Goal: Complete application form

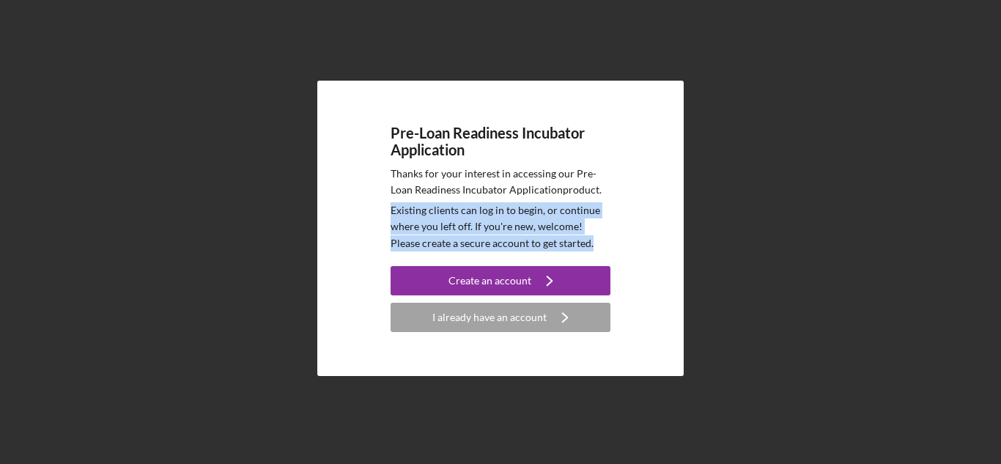
drag, startPoint x: 392, startPoint y: 211, endPoint x: 600, endPoint y: 252, distance: 212.1
click at [600, 252] on div "Pre-Loan Readiness Incubator Application Thanks for your interest in accessing …" at bounding box center [501, 228] width 220 height 207
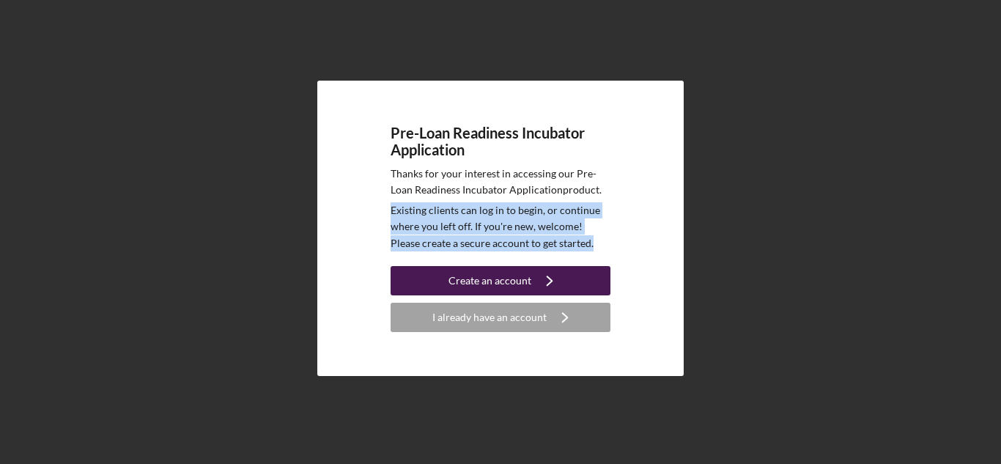
click at [531, 280] on icon "Icon/Navigate" at bounding box center [549, 280] width 37 height 37
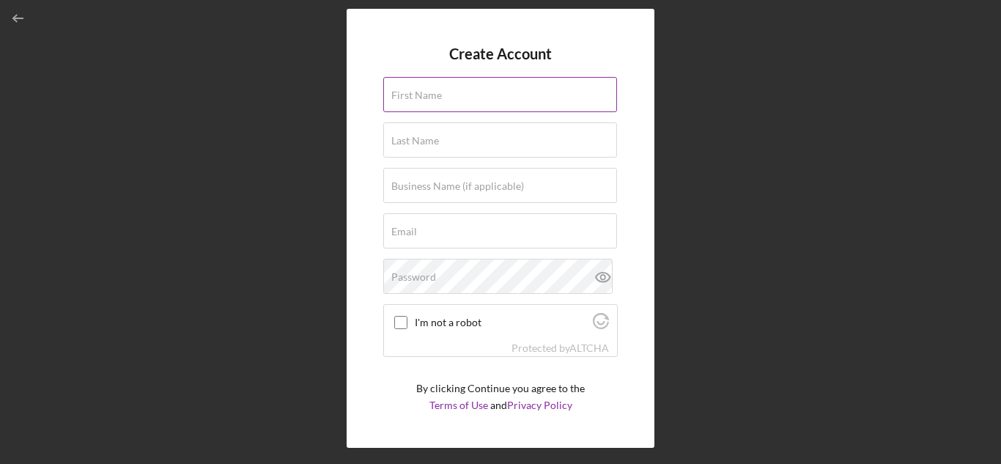
click at [478, 94] on div "First Name" at bounding box center [500, 95] width 234 height 37
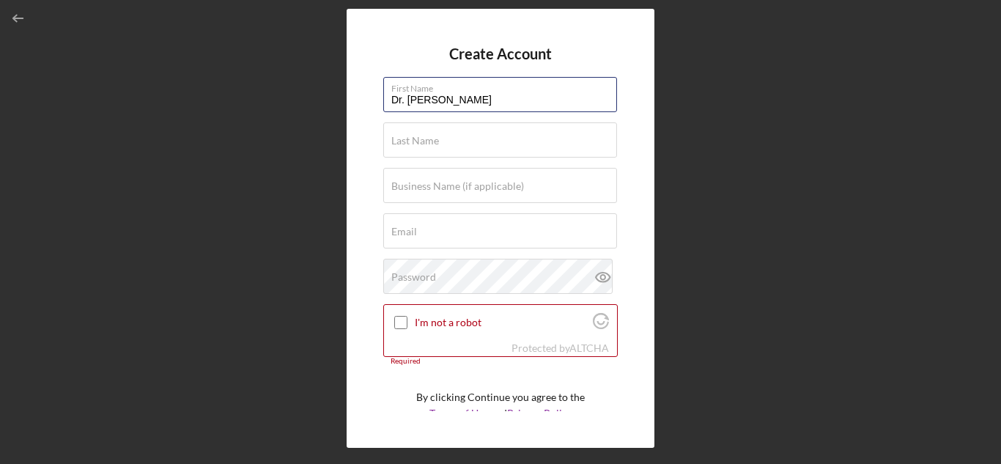
type input "Dr. [PERSON_NAME]"
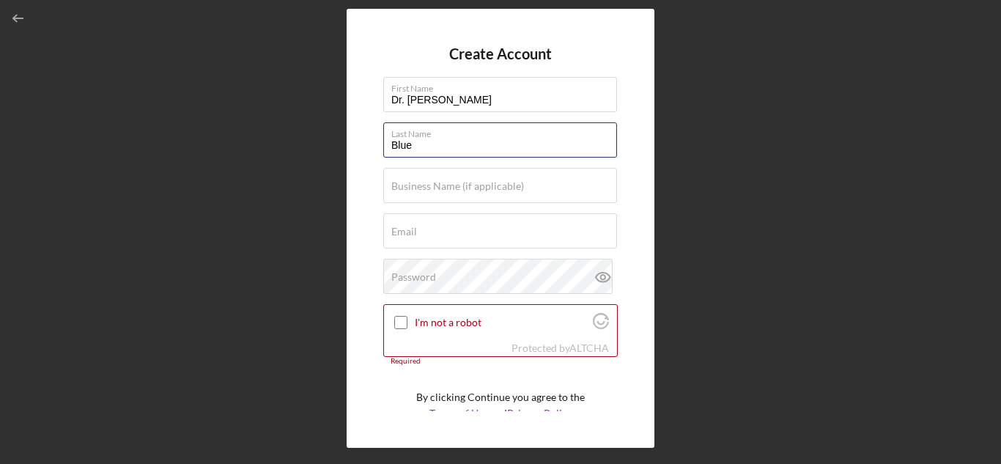
type input "Blue"
type input "Blue Pathways Educational Mentorship Services"
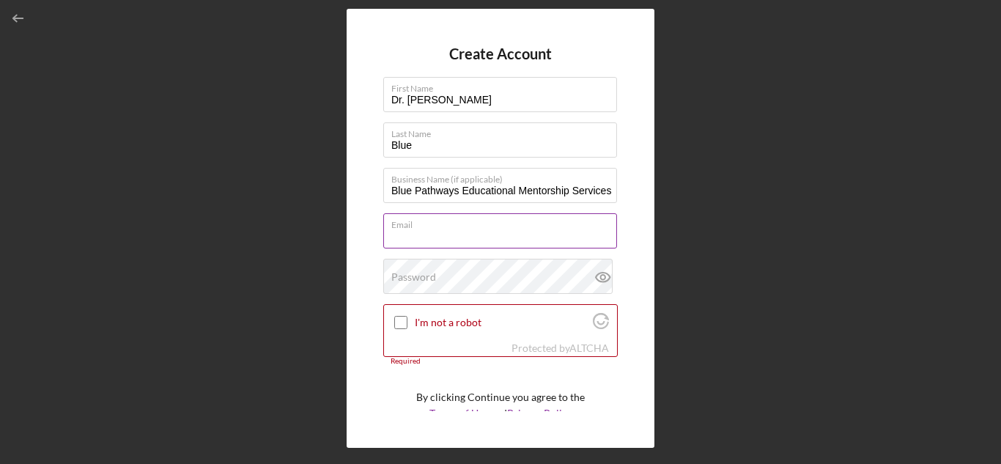
click at [465, 241] on input "Email" at bounding box center [500, 230] width 234 height 35
type input "[EMAIL_ADDRESS][DOMAIN_NAME]"
click at [436, 325] on label "I'm not a robot" at bounding box center [502, 323] width 174 height 12
click at [407, 325] on input "I'm not a robot" at bounding box center [400, 322] width 13 height 13
checkbox input "true"
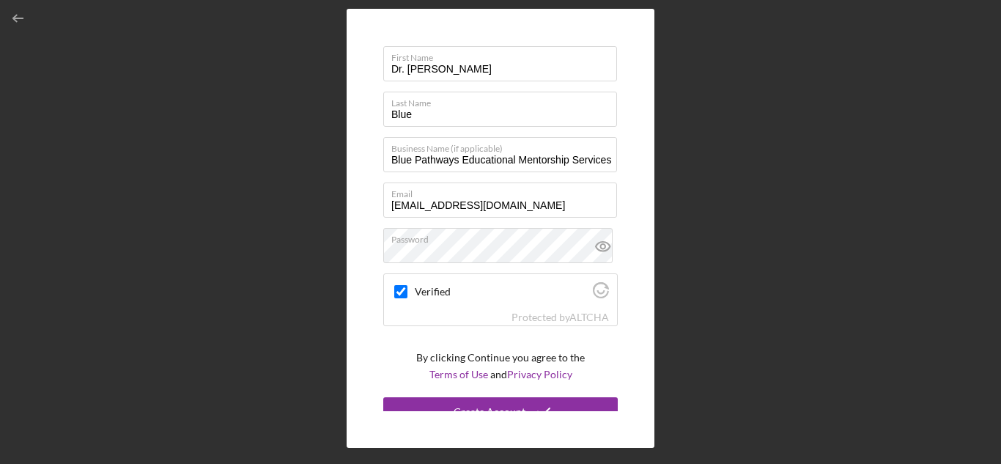
scroll to position [46, 0]
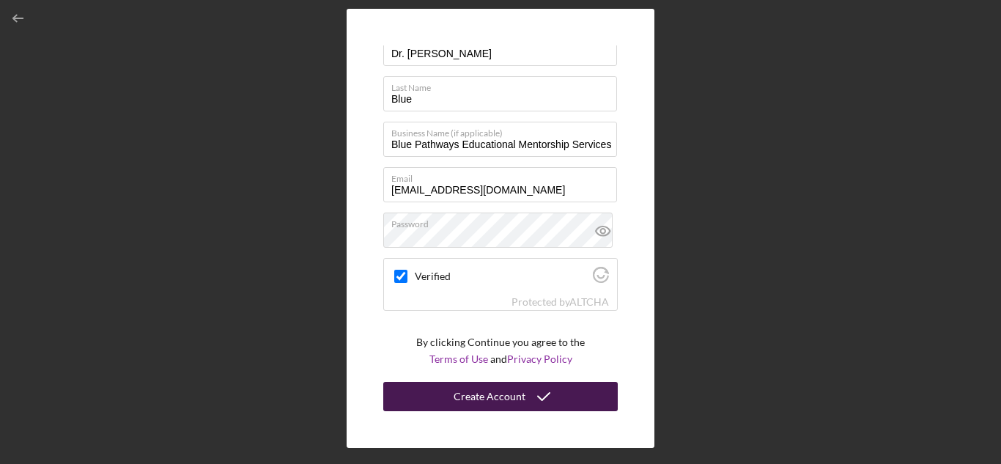
click at [466, 393] on div "Create Account" at bounding box center [490, 396] width 72 height 29
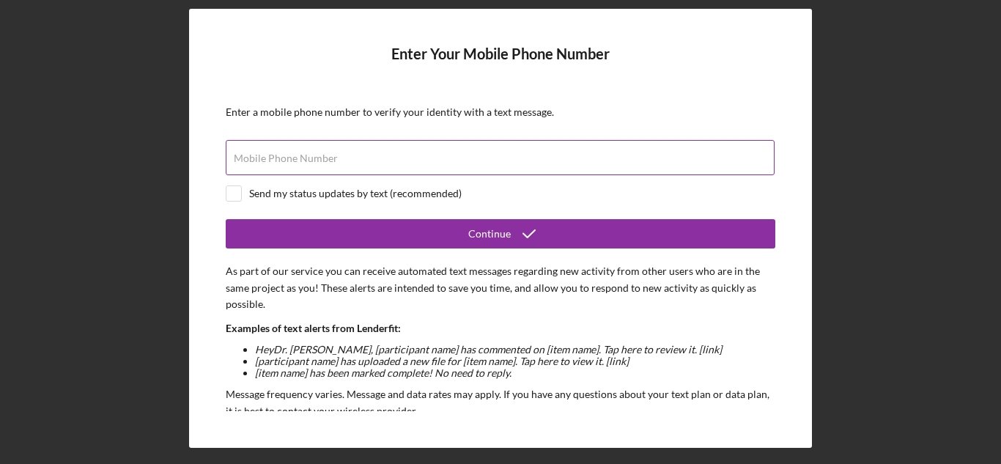
click at [295, 161] on label "Mobile Phone Number" at bounding box center [286, 158] width 104 height 12
click at [295, 161] on input "Mobile Phone Number" at bounding box center [500, 157] width 549 height 35
type input "[PHONE_NUMBER]"
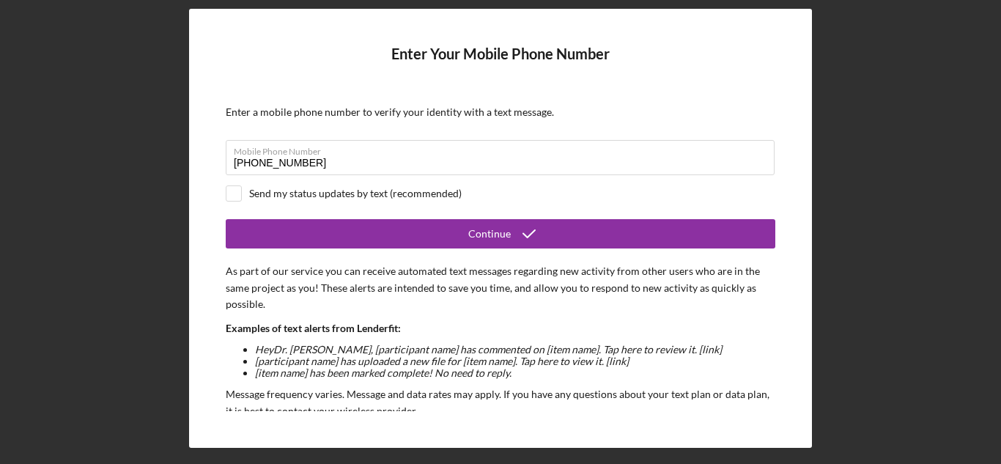
click at [290, 193] on div "Send my status updates by text (recommended)" at bounding box center [355, 194] width 213 height 12
checkbox input "true"
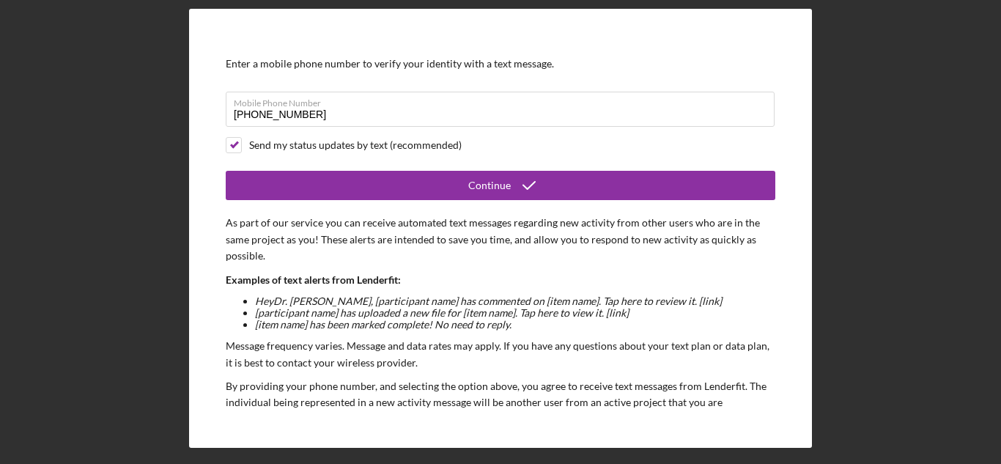
scroll to position [73, 0]
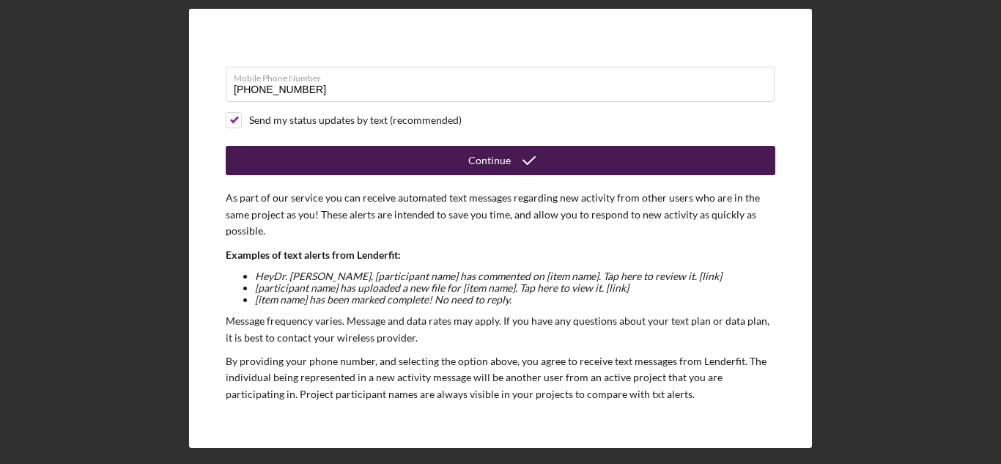
click at [473, 157] on div "Continue" at bounding box center [489, 160] width 43 height 29
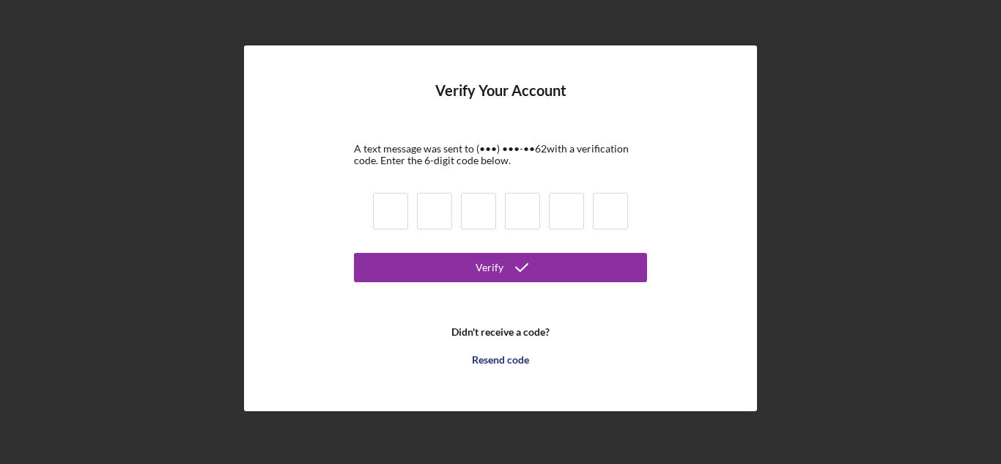
click at [402, 213] on input at bounding box center [390, 211] width 35 height 37
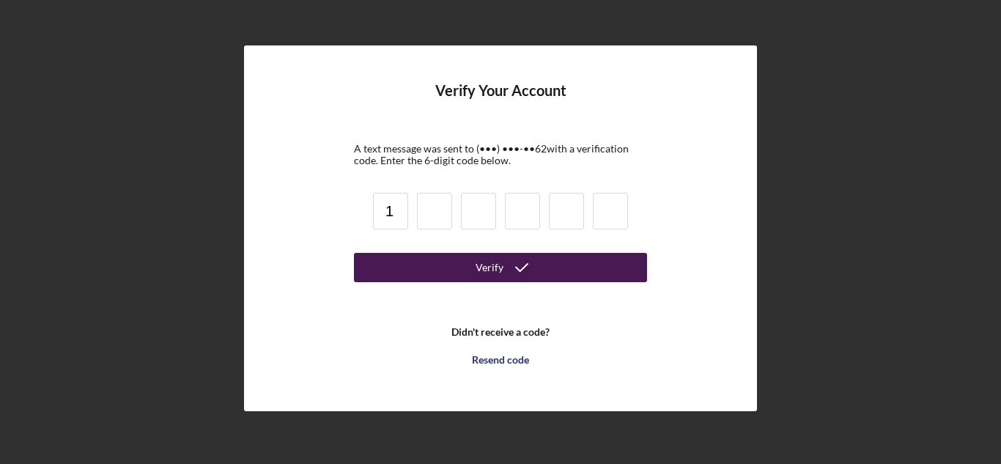
type input "1"
type input "3"
type input "2"
type input "5"
type input "4"
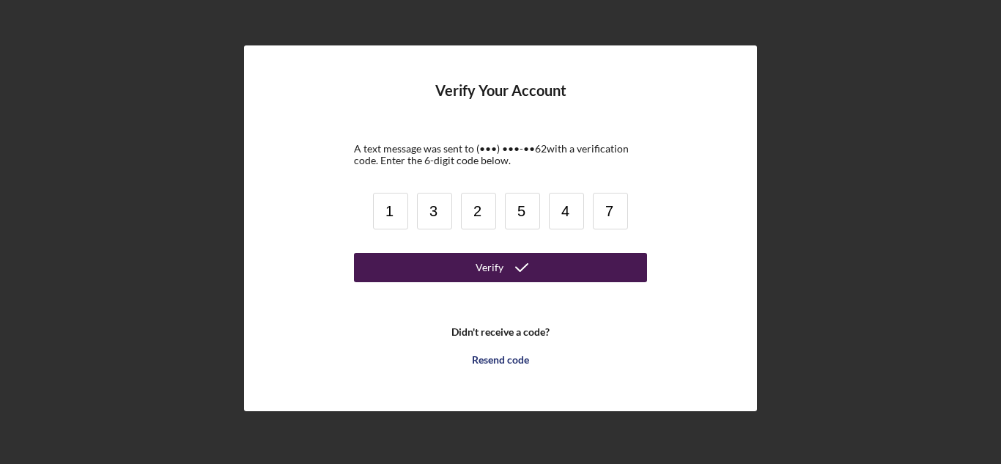
type input "7"
click at [458, 270] on button "Verify" at bounding box center [500, 267] width 293 height 29
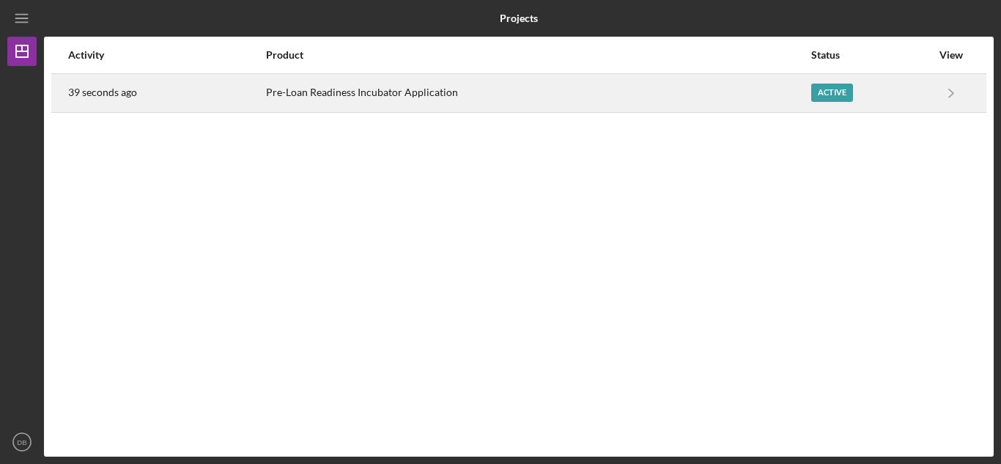
click at [292, 97] on div "Pre-Loan Readiness Incubator Application" at bounding box center [537, 93] width 543 height 37
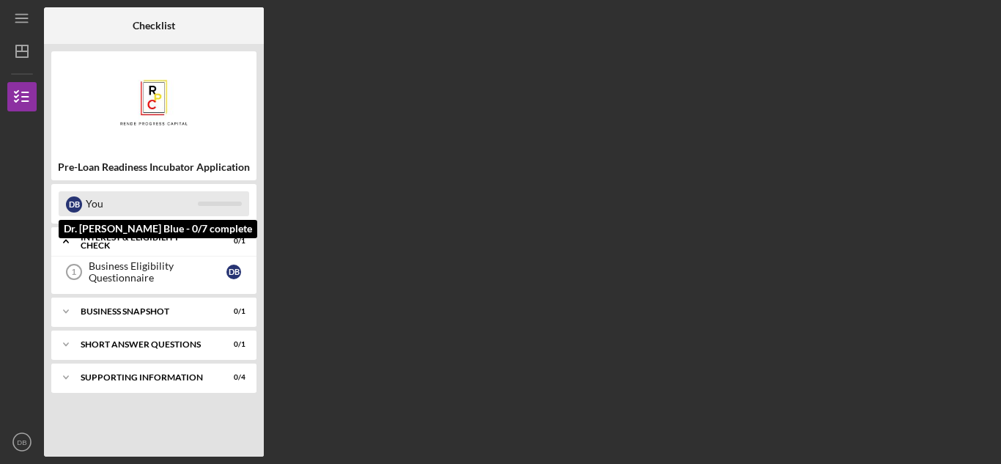
click at [187, 199] on div "You" at bounding box center [142, 203] width 112 height 25
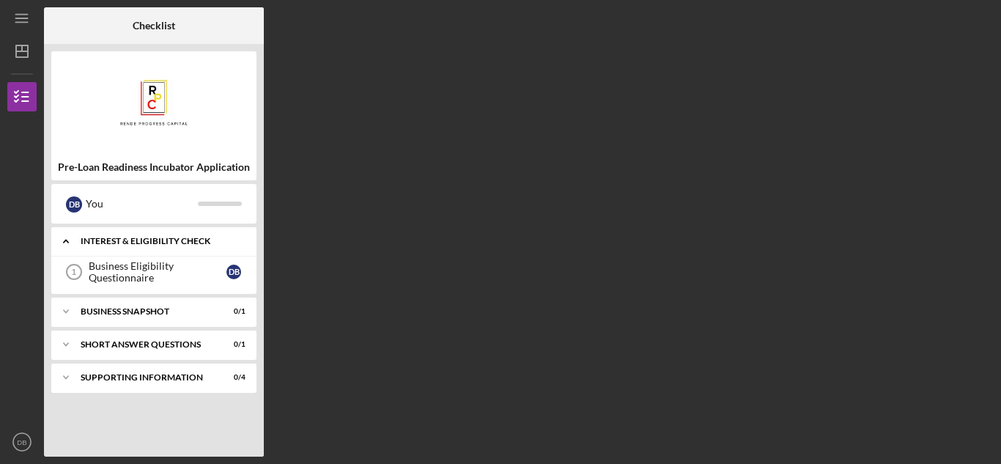
click at [181, 240] on div "Interest & Eligibility Check" at bounding box center [160, 241] width 158 height 9
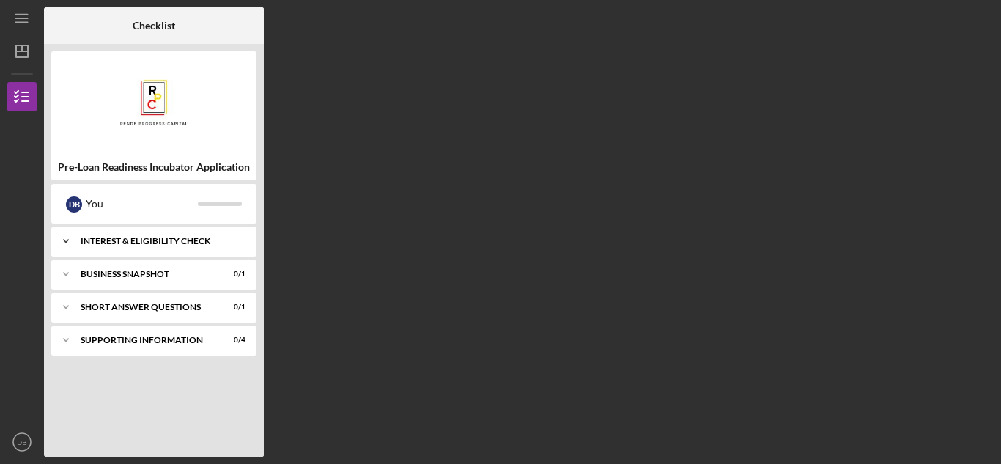
click at [111, 241] on div "Interest & Eligibility Check" at bounding box center [160, 241] width 158 height 9
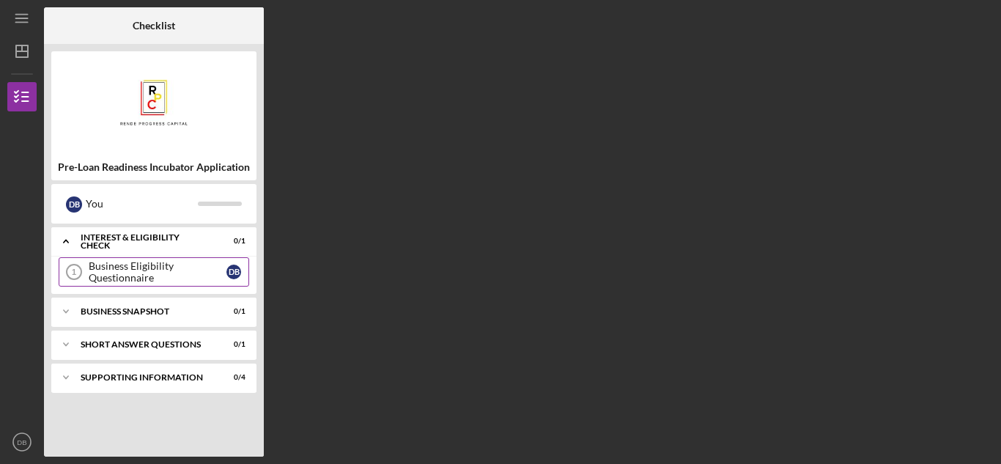
click at [144, 274] on div "Business Eligibility Questionnaire" at bounding box center [158, 271] width 138 height 23
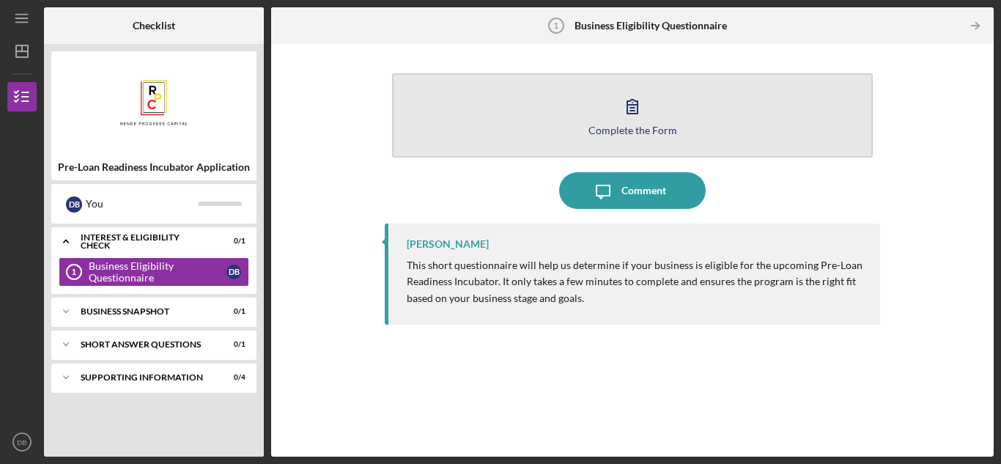
click at [635, 115] on icon "button" at bounding box center [632, 106] width 37 height 37
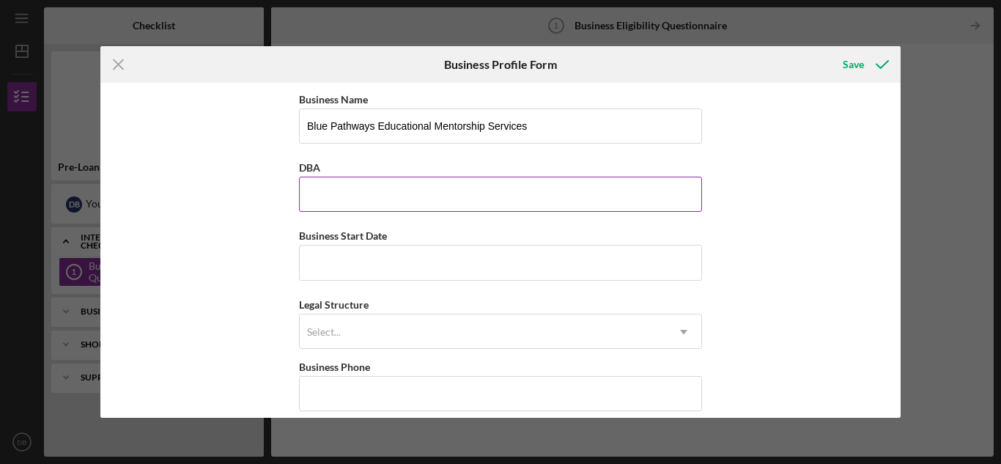
click at [516, 192] on input "DBA" at bounding box center [500, 194] width 403 height 35
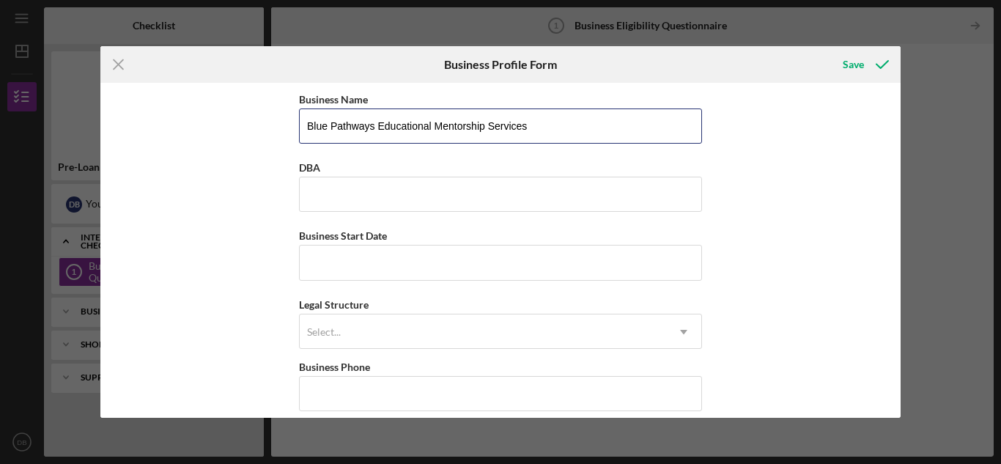
drag, startPoint x: 538, startPoint y: 127, endPoint x: 223, endPoint y: 113, distance: 315.4
click at [223, 113] on div "Business Name Blue Pathways Educational Mentorship Services DBA Business Start …" at bounding box center [500, 250] width 801 height 334
type input "B & J Enterprises, LLC/DBA Blue Pathways Educational Mentorship"
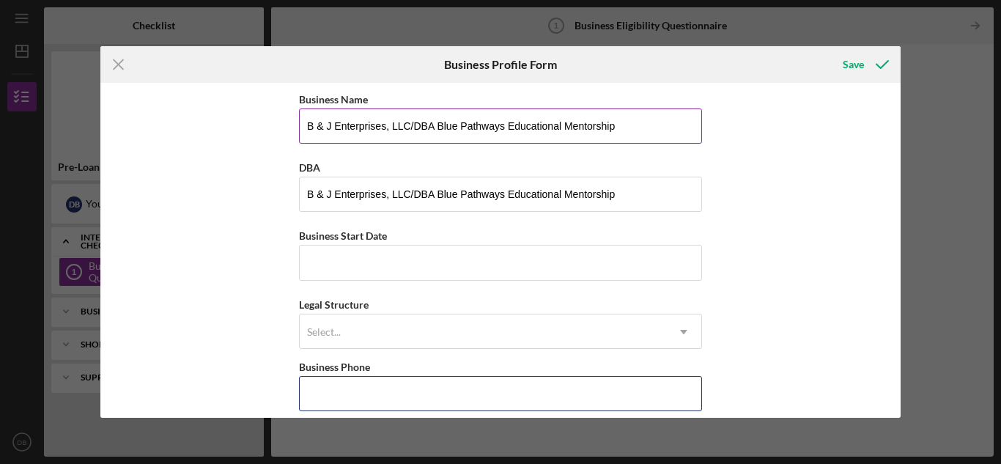
type input "[PHONE_NUMBER]"
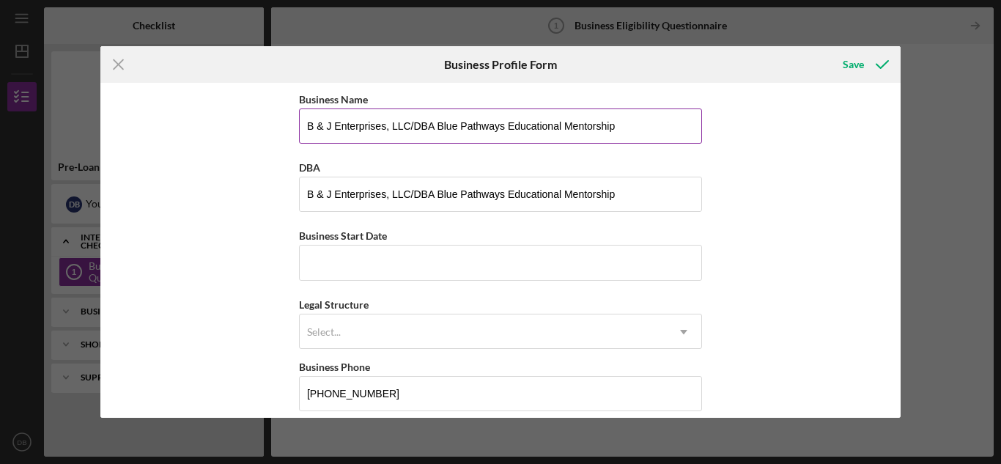
type input "[STREET_ADDRESS]"
type input "[GEOGRAPHIC_DATA]"
type input "MI"
type input "49548"
type input "MI"
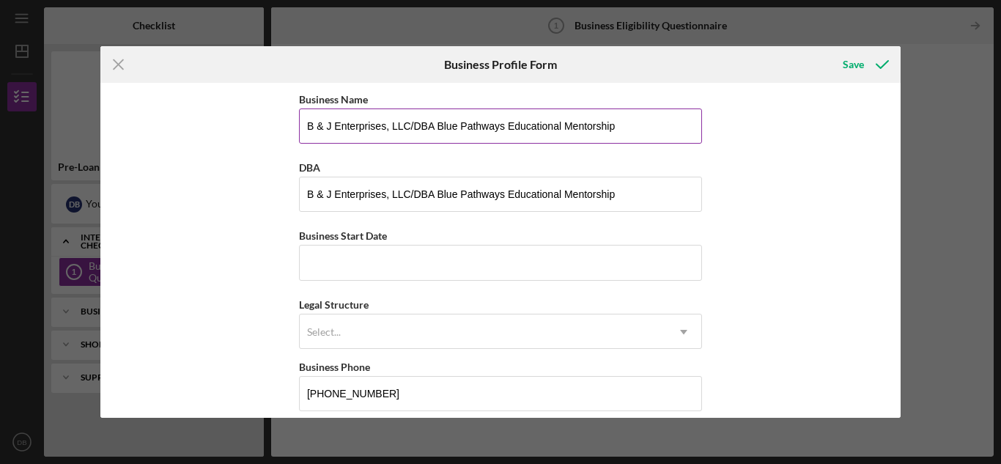
drag, startPoint x: 409, startPoint y: 124, endPoint x: 633, endPoint y: 123, distance: 224.2
click at [633, 123] on input "B & J Enterprises, LLC/DBA Blue Pathways Educational Mentorship" at bounding box center [500, 125] width 403 height 35
type input "B & J Enterprises, LLC"
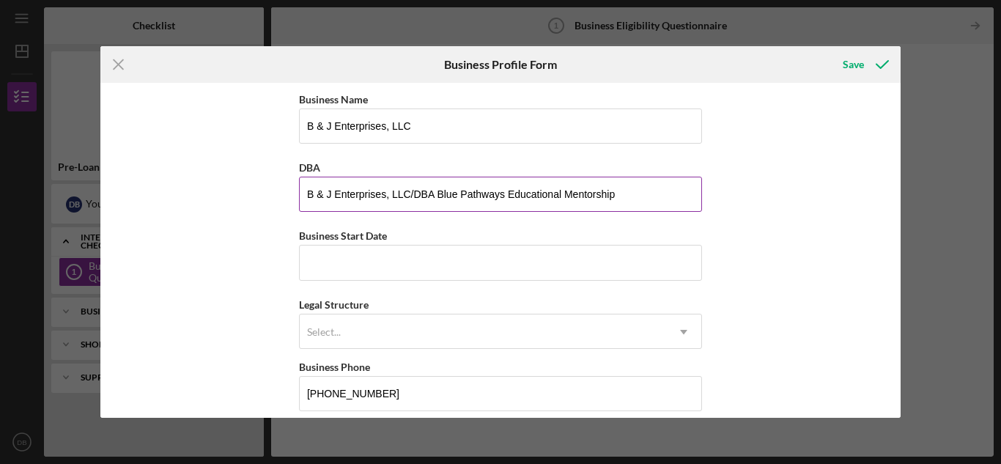
drag, startPoint x: 310, startPoint y: 193, endPoint x: 349, endPoint y: 197, distance: 39.0
click at [310, 193] on input "B & J Enterprises, LLC/DBA Blue Pathways Educational Mentorship" at bounding box center [500, 194] width 403 height 35
drag, startPoint x: 437, startPoint y: 191, endPoint x: 298, endPoint y: 195, distance: 139.3
click at [299, 195] on input "B & J Enterprises, LLC/DBA Blue Pathways Educational Mentorship" at bounding box center [500, 194] width 403 height 35
type input "Blue Pathways Educational Mentorship"
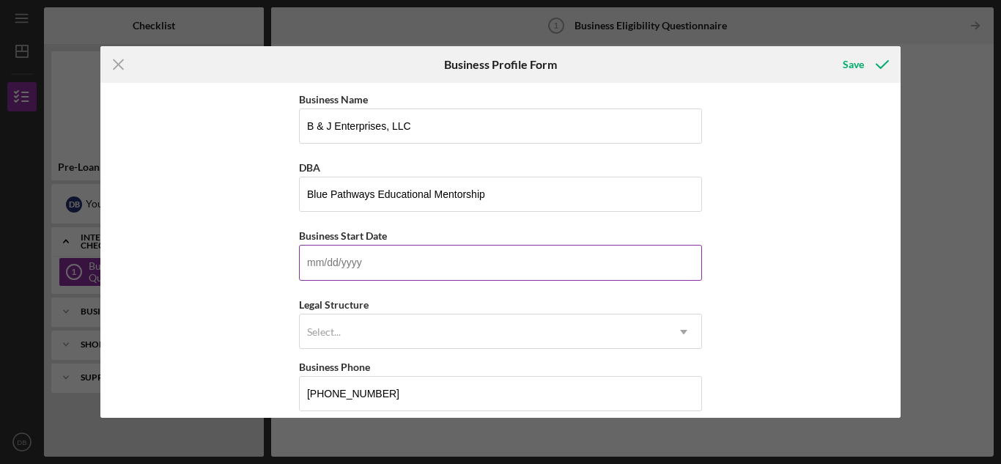
click at [339, 270] on input "Business Start Date" at bounding box center [500, 262] width 403 height 35
type input "[DATE]"
click at [432, 325] on div "Select..." at bounding box center [483, 332] width 366 height 34
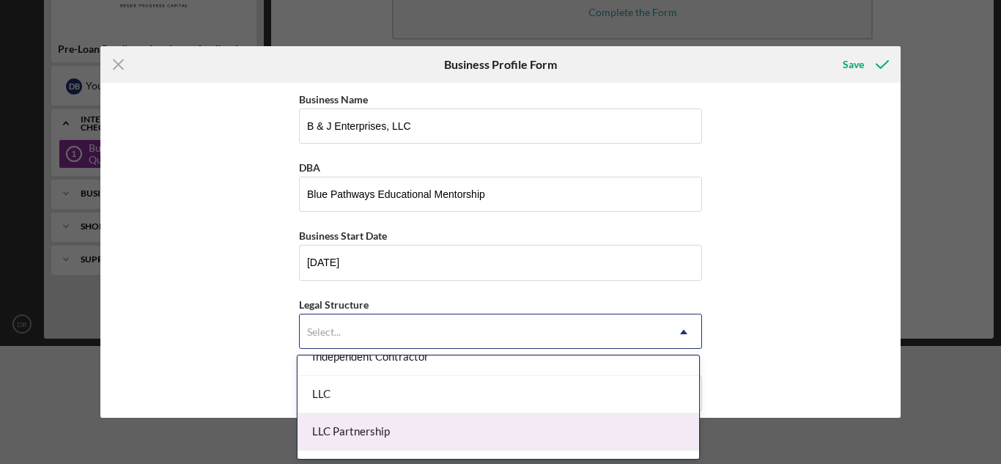
scroll to position [220, 0]
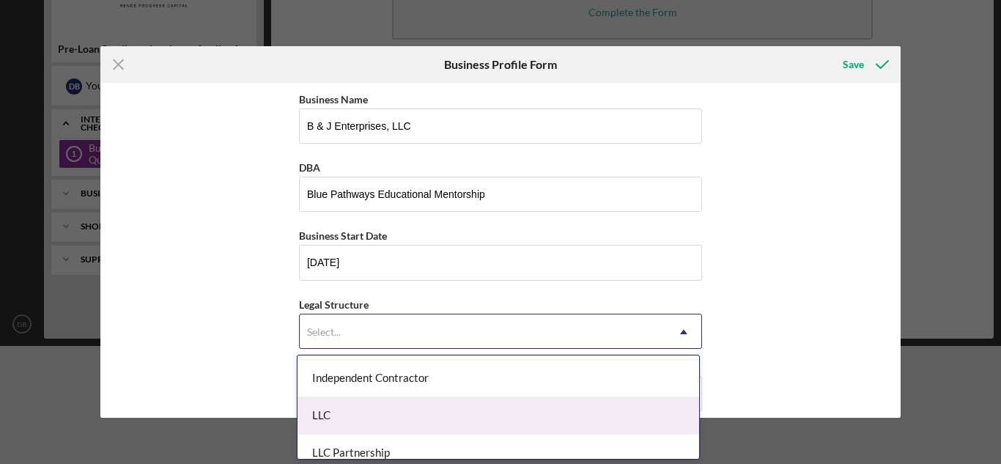
click at [389, 418] on div "LLC" at bounding box center [499, 415] width 402 height 37
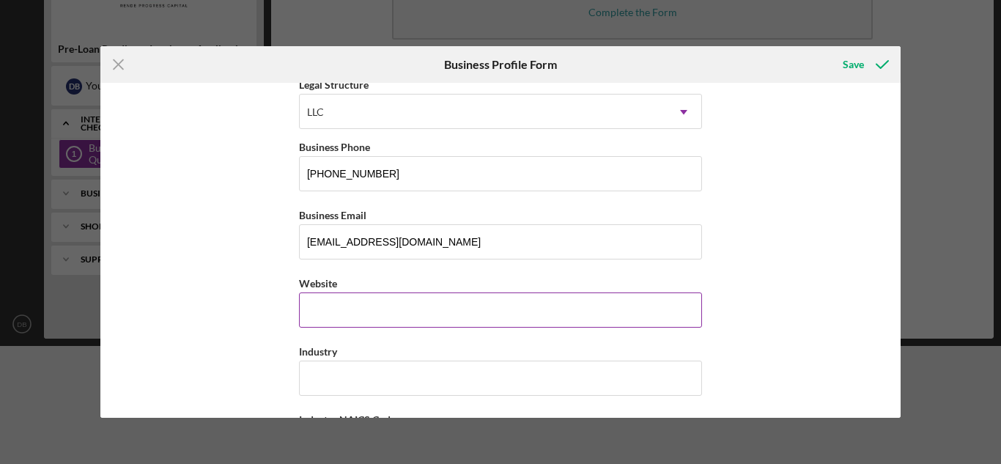
click at [378, 323] on input "Website" at bounding box center [500, 309] width 403 height 35
type input "[DOMAIN_NAME]"
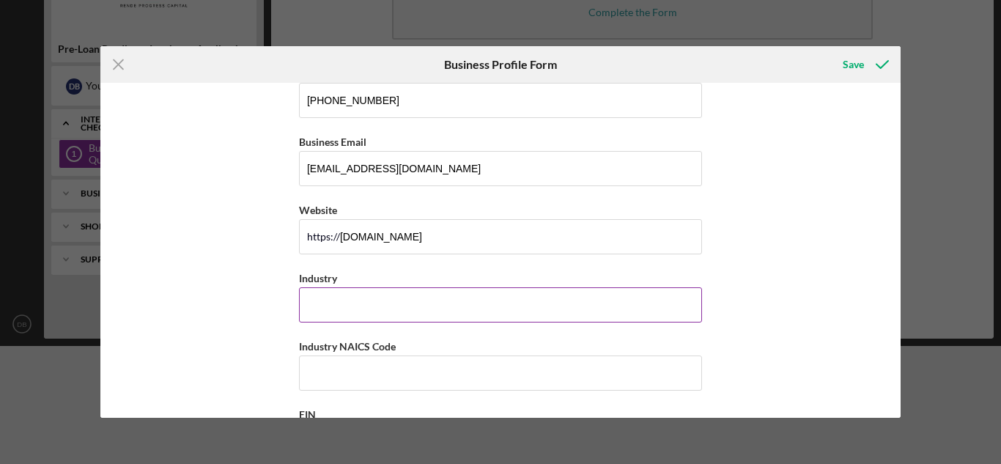
click at [408, 290] on input "Industry" at bounding box center [500, 304] width 403 height 35
type input "Education"
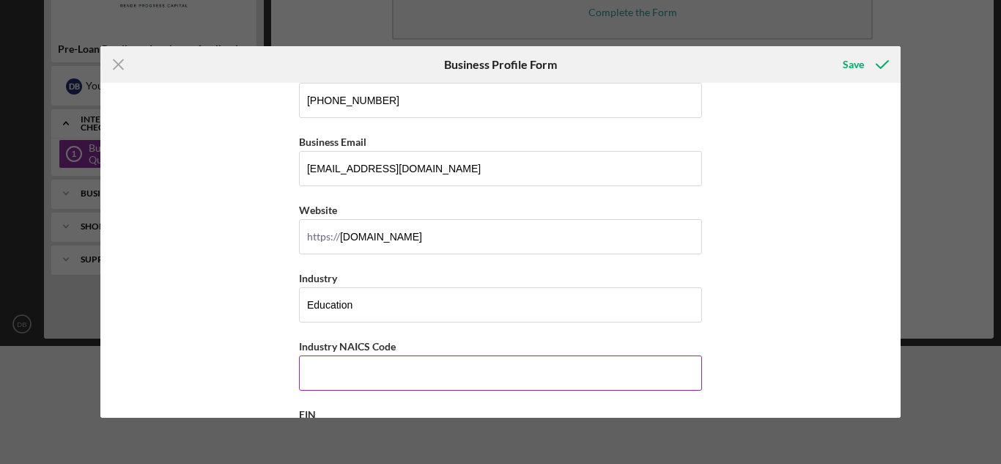
click at [396, 373] on input "Industry NAICS Code" at bounding box center [500, 372] width 403 height 35
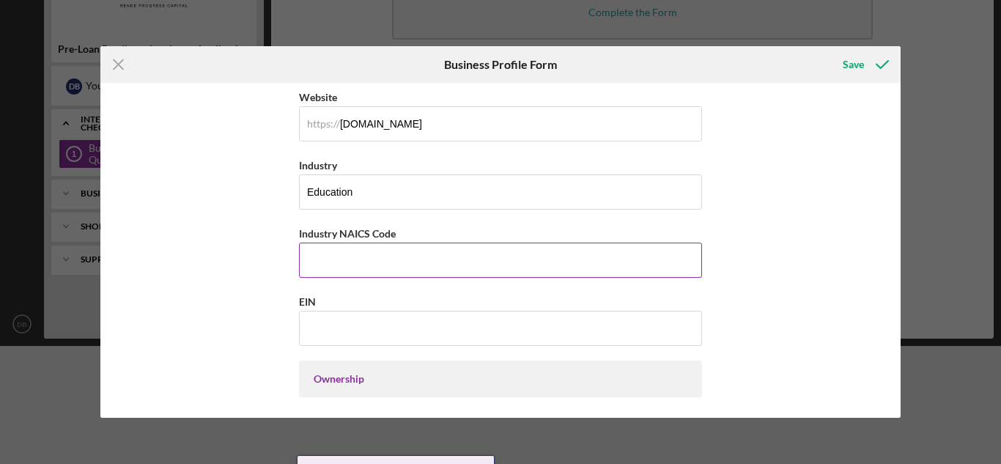
scroll to position [440, 0]
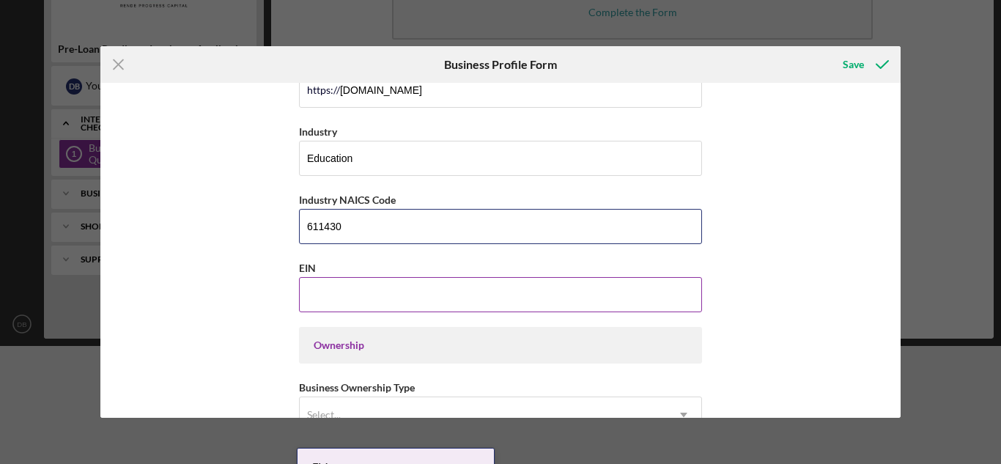
type input "611430"
click at [398, 299] on input "EIN" at bounding box center [500, 294] width 403 height 35
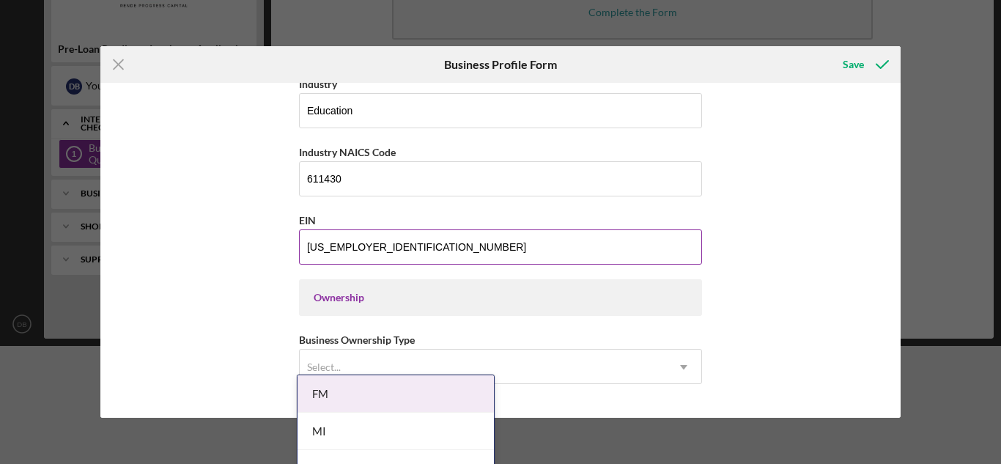
scroll to position [513, 0]
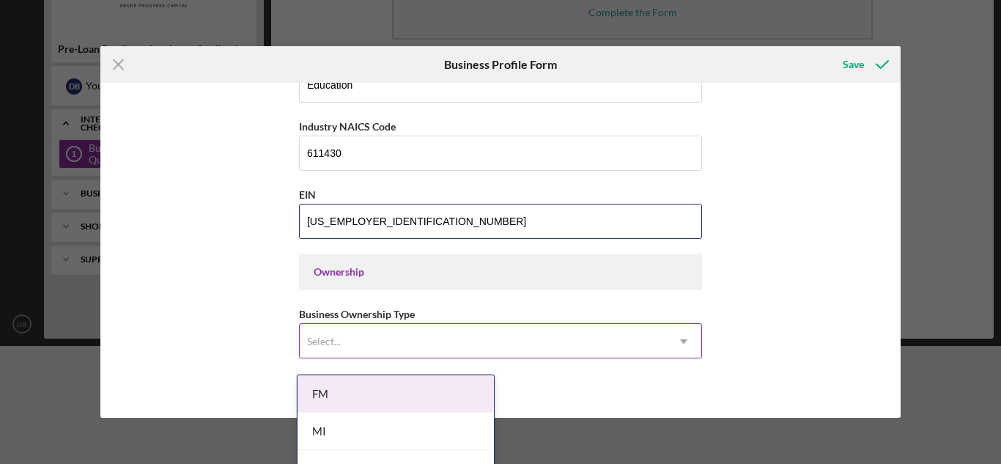
type input "[US_EMPLOYER_IDENTIFICATION_NUMBER]"
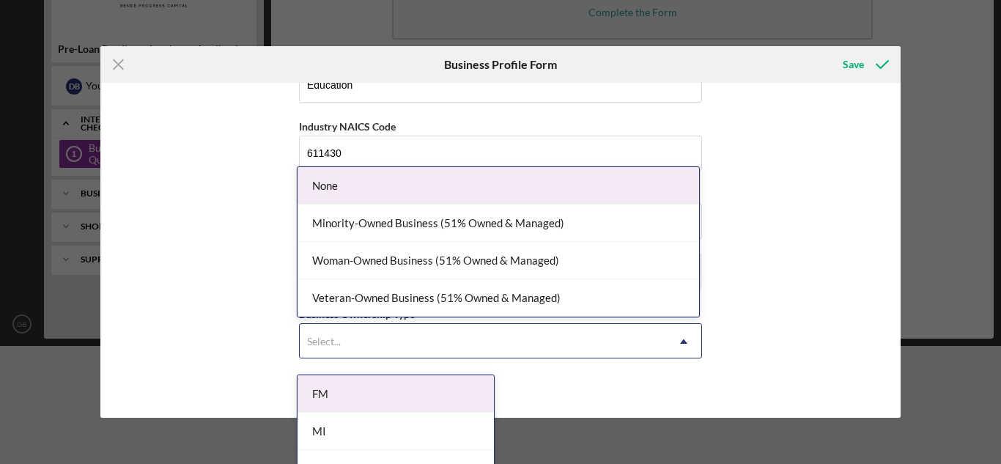
click at [353, 336] on div "Select..." at bounding box center [483, 342] width 366 height 34
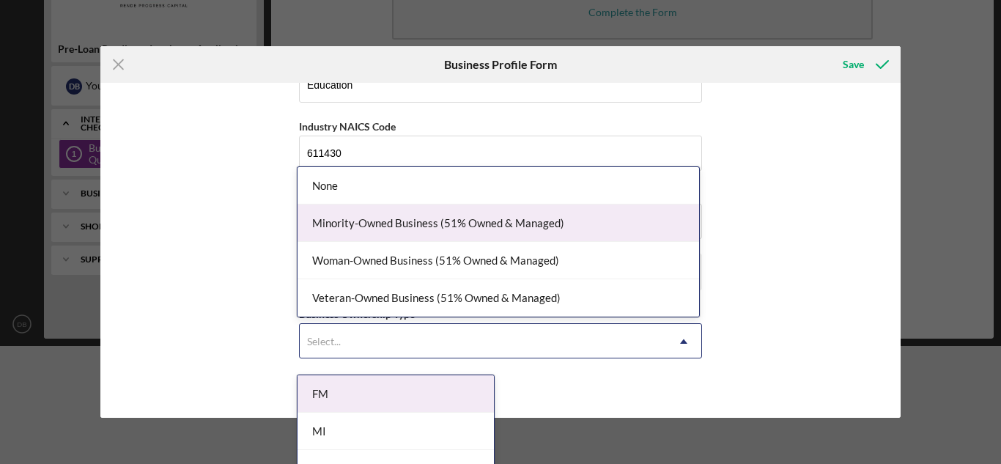
click at [358, 231] on div "Minority-Owned Business (51% Owned & Managed)" at bounding box center [499, 222] width 402 height 37
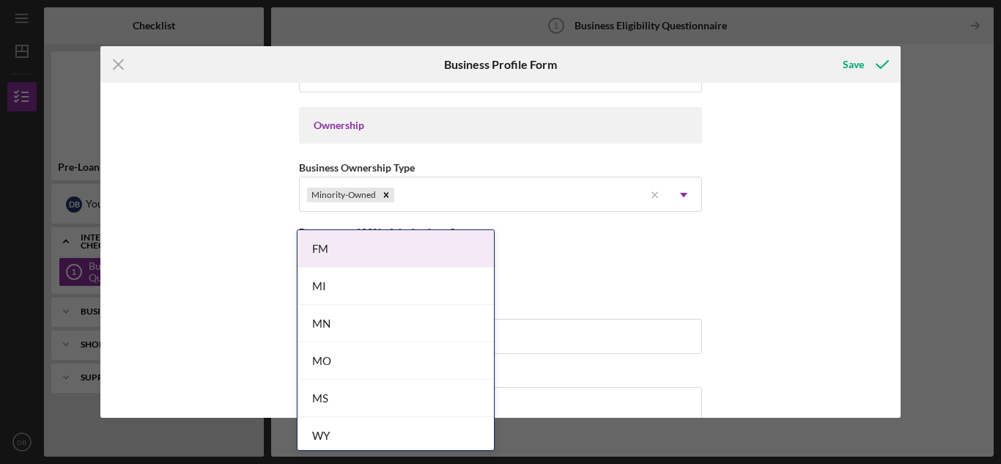
scroll to position [0, 0]
click at [439, 200] on div "Minority-Owned" at bounding box center [472, 195] width 344 height 34
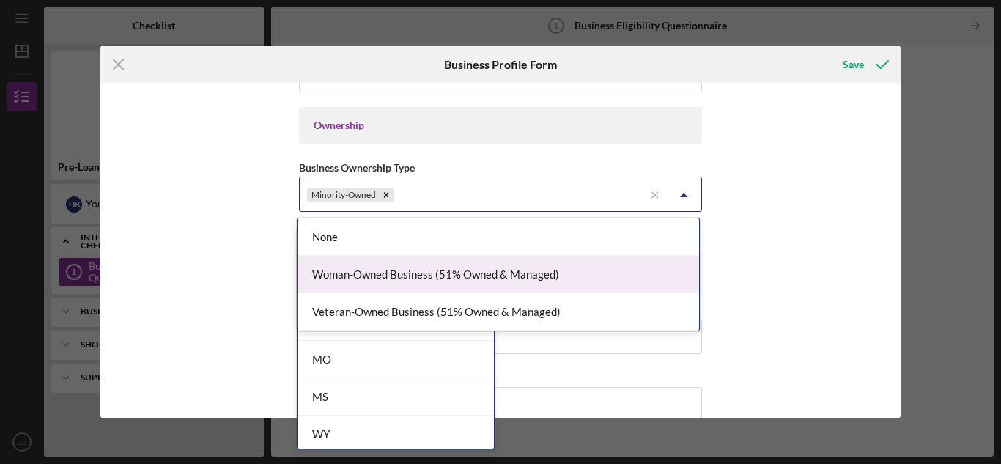
click at [415, 271] on div "Woman-Owned Business (51% Owned & Managed)" at bounding box center [499, 274] width 402 height 37
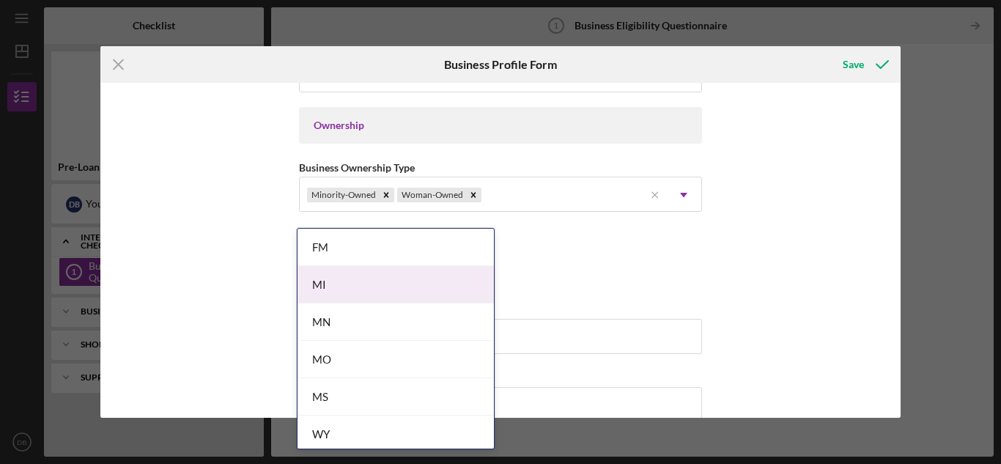
scroll to position [883, 0]
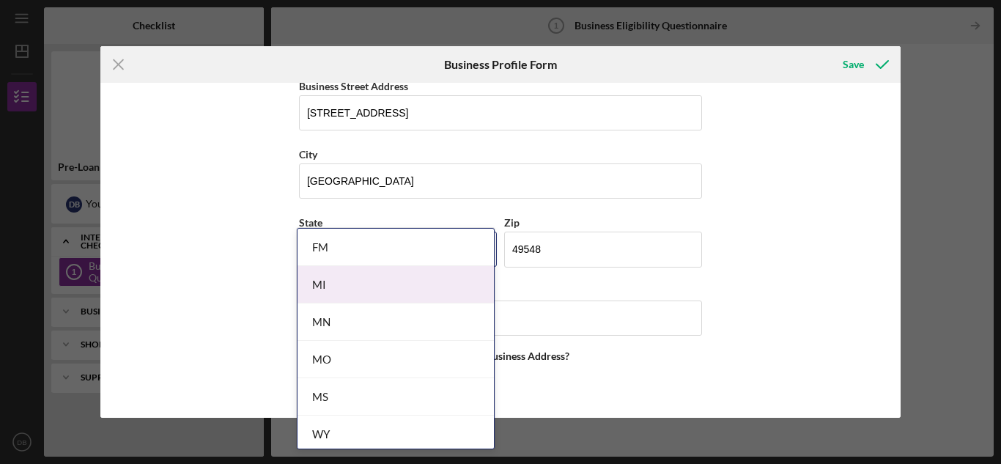
click at [356, 287] on body "Icon/Menu Business Eligibility Questionnaire 1 Business Eligibility Questionnai…" at bounding box center [500, 232] width 1001 height 464
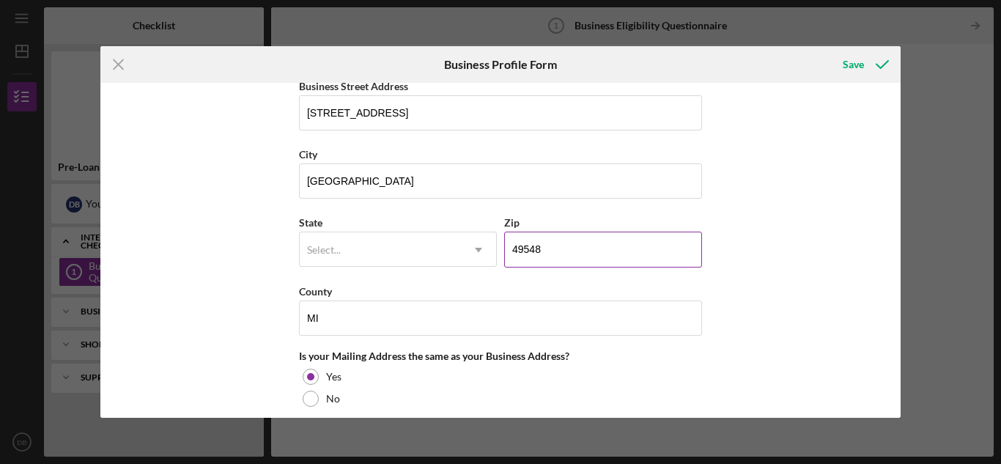
click at [575, 243] on input "49548" at bounding box center [603, 249] width 198 height 35
click at [569, 243] on input "49548" at bounding box center [603, 249] width 198 height 35
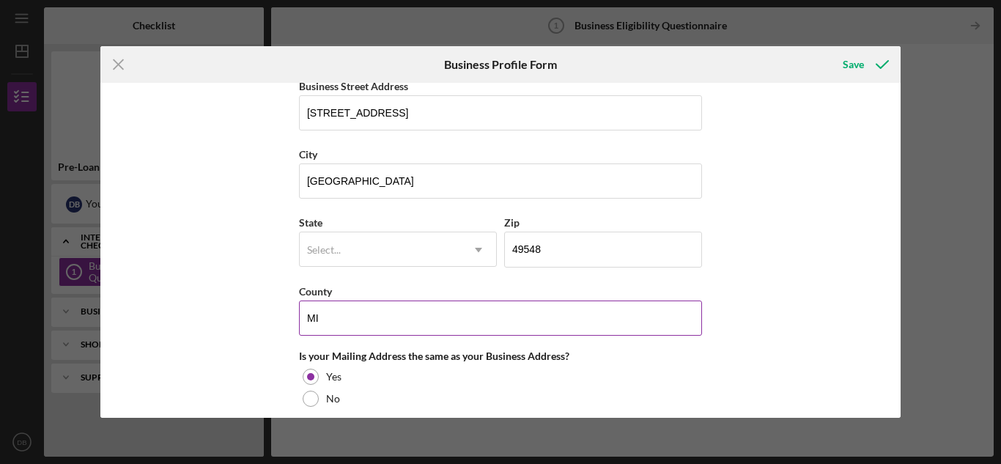
click at [352, 314] on input "MI" at bounding box center [500, 317] width 403 height 35
drag, startPoint x: 352, startPoint y: 314, endPoint x: 280, endPoint y: 316, distance: 71.8
click at [280, 316] on div "Business Name B & J Enterprises, LLC DBA Blue Pathways Educational Mentorship B…" at bounding box center [500, 250] width 801 height 334
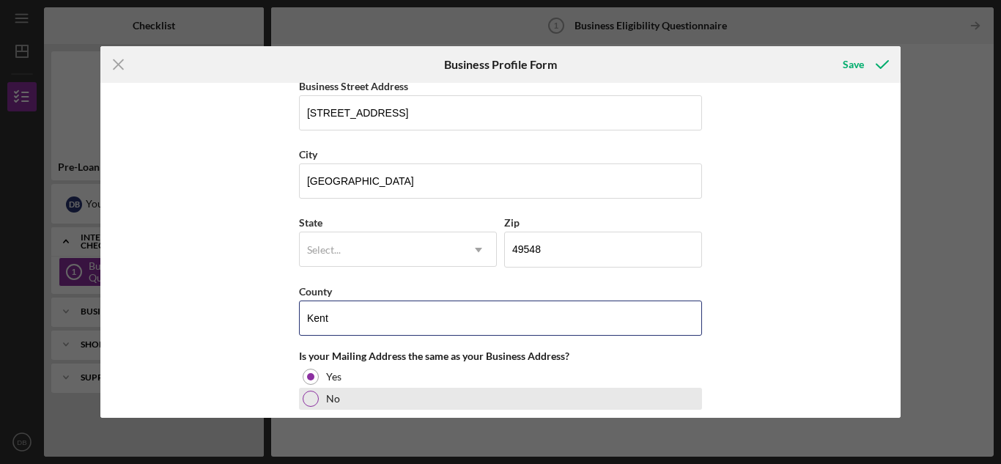
type input "Kent"
click at [309, 394] on div at bounding box center [311, 399] width 16 height 16
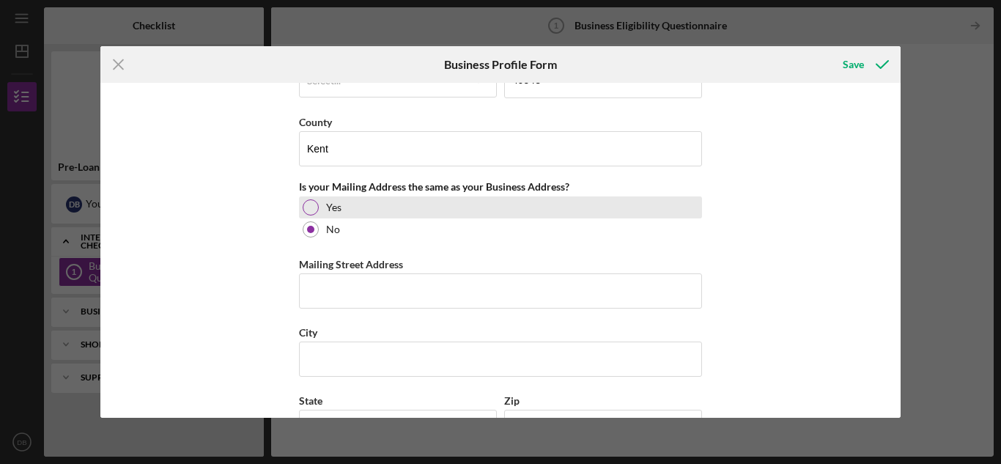
scroll to position [1103, 0]
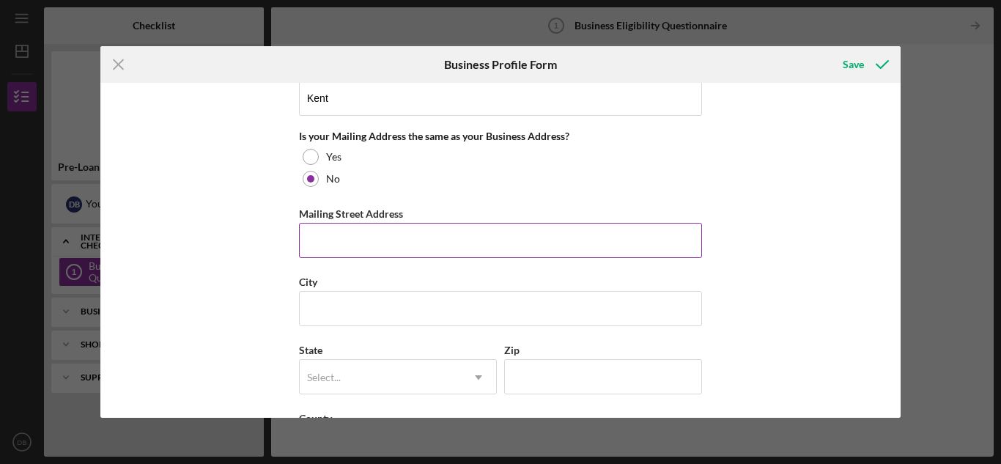
click at [374, 229] on input "Mailing Street Address" at bounding box center [500, 240] width 403 height 35
type input "[STREET_ADDRESS]"
type input "MI"
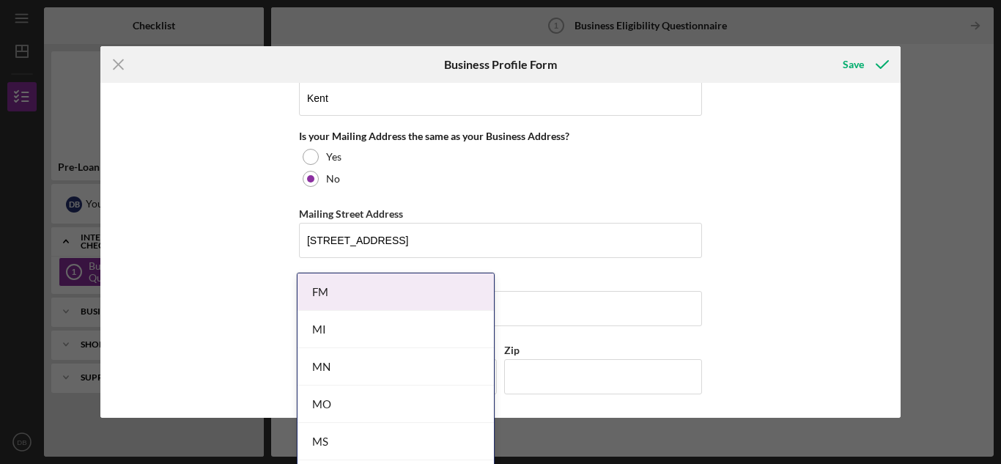
click at [341, 107] on body "Icon/Menu Business Eligibility Questionnaire 1 Business Eligibility Questionnai…" at bounding box center [500, 232] width 1001 height 464
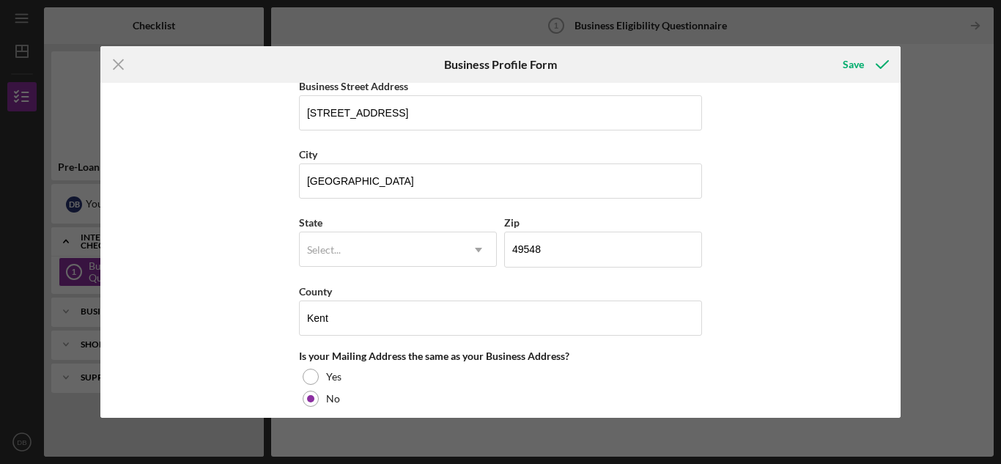
click at [251, 273] on div "Business Name B & J Enterprises, LLC DBA Blue Pathways Educational Mentorship B…" at bounding box center [500, 250] width 801 height 334
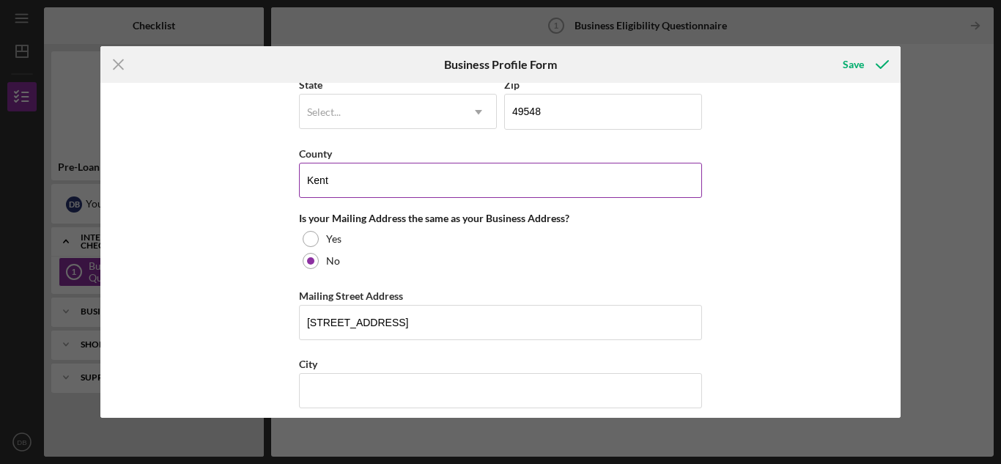
scroll to position [1030, 0]
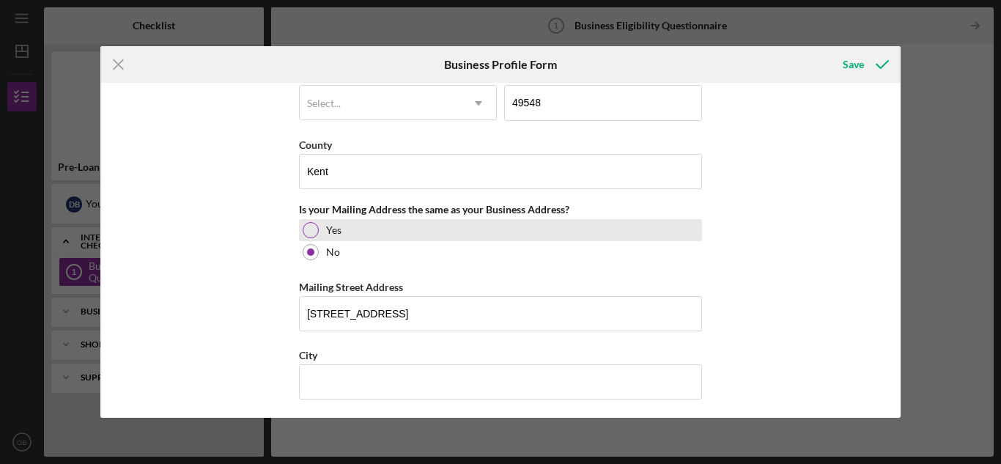
click at [314, 229] on div at bounding box center [311, 230] width 16 height 16
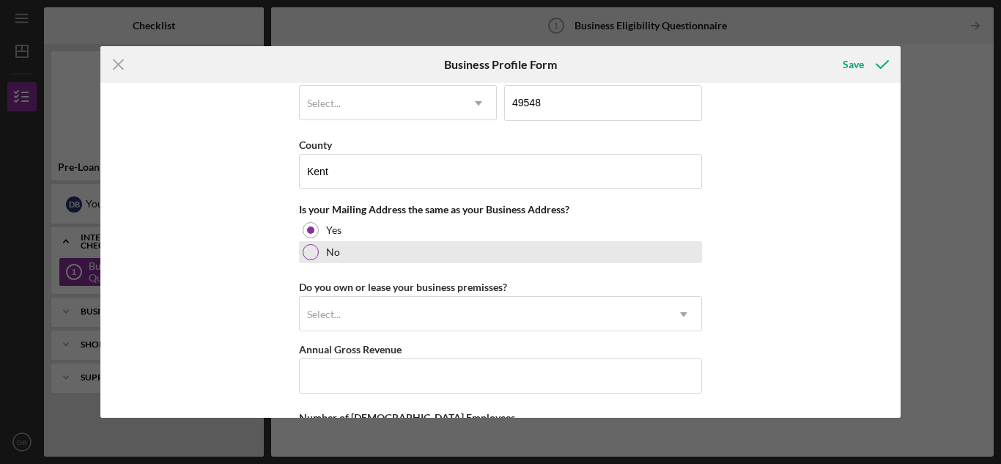
click at [317, 254] on div "No" at bounding box center [500, 252] width 403 height 22
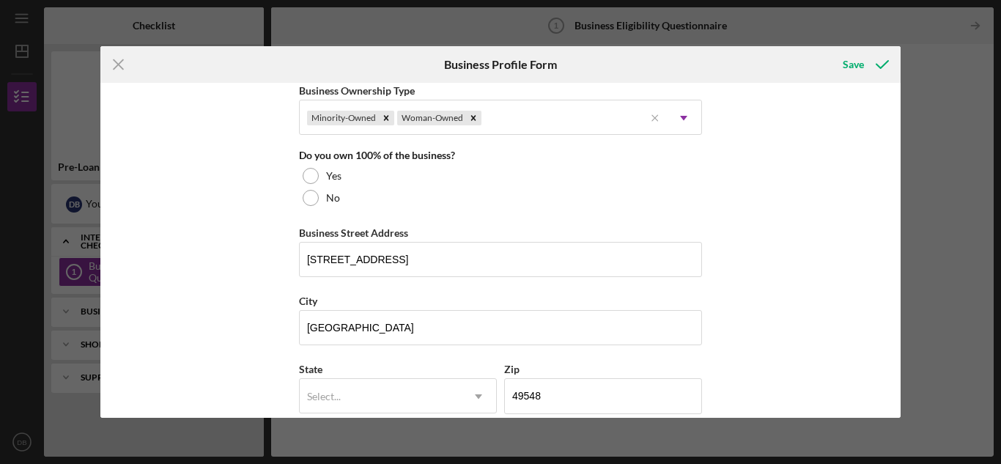
scroll to position [810, 0]
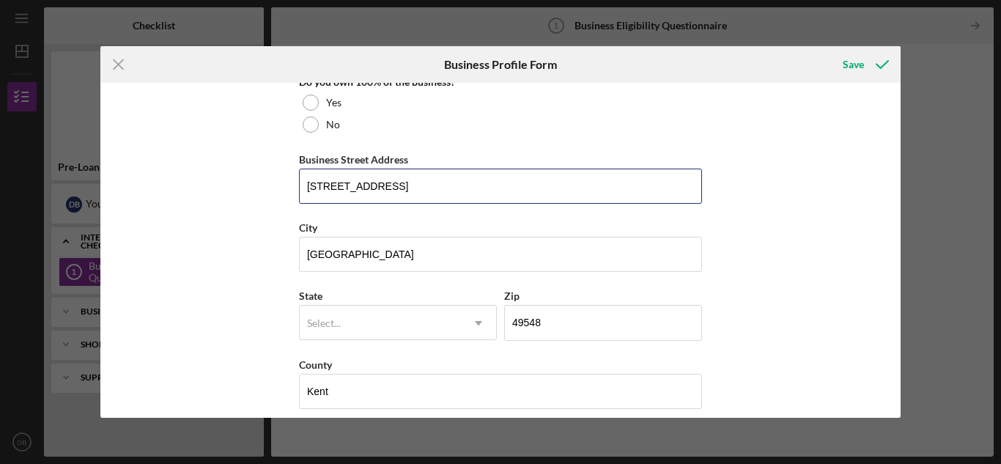
drag, startPoint x: 410, startPoint y: 188, endPoint x: 261, endPoint y: 185, distance: 148.8
click at [261, 185] on div "Business Name B & J Enterprises, LLC DBA Blue Pathways Educational Mentorship B…" at bounding box center [500, 250] width 801 height 334
type input "[STREET_ADDRESS][PERSON_NAME]"
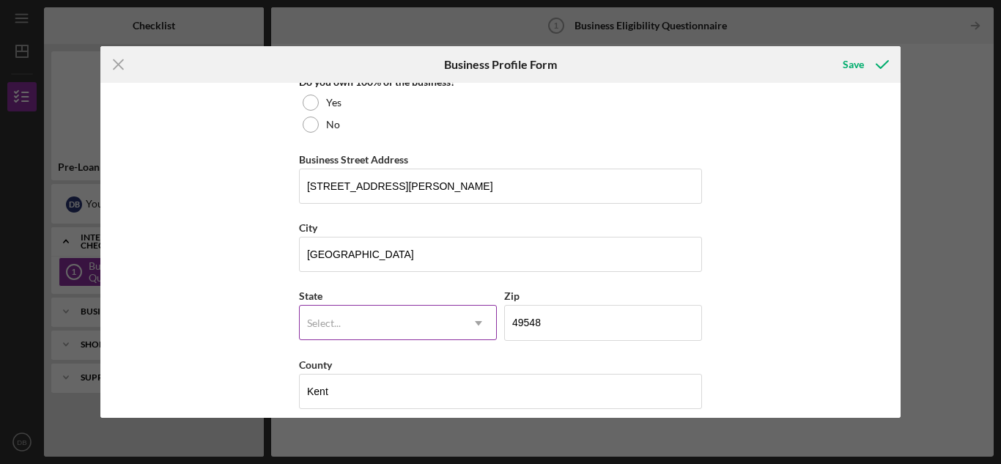
click at [391, 335] on div "Select..." at bounding box center [380, 323] width 161 height 34
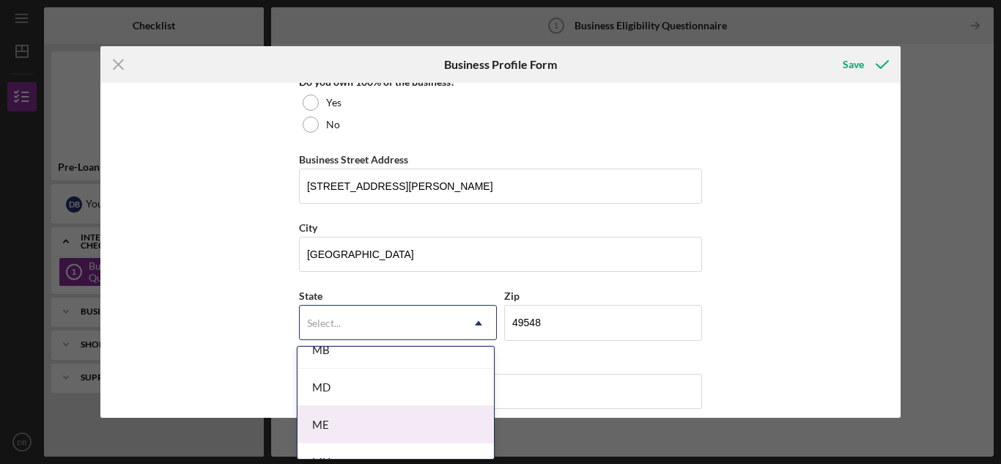
scroll to position [1172, 0]
click at [374, 419] on div "MI" at bounding box center [396, 425] width 196 height 37
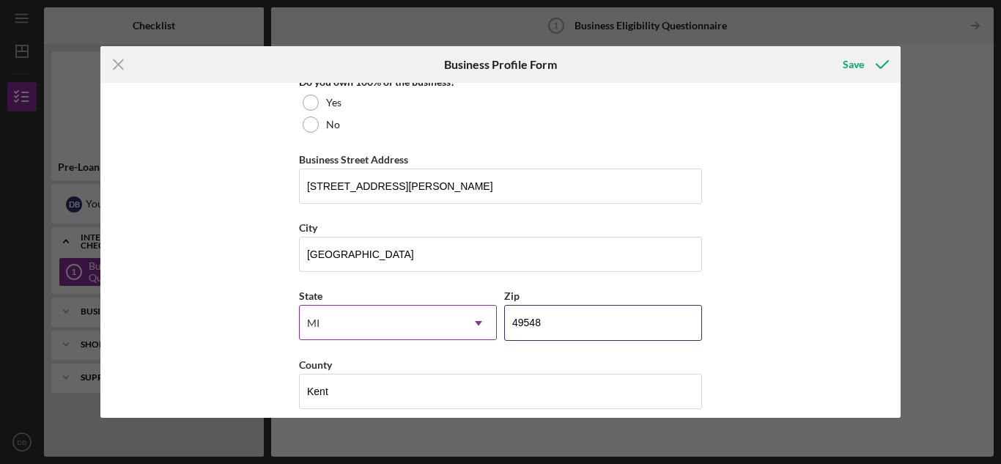
drag, startPoint x: 549, startPoint y: 328, endPoint x: 458, endPoint y: 328, distance: 90.9
click at [459, 328] on div "State [US_STATE] Icon/Dropdown Arrow Zip 49548" at bounding box center [500, 321] width 403 height 68
type input "49506"
click at [210, 365] on div "Business Name B & J Enterprises, LLC DBA Blue Pathways Educational Mentorship B…" at bounding box center [500, 250] width 801 height 334
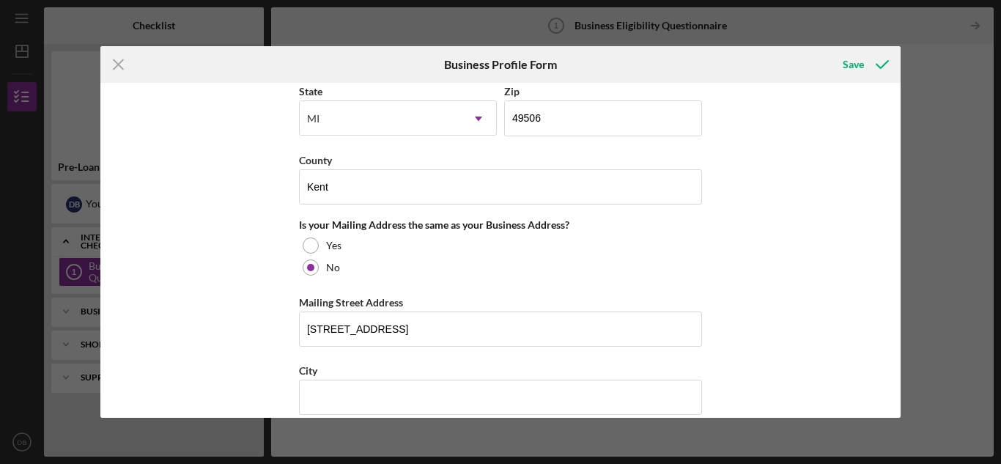
scroll to position [1030, 0]
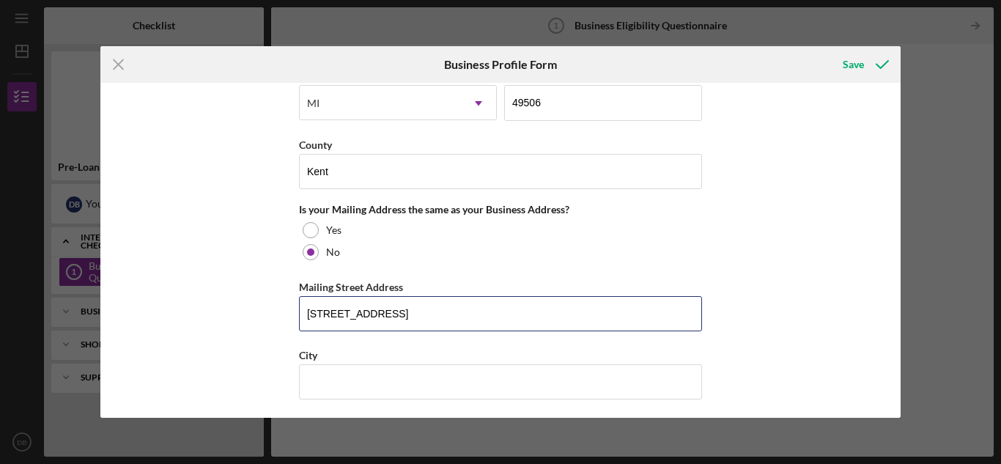
drag, startPoint x: 459, startPoint y: 315, endPoint x: 270, endPoint y: 309, distance: 189.9
click at [270, 309] on div "Business Name B & J Enterprises, LLC DBA Blue Pathways Educational Mentorship B…" at bounding box center [500, 250] width 801 height 334
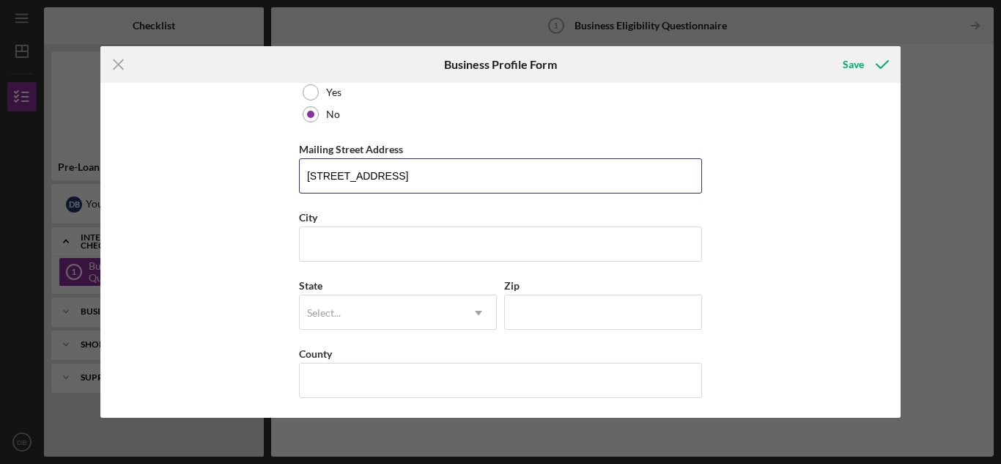
scroll to position [1176, 0]
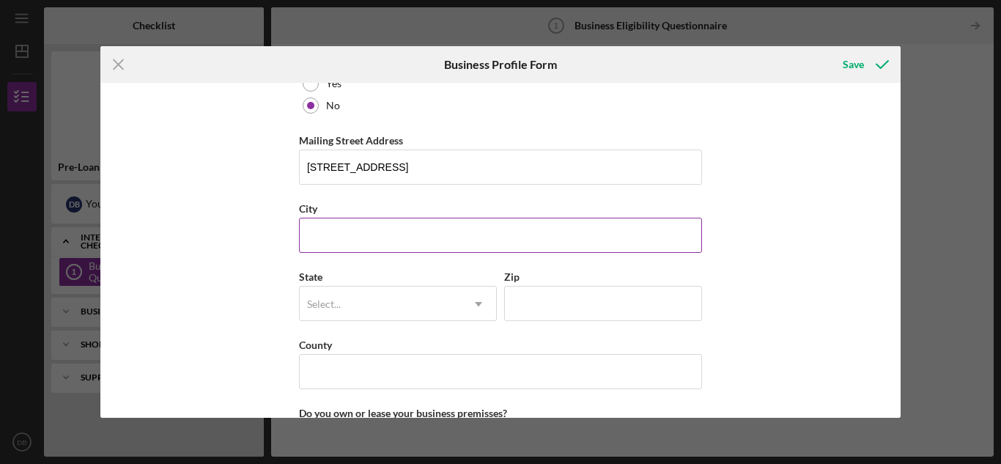
click at [346, 233] on input "City" at bounding box center [500, 235] width 403 height 35
type input "[GEOGRAPHIC_DATA]"
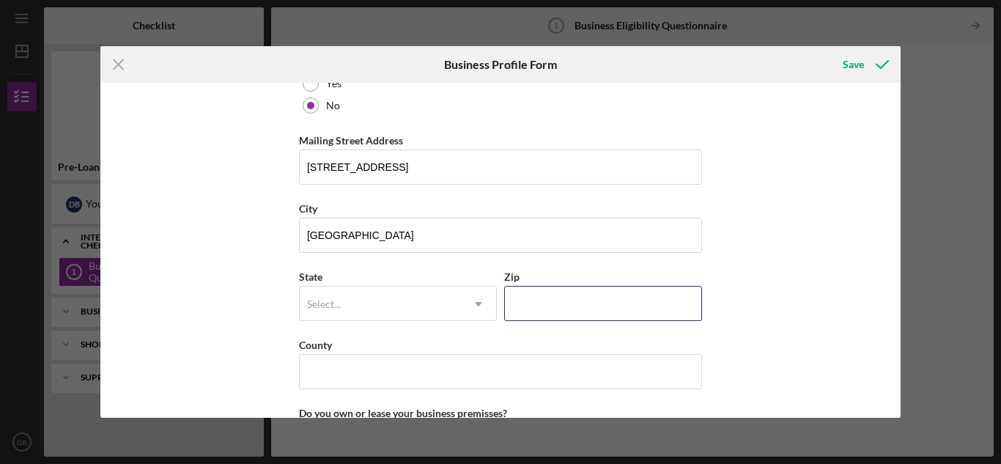
type input "49548"
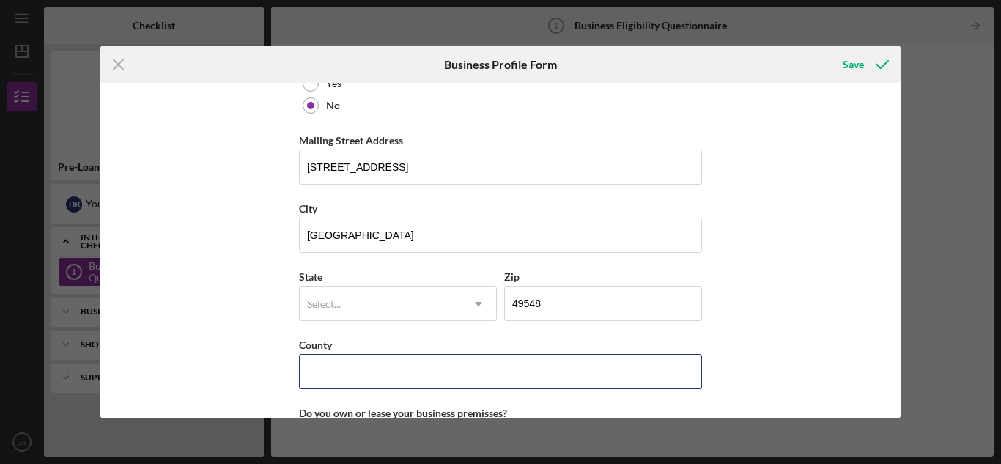
type input "MI"
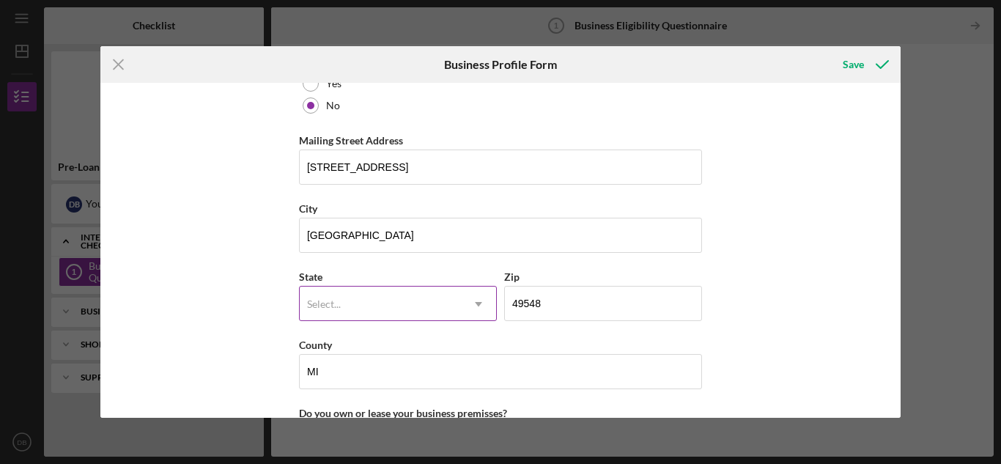
click at [377, 308] on div "Select..." at bounding box center [380, 304] width 161 height 34
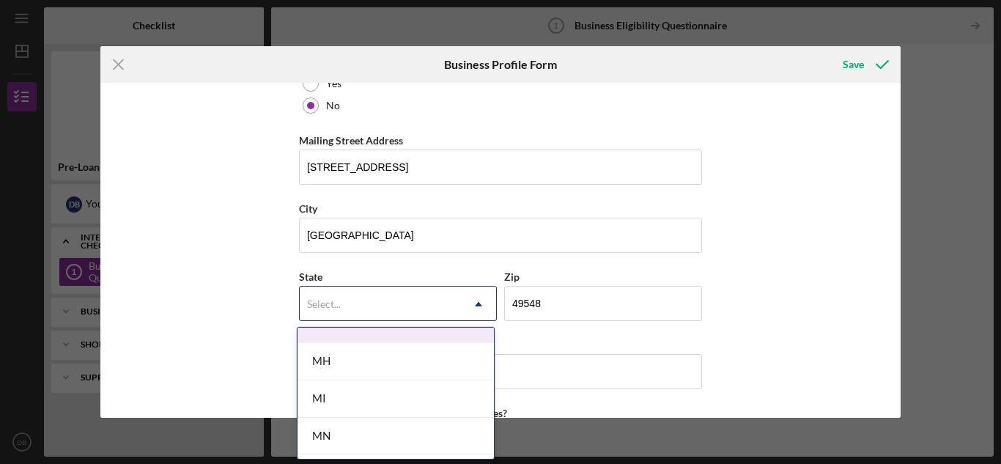
scroll to position [1246, 0]
click at [350, 332] on div "MI" at bounding box center [396, 333] width 196 height 37
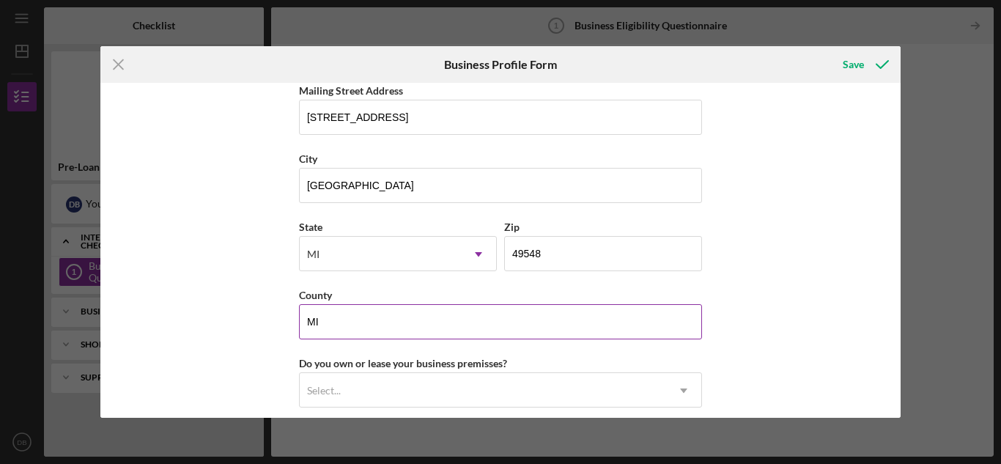
scroll to position [1249, 0]
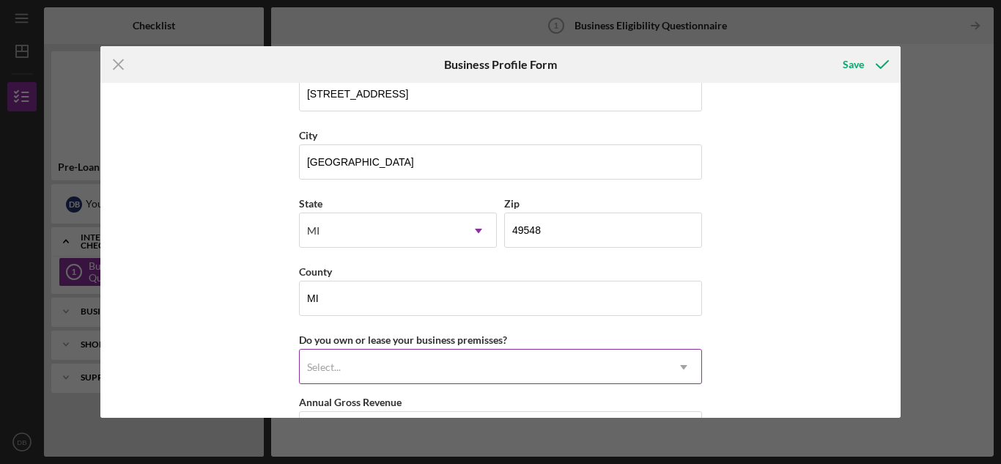
click at [410, 374] on div "Select..." at bounding box center [483, 367] width 366 height 34
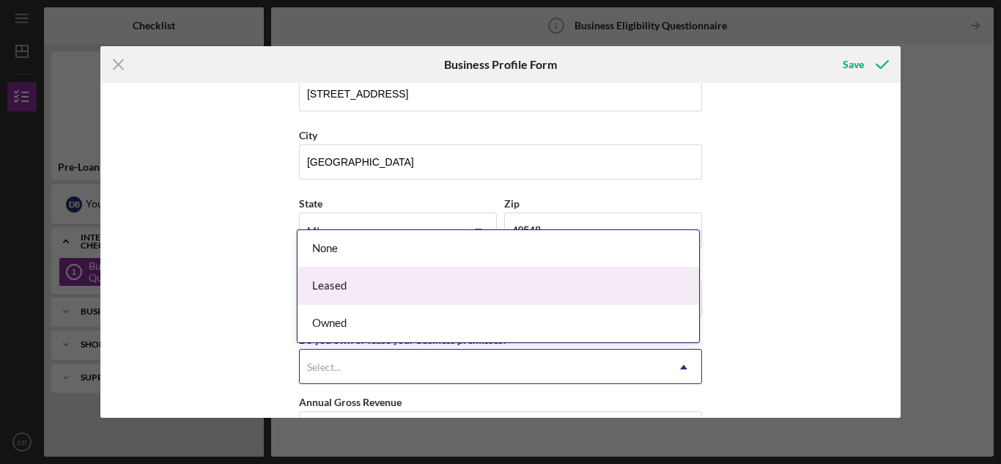
click at [385, 287] on div "Leased" at bounding box center [499, 285] width 402 height 37
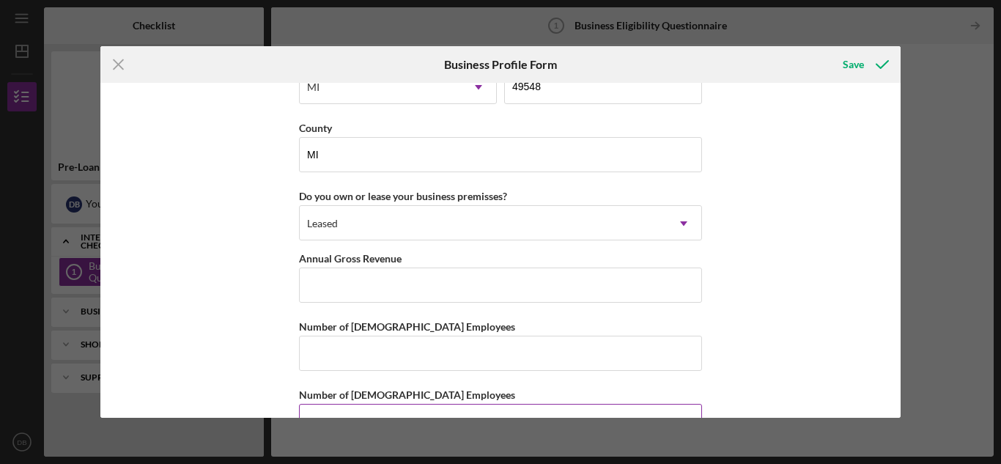
scroll to position [1436, 0]
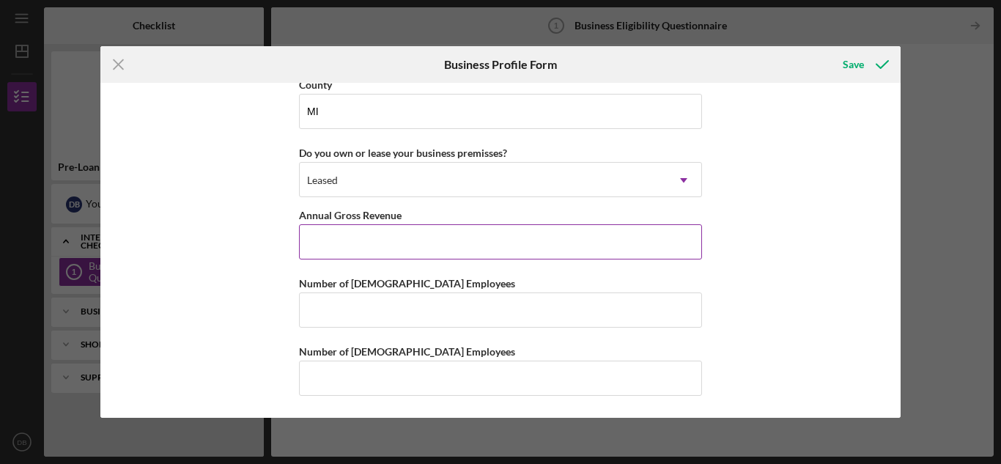
click at [413, 240] on input "Annual Gross Revenue" at bounding box center [500, 241] width 403 height 35
type input "$14,000"
click at [390, 313] on input "Number of [DEMOGRAPHIC_DATA] Employees" at bounding box center [500, 309] width 403 height 35
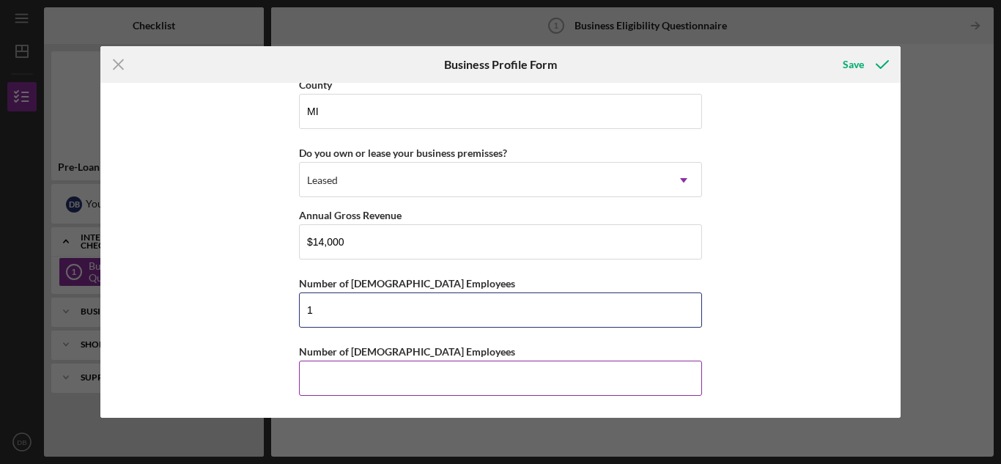
type input "1"
click at [401, 379] on input "Number of [DEMOGRAPHIC_DATA] Employees" at bounding box center [500, 378] width 403 height 35
type input "1"
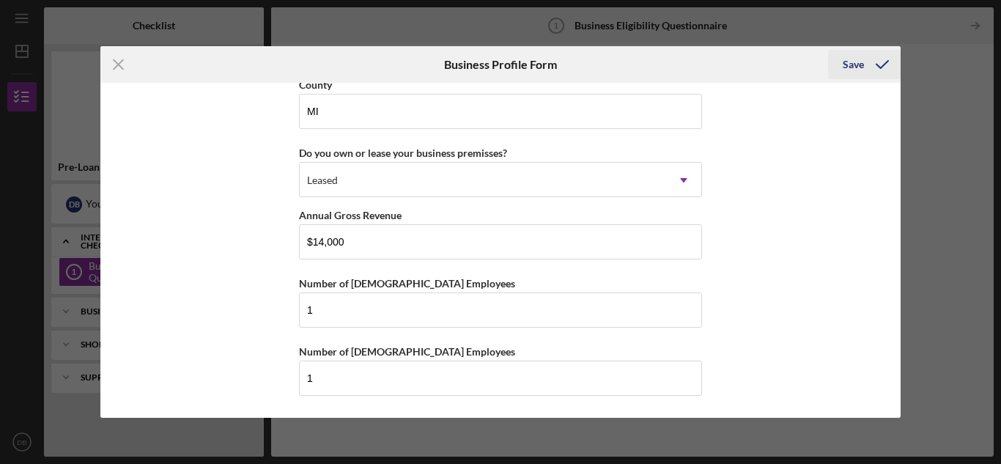
click at [846, 59] on div "Save" at bounding box center [853, 64] width 21 height 29
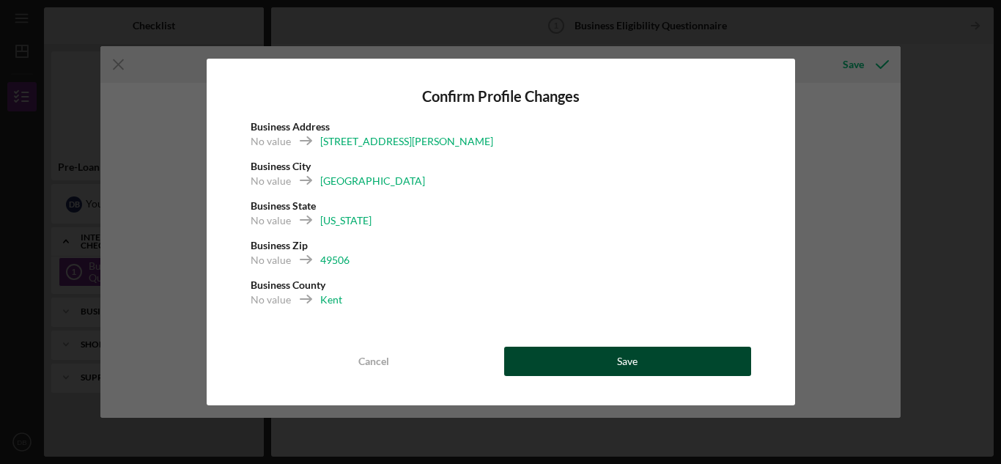
click at [656, 362] on button "Save" at bounding box center [627, 361] width 247 height 29
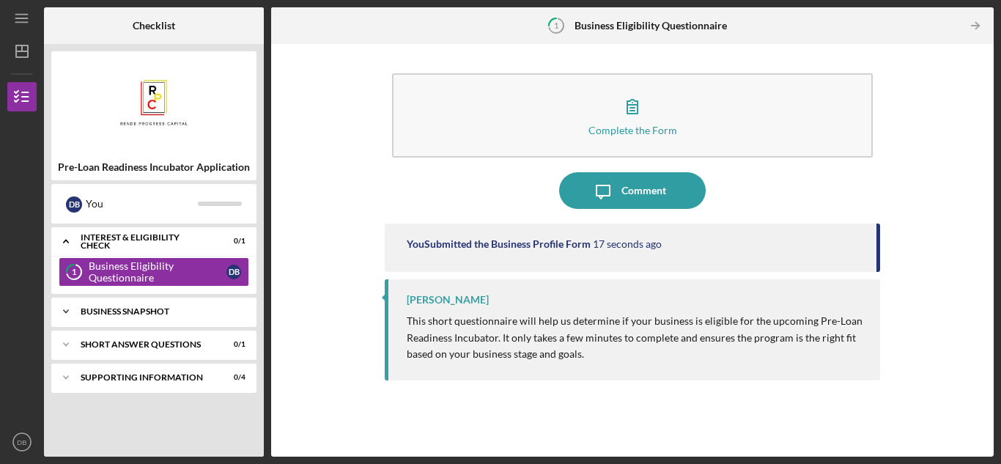
click at [175, 310] on div "Business Snapshot" at bounding box center [160, 311] width 158 height 9
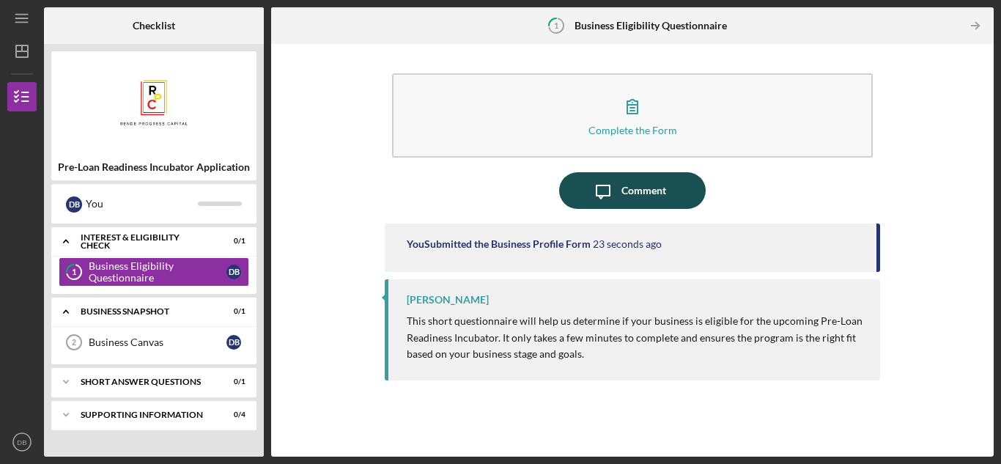
click at [638, 202] on div "Comment" at bounding box center [643, 190] width 45 height 37
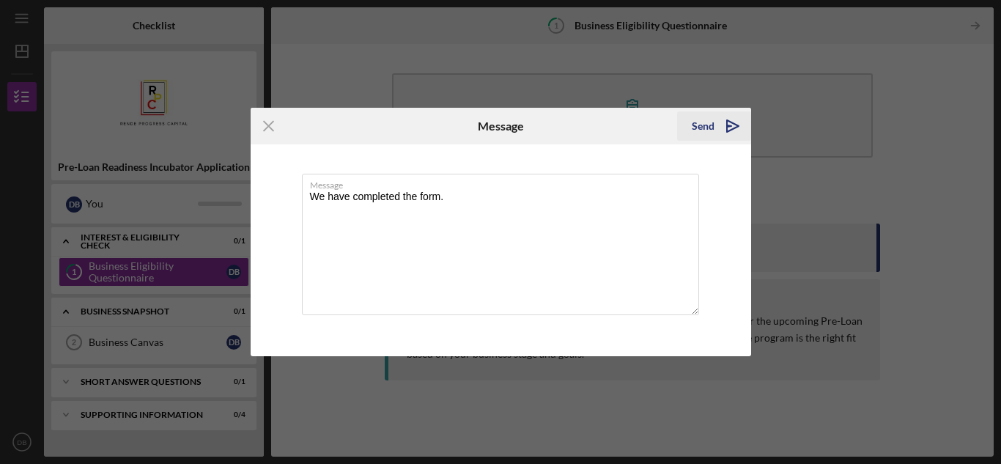
type textarea "We have completed the form."
click at [709, 133] on div "Send" at bounding box center [703, 125] width 23 height 29
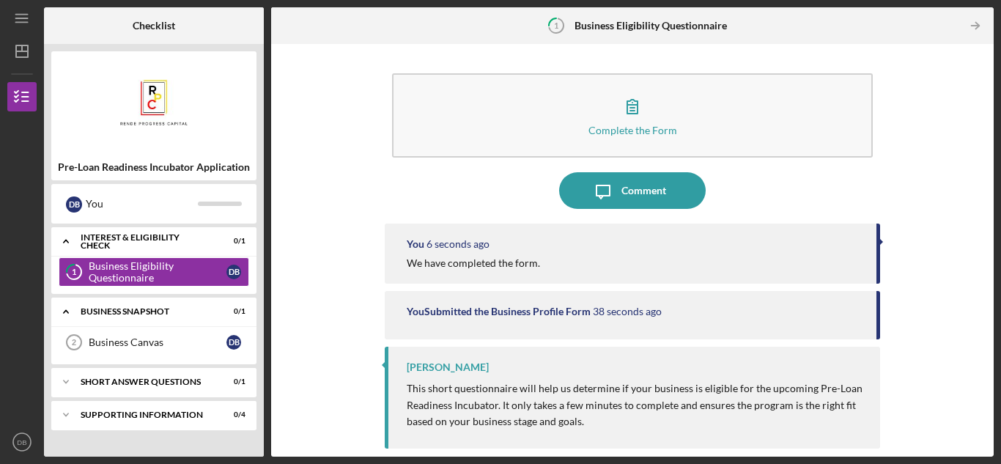
click at [531, 418] on p "This short questionnaire will help us determine if your business is eligible fo…" at bounding box center [636, 404] width 459 height 49
click at [110, 340] on div "Business Canvas" at bounding box center [158, 342] width 138 height 12
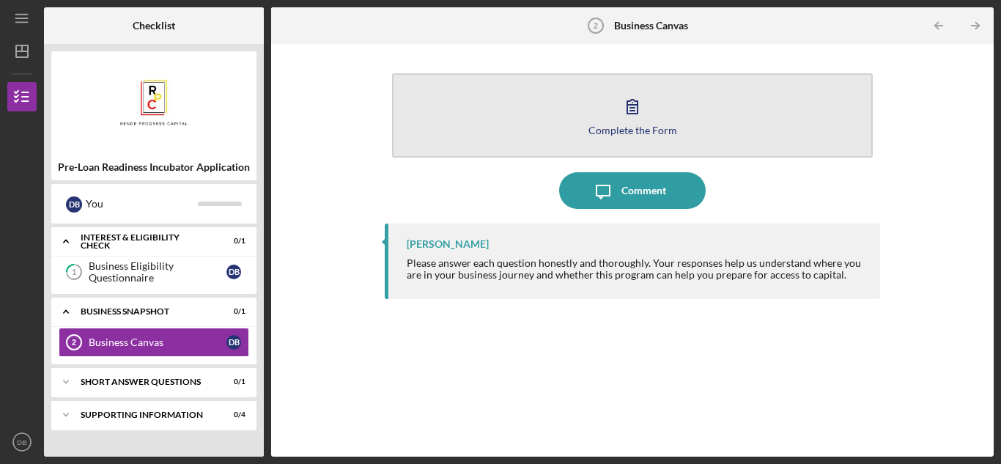
click at [630, 101] on icon "button" at bounding box center [632, 107] width 10 height 14
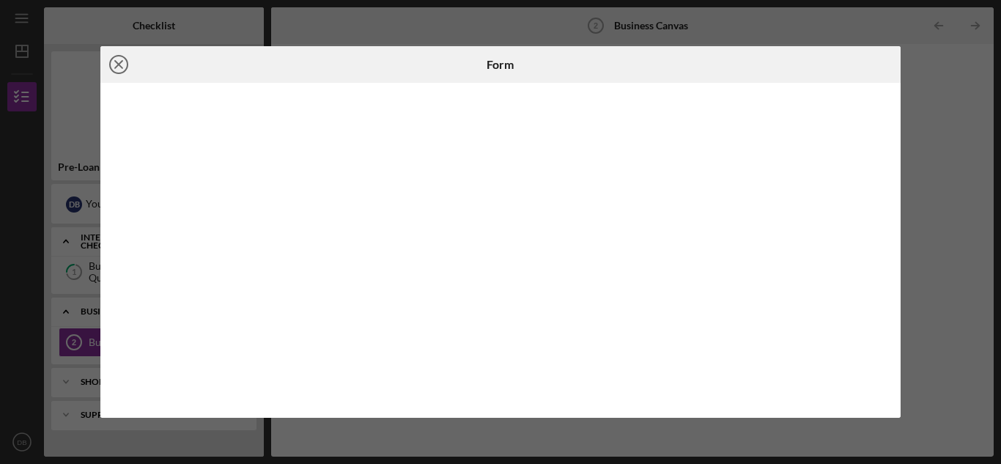
click at [123, 64] on icon "Icon/Close" at bounding box center [118, 64] width 37 height 37
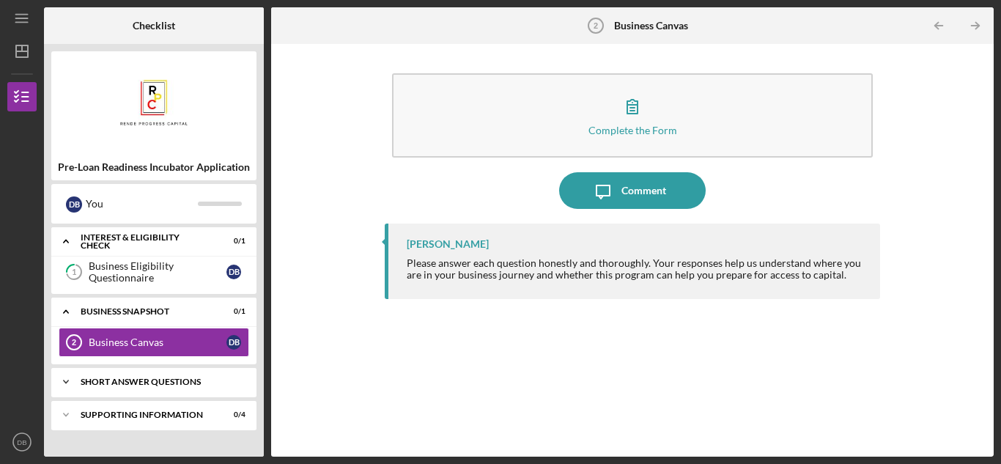
click at [194, 385] on div "Short Answer Questions" at bounding box center [160, 381] width 158 height 9
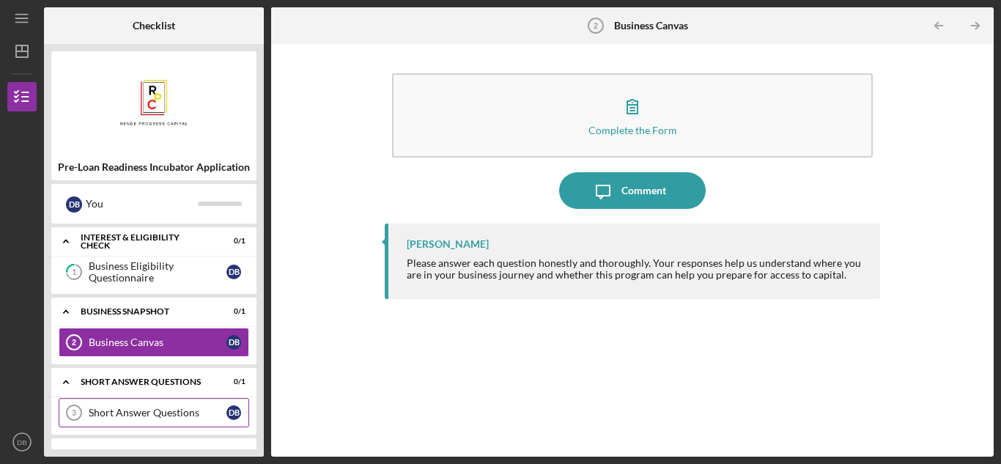
click at [166, 411] on div "Short Answer Questions" at bounding box center [158, 413] width 138 height 12
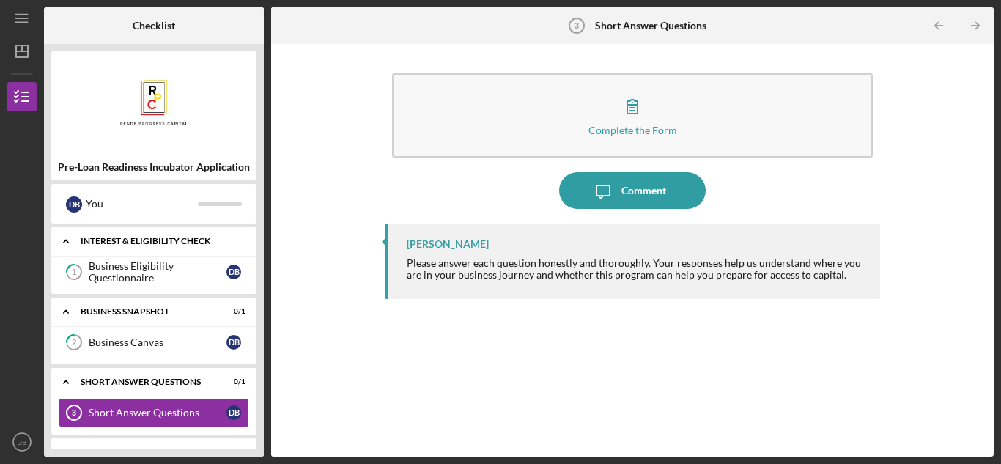
click at [180, 245] on div "Icon/Expander Interest & Eligibility Check 0 / 1" at bounding box center [153, 241] width 205 height 30
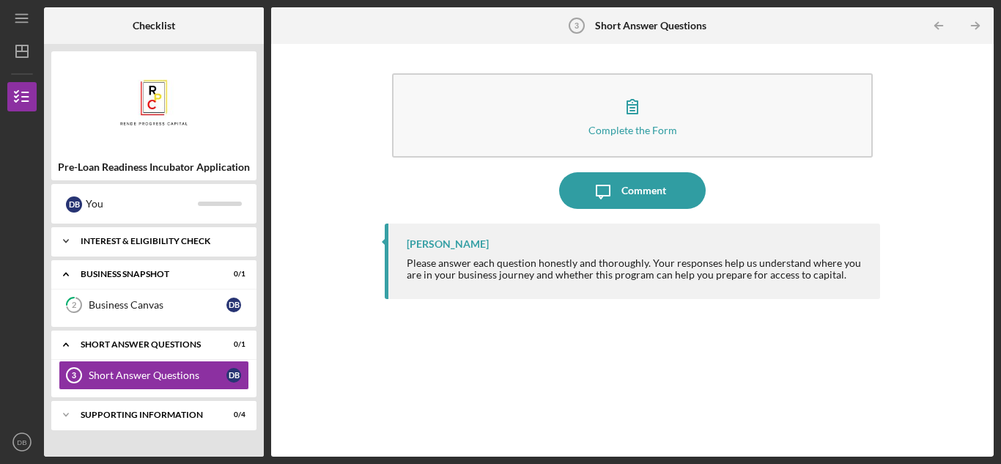
click at [180, 245] on div "Icon/Expander Interest & Eligibility Check 0 / 1" at bounding box center [153, 240] width 205 height 29
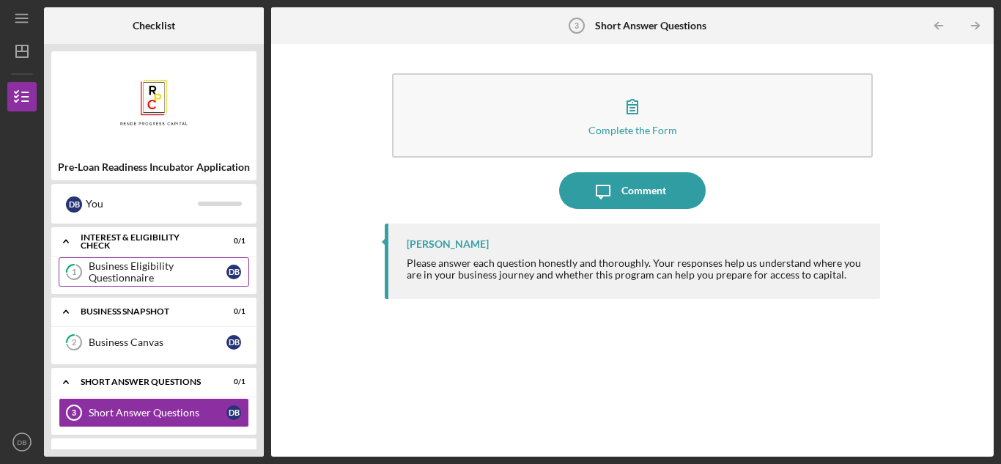
click at [155, 268] on div "Business Eligibility Questionnaire" at bounding box center [158, 271] width 138 height 23
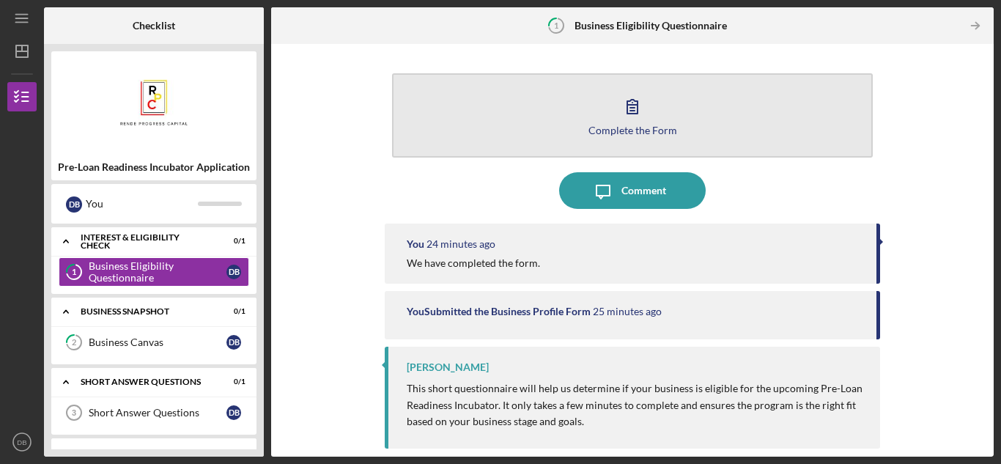
click at [647, 118] on icon "button" at bounding box center [632, 106] width 37 height 37
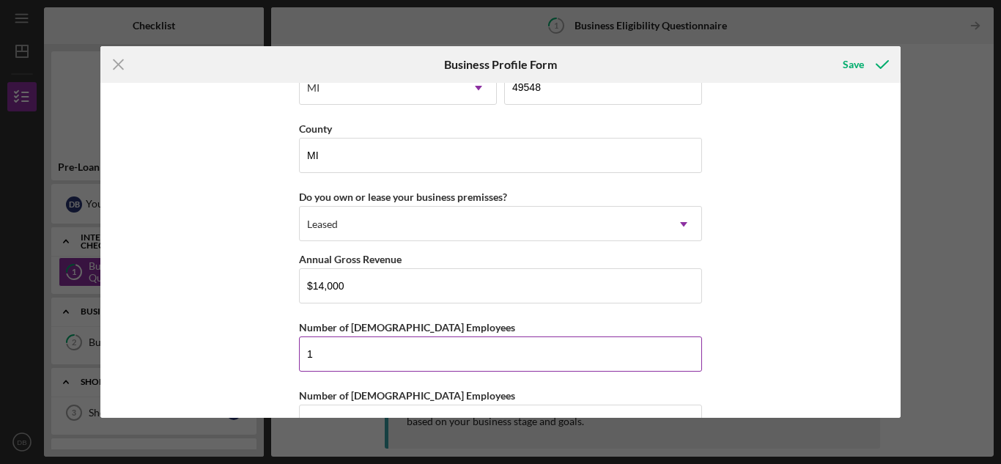
scroll to position [1436, 0]
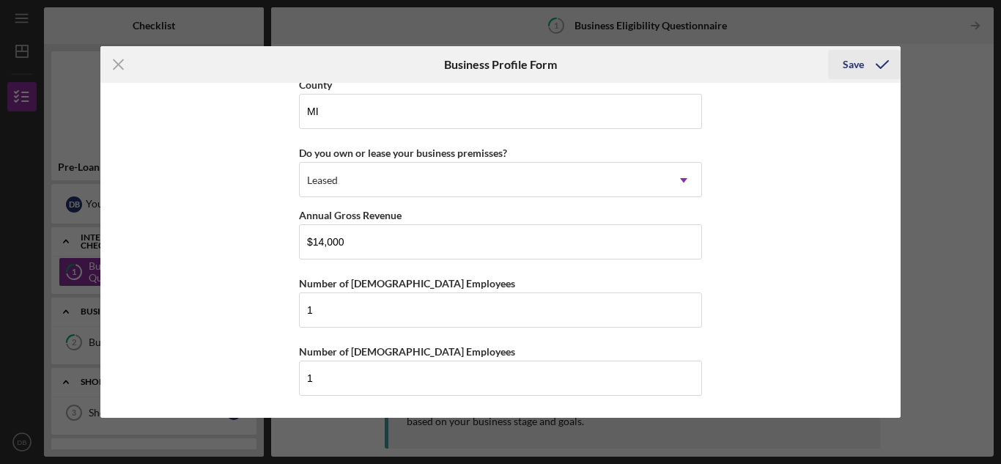
click at [859, 63] on div "Save" at bounding box center [853, 64] width 21 height 29
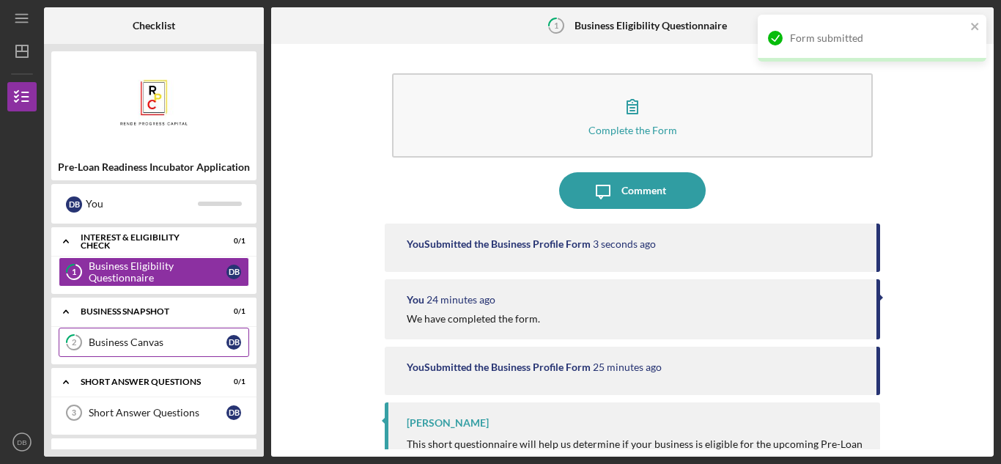
click at [156, 337] on div "Business Canvas" at bounding box center [158, 342] width 138 height 12
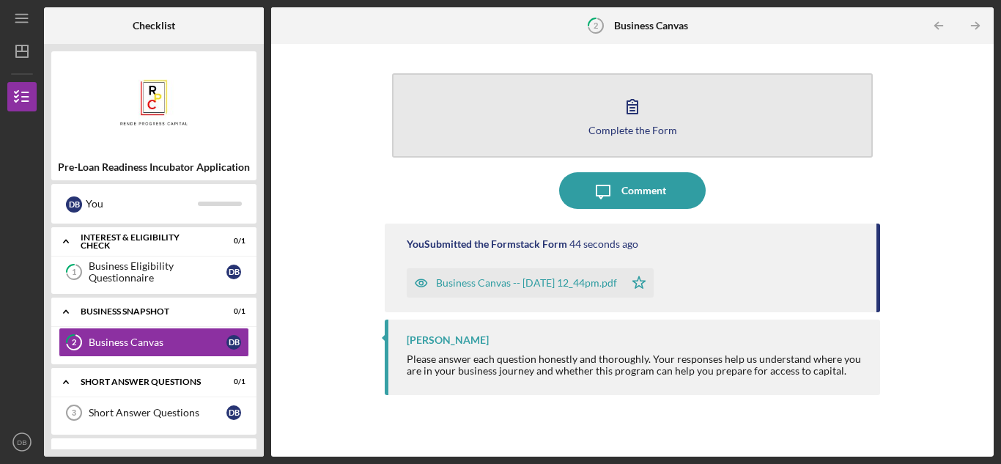
click at [640, 116] on icon "button" at bounding box center [632, 106] width 37 height 37
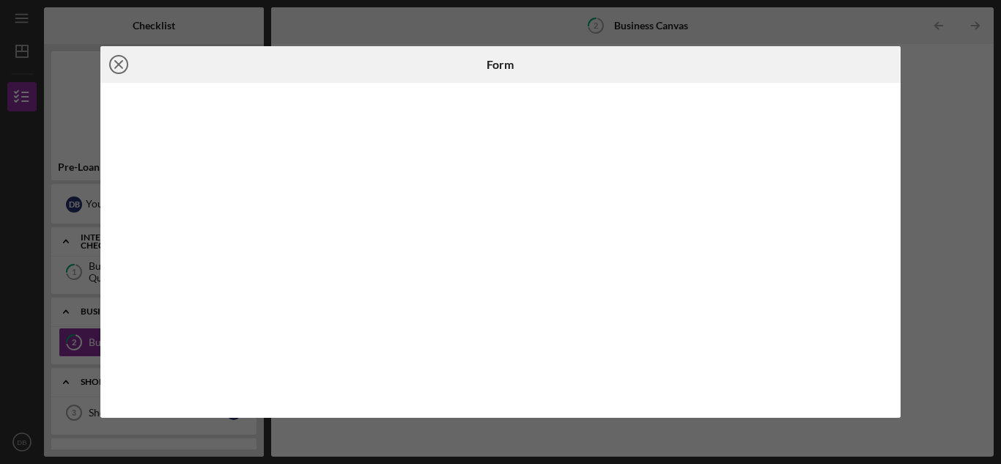
click at [117, 62] on icon "Icon/Close" at bounding box center [118, 64] width 37 height 37
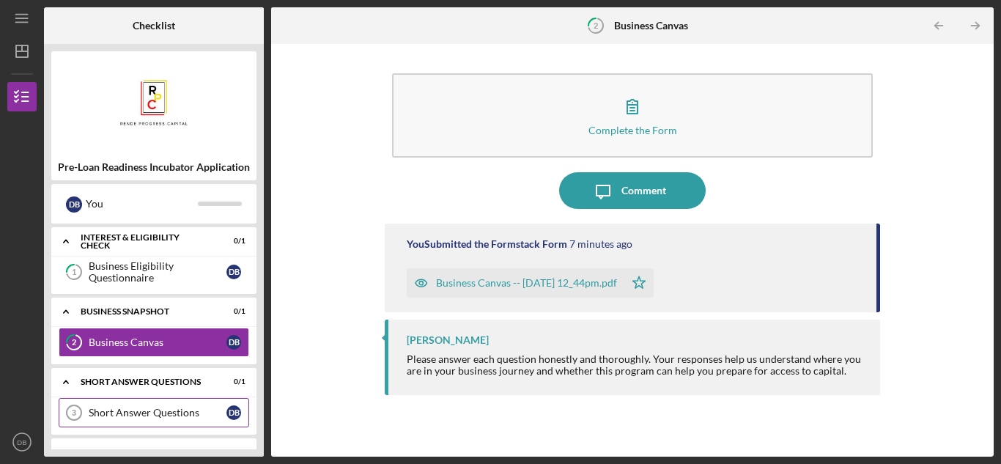
click at [161, 411] on div "Short Answer Questions" at bounding box center [158, 413] width 138 height 12
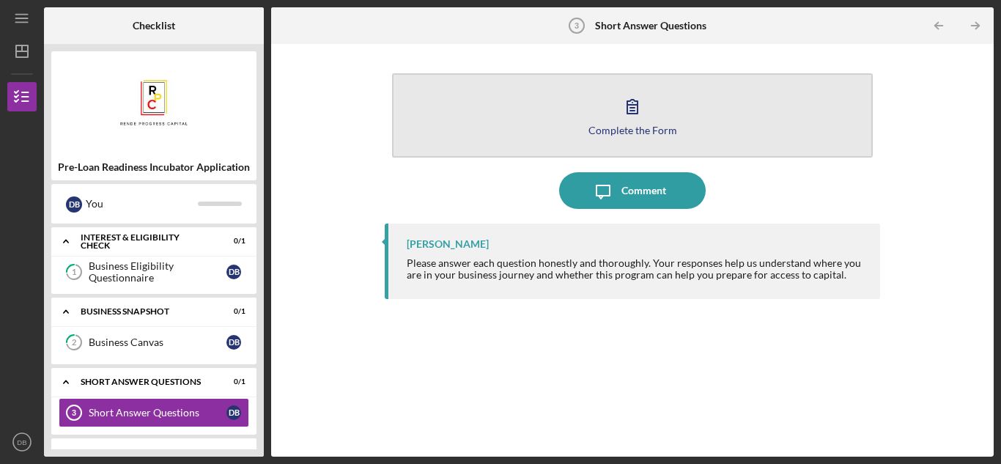
click at [645, 115] on icon "button" at bounding box center [632, 106] width 37 height 37
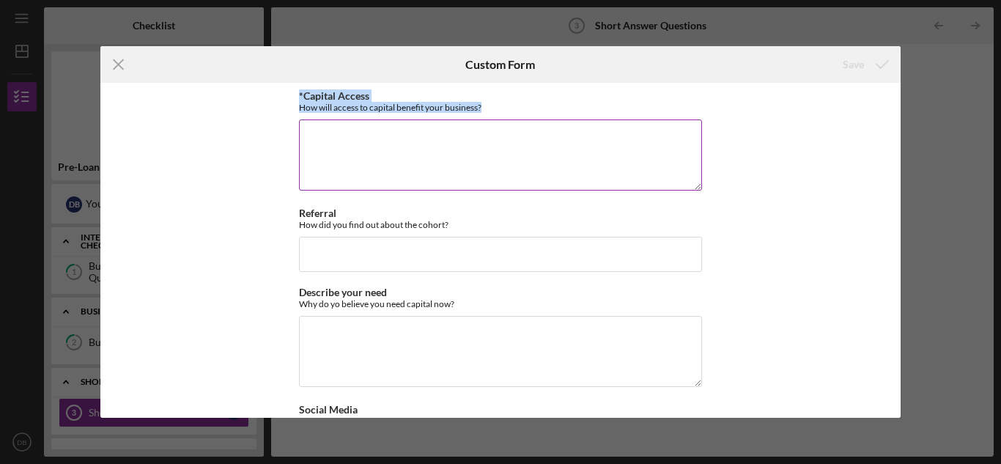
drag, startPoint x: 298, startPoint y: 97, endPoint x: 492, endPoint y: 108, distance: 194.5
click at [492, 108] on div "*Capital Access How will access to capital benefit your business?" at bounding box center [500, 101] width 403 height 23
copy div "*Capital Access How will access to capital benefit your business?"
click at [347, 142] on textarea "*Capital Access" at bounding box center [500, 154] width 403 height 70
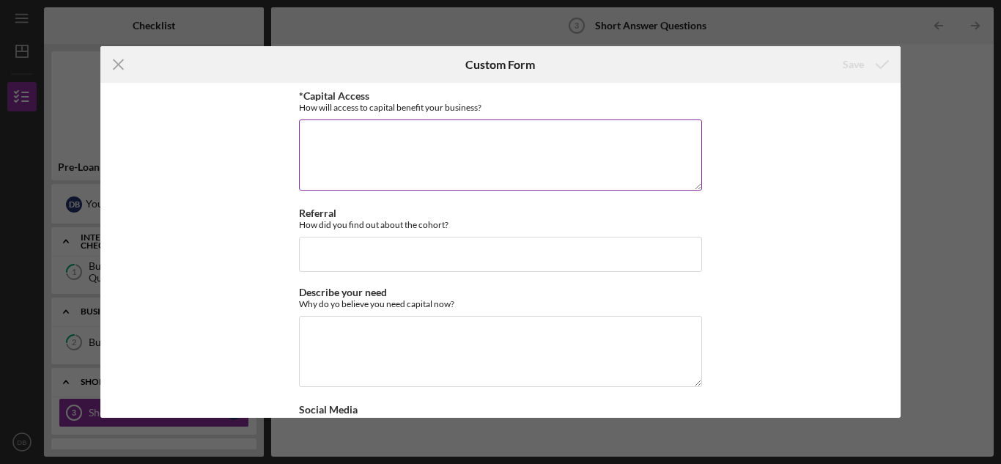
paste textarea "Access to capital is essential for Blue Pathways to ensure the sustainability a…"
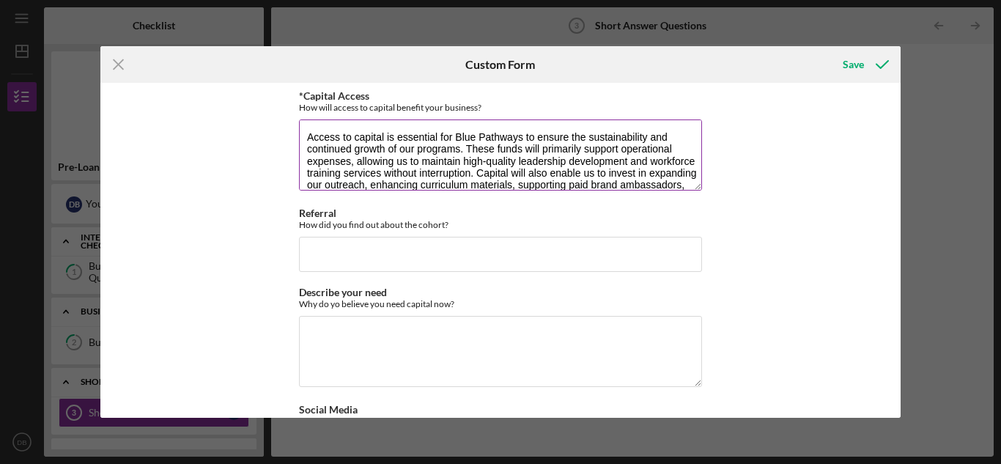
scroll to position [48, 0]
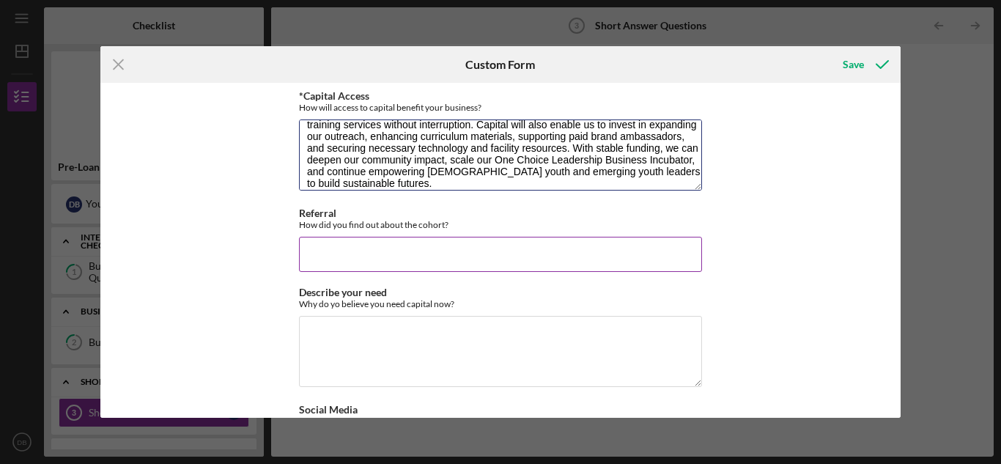
type textarea "Access to capital is essential for Blue Pathways to ensure the sustainability a…"
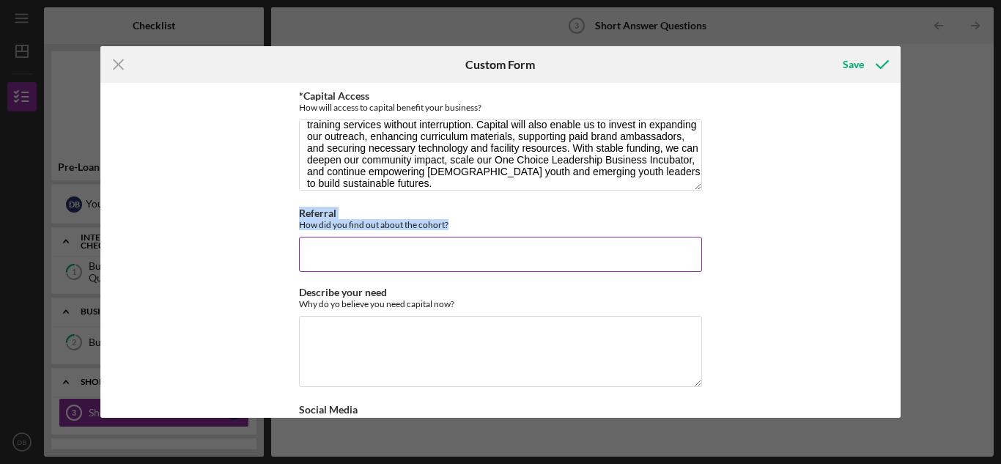
drag, startPoint x: 298, startPoint y: 210, endPoint x: 488, endPoint y: 229, distance: 191.5
click at [488, 229] on div "Referral How did you find out about the cohort?" at bounding box center [500, 218] width 403 height 23
copy div "Referral How did you find out about the cohort?"
click at [354, 258] on input "Referral" at bounding box center [500, 254] width 403 height 35
paste input "I found out about the [PERSON_NAME] Progress Capital Pre-Loan Readiness Incubat…"
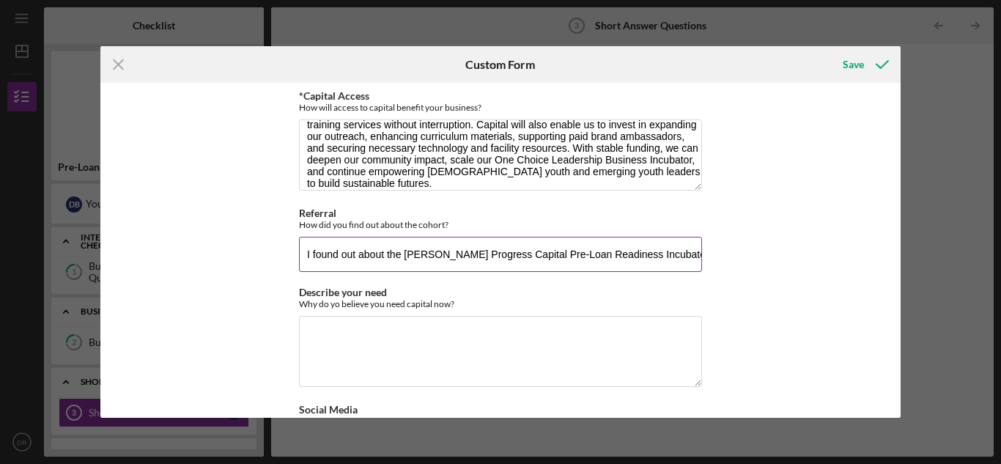
scroll to position [0, 575]
type input "I found out about the [PERSON_NAME] Progress Capital Pre-Loan Readiness Incubat…"
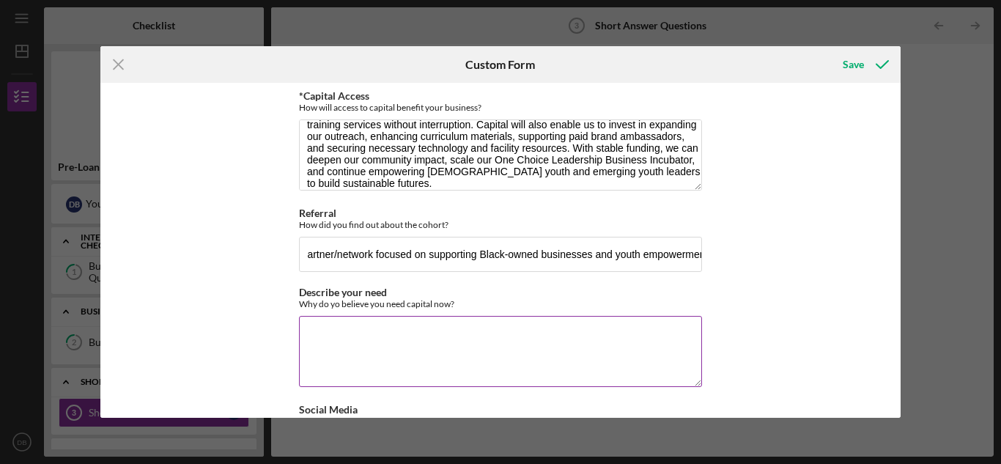
scroll to position [0, 0]
drag, startPoint x: 298, startPoint y: 291, endPoint x: 482, endPoint y: 314, distance: 185.3
click at [482, 314] on div "Describe your need Why do yo believe you need capital now?" at bounding box center [500, 338] width 403 height 103
copy label
click at [410, 340] on textarea "Describe your need" at bounding box center [500, 351] width 403 height 70
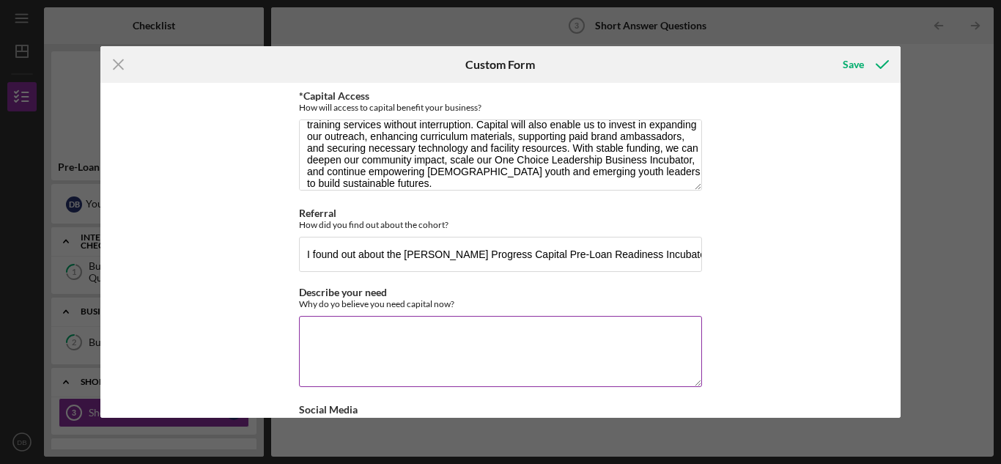
paste textarea "We need capital now to ensure the sustainability and growth of Blue Pathways du…"
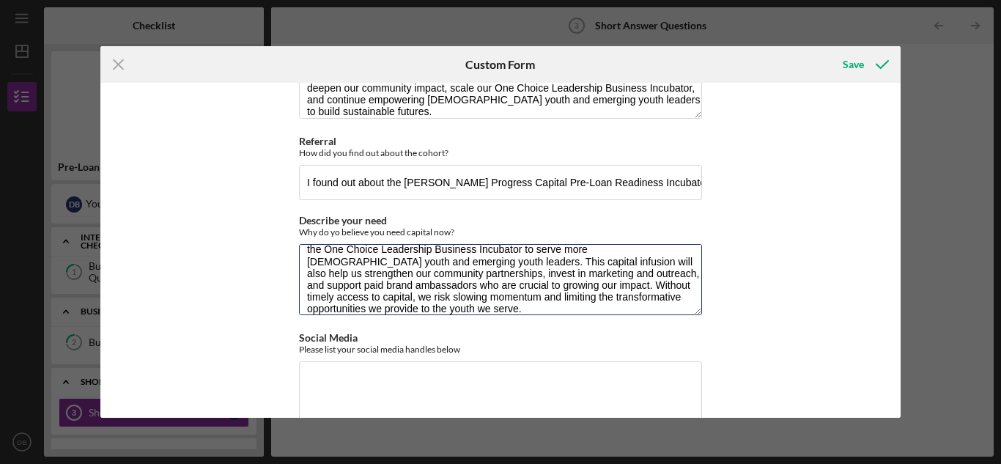
scroll to position [110, 0]
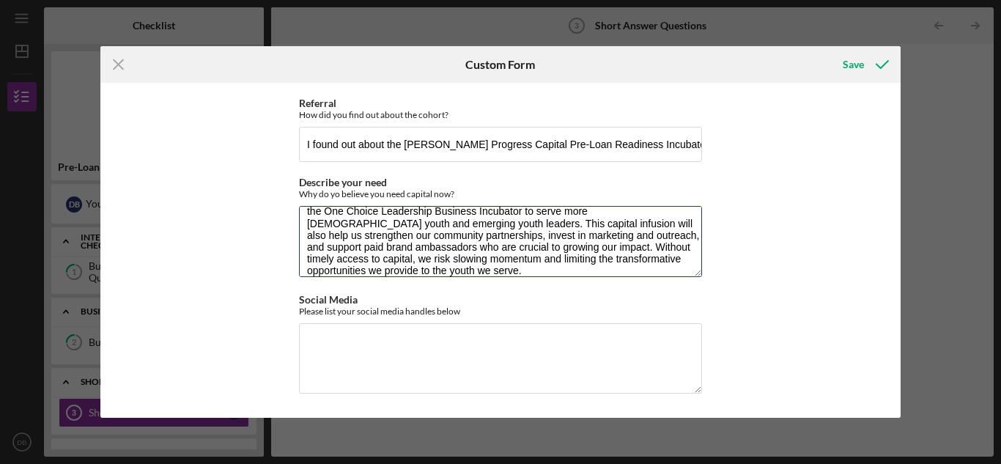
type textarea "We need capital now to ensure the sustainability and growth of Blue Pathways du…"
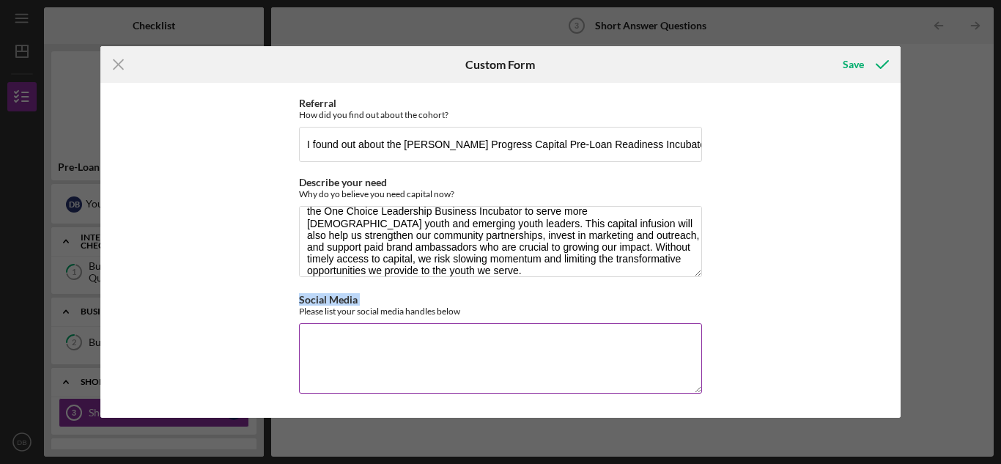
drag, startPoint x: 295, startPoint y: 311, endPoint x: 465, endPoint y: 327, distance: 170.7
click at [465, 327] on div "*Capital Access How will access to capital benefit your business? Access to cap…" at bounding box center [500, 250] width 801 height 334
click at [302, 292] on div "*Capital Access How will access to capital benefit your business? Access to cap…" at bounding box center [500, 195] width 403 height 430
drag, startPoint x: 300, startPoint y: 298, endPoint x: 484, endPoint y: 317, distance: 184.8
click at [484, 317] on div "Social Media Please list your social media handles below" at bounding box center [500, 345] width 403 height 103
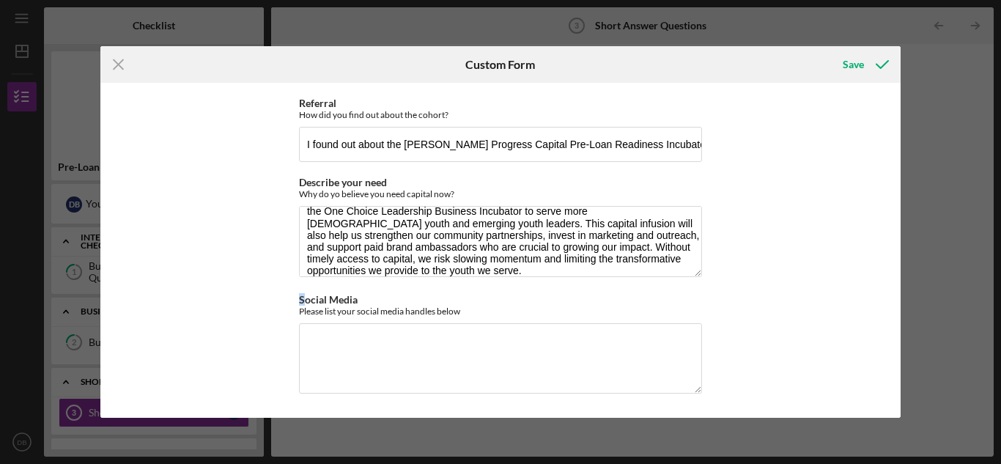
click at [314, 286] on div "*Capital Access How will access to capital benefit your business? Access to cap…" at bounding box center [500, 195] width 403 height 430
drag, startPoint x: 294, startPoint y: 300, endPoint x: 495, endPoint y: 321, distance: 201.9
click at [495, 321] on div "*Capital Access How will access to capital benefit your business? Access to cap…" at bounding box center [500, 250] width 801 height 334
copy label
click at [385, 338] on textarea "Social Media" at bounding box center [500, 358] width 403 height 70
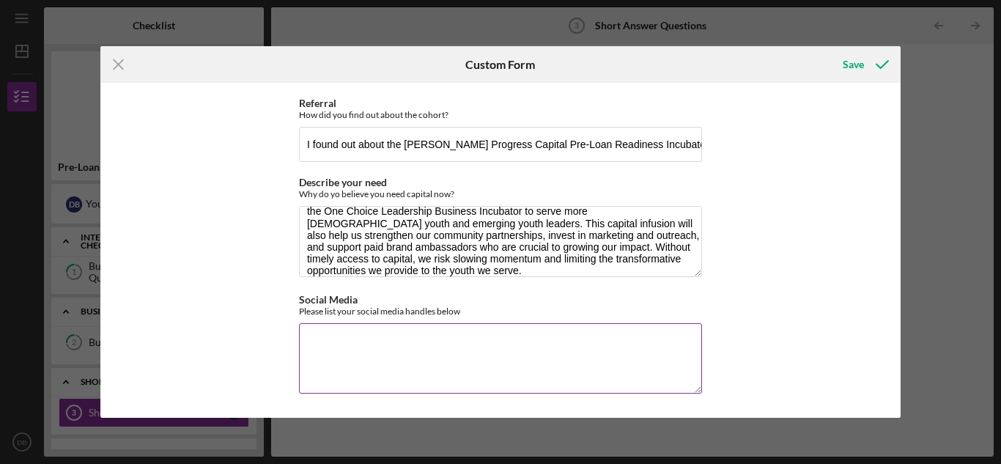
paste textarea "[URL][DOMAIN_NAME][PERSON_NAME]"
type textarea "[URL][DOMAIN_NAME][PERSON_NAME]"
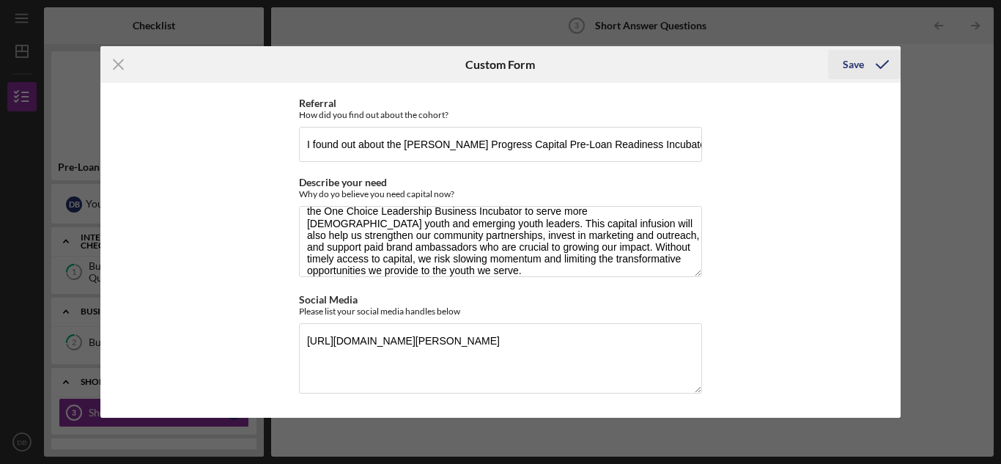
click at [850, 63] on div "Save" at bounding box center [853, 64] width 21 height 29
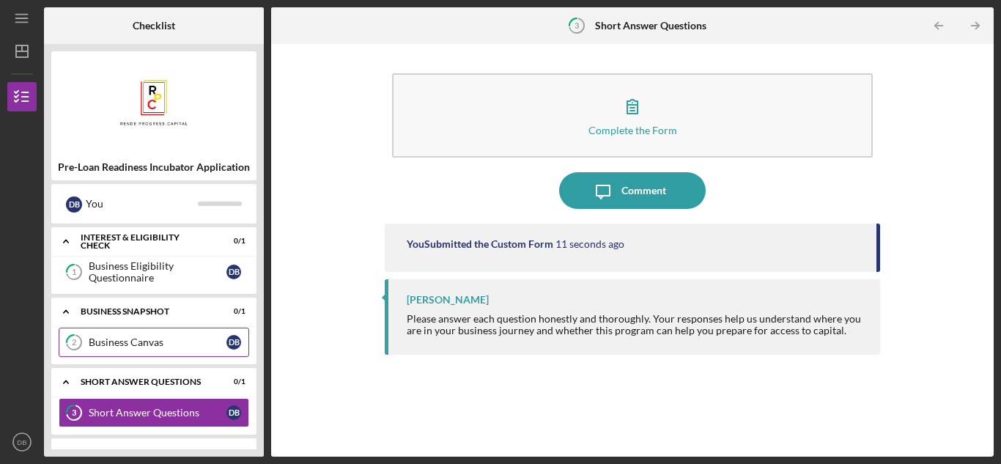
scroll to position [26, 0]
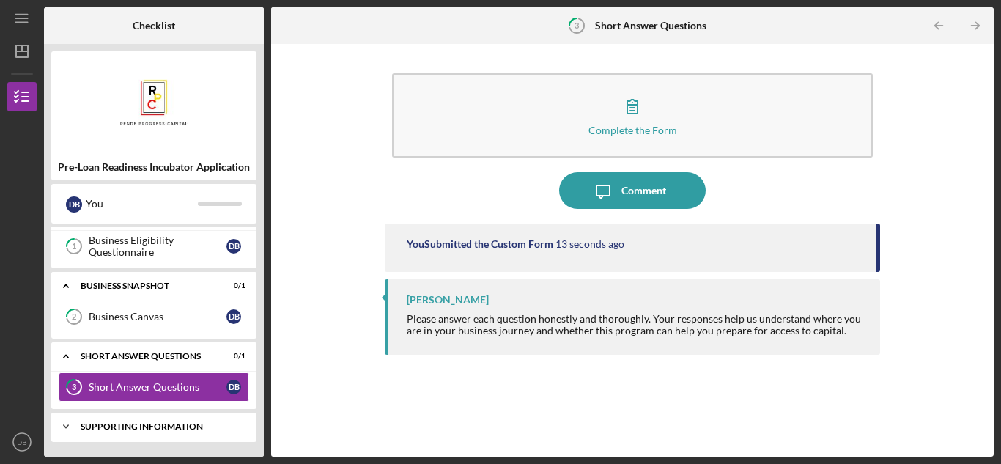
click at [156, 424] on div "Supporting Information" at bounding box center [160, 426] width 158 height 9
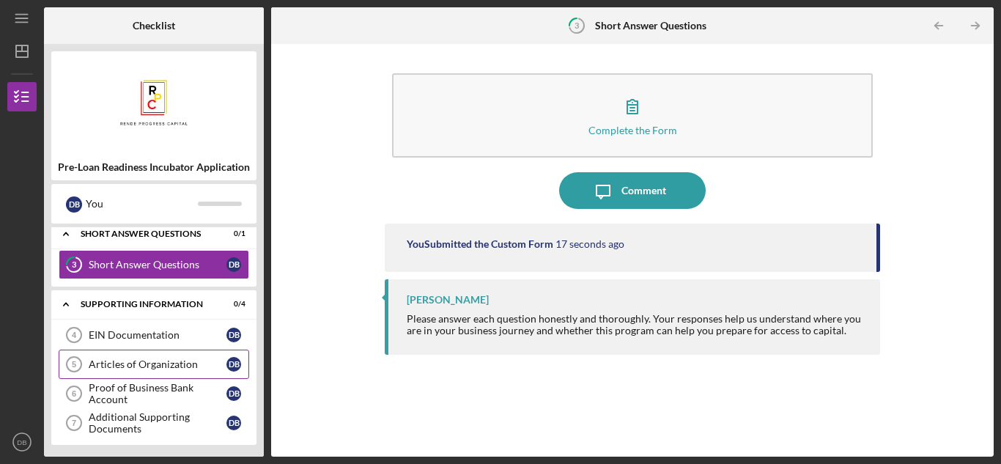
scroll to position [151, 0]
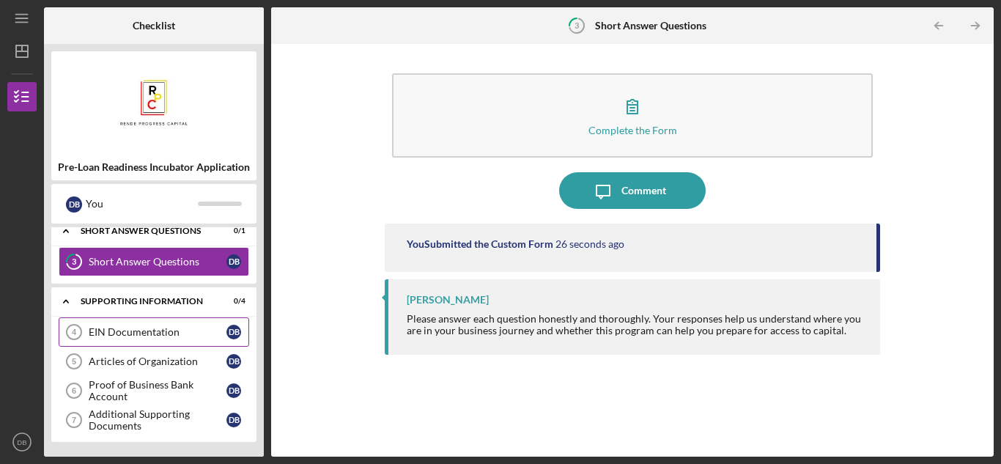
click at [163, 335] on div "EIN Documentation" at bounding box center [158, 332] width 138 height 12
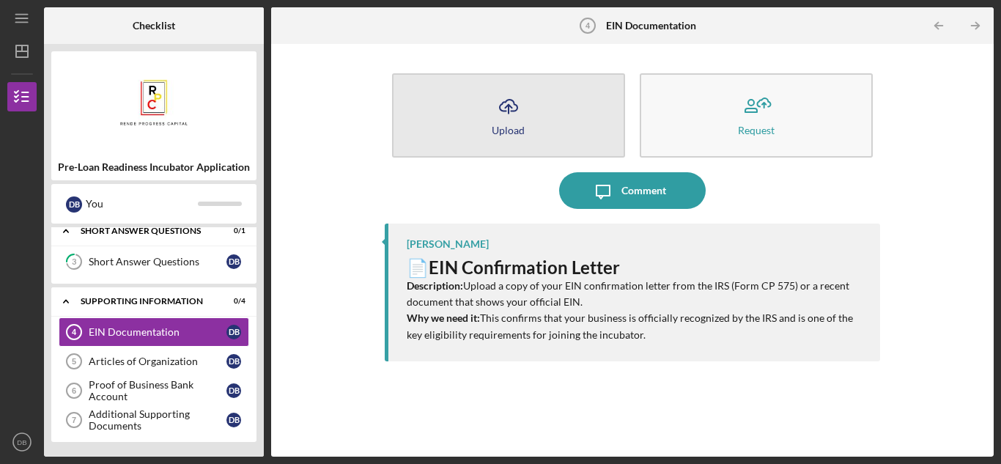
click at [491, 124] on icon "Icon/Upload" at bounding box center [508, 106] width 37 height 37
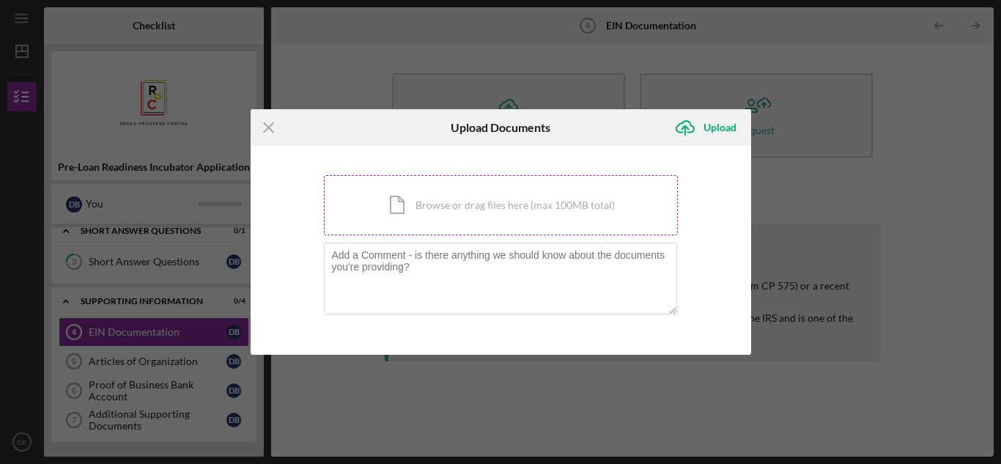
click at [399, 215] on div "Icon/Document Browse or drag files here (max 100MB total) Tap to choose files o…" at bounding box center [501, 205] width 354 height 60
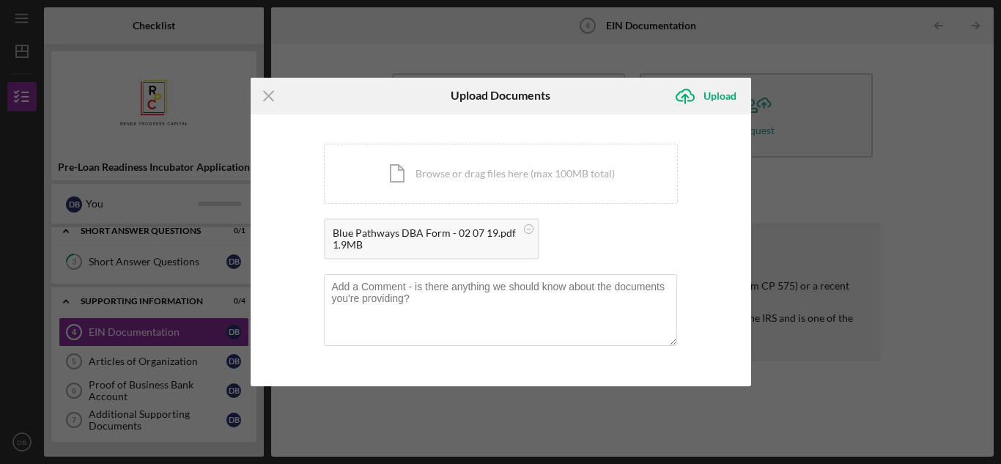
click at [445, 234] on div "Blue Pathways DBA Form - 02 07 19.pdf" at bounding box center [424, 233] width 183 height 12
click at [344, 239] on div "1.9MB" at bounding box center [424, 245] width 183 height 12
click at [526, 229] on rect at bounding box center [528, 229] width 4 height 1
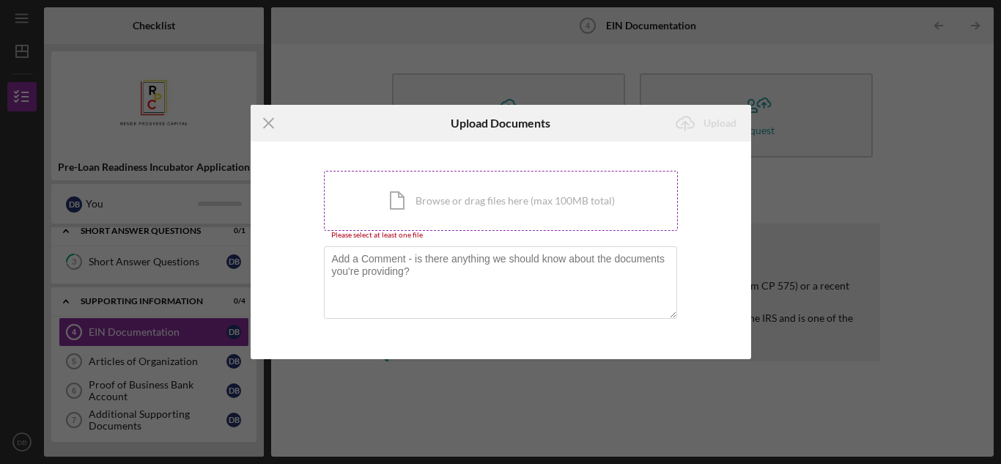
click at [403, 192] on div "Icon/Document Browse or drag files here (max 100MB total) Tap to choose files o…" at bounding box center [501, 201] width 354 height 60
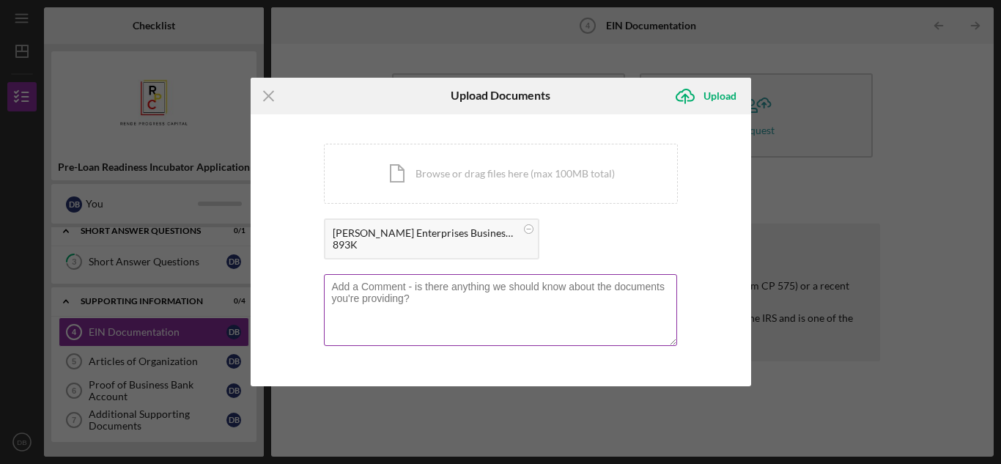
click at [376, 288] on textarea at bounding box center [500, 310] width 353 height 72
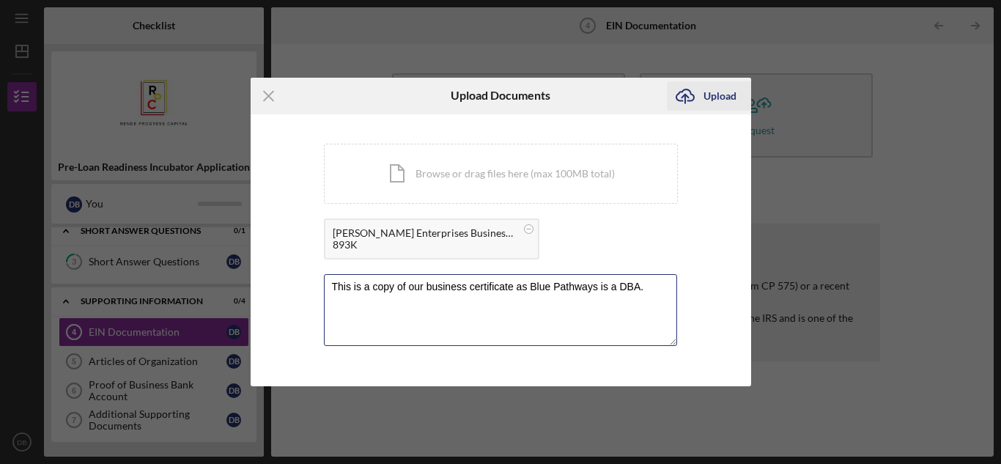
type textarea "This is a copy of our business certificate as Blue Pathways is a DBA."
click at [724, 97] on div "Upload" at bounding box center [719, 95] width 33 height 29
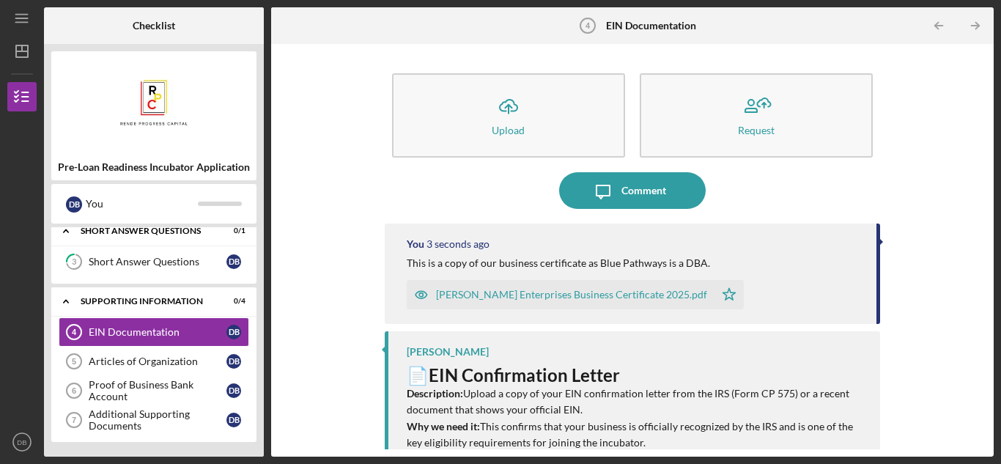
click at [141, 369] on link "Articles of Organization 5 Articles of Organization D B" at bounding box center [154, 361] width 191 height 29
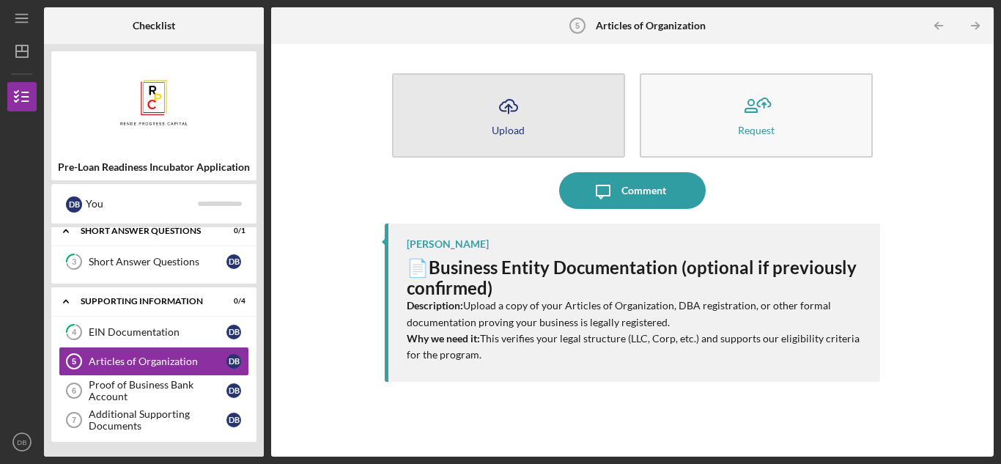
click at [513, 121] on icon "Icon/Upload" at bounding box center [508, 106] width 37 height 37
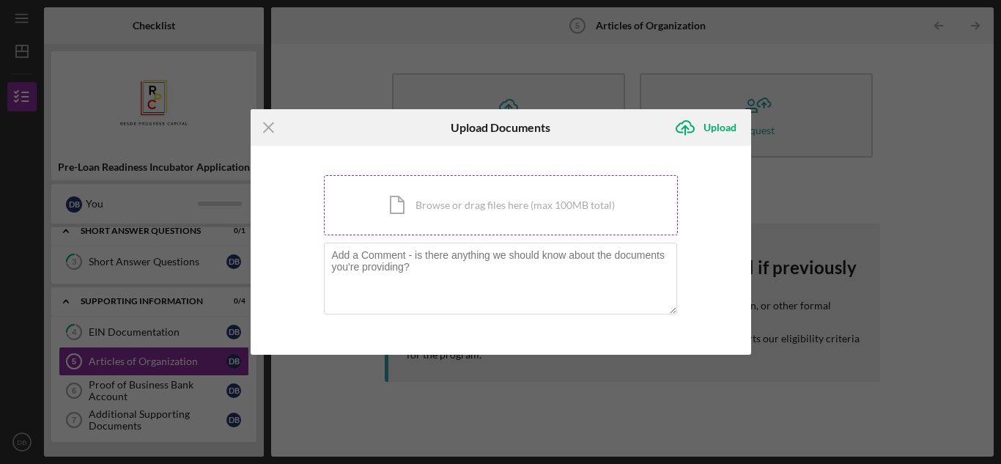
click at [403, 207] on div "Icon/Document Browse or drag files here (max 100MB total) Tap to choose files o…" at bounding box center [501, 205] width 354 height 60
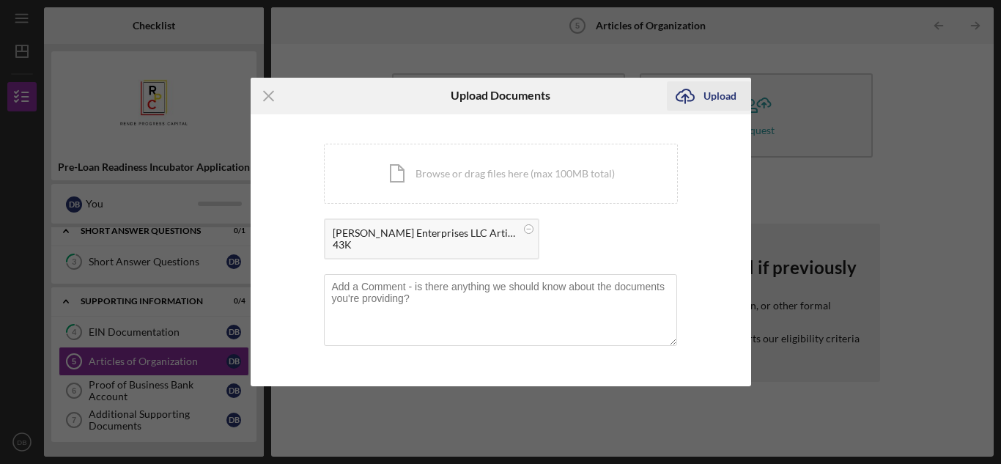
click at [700, 90] on icon "Icon/Upload" at bounding box center [685, 96] width 37 height 37
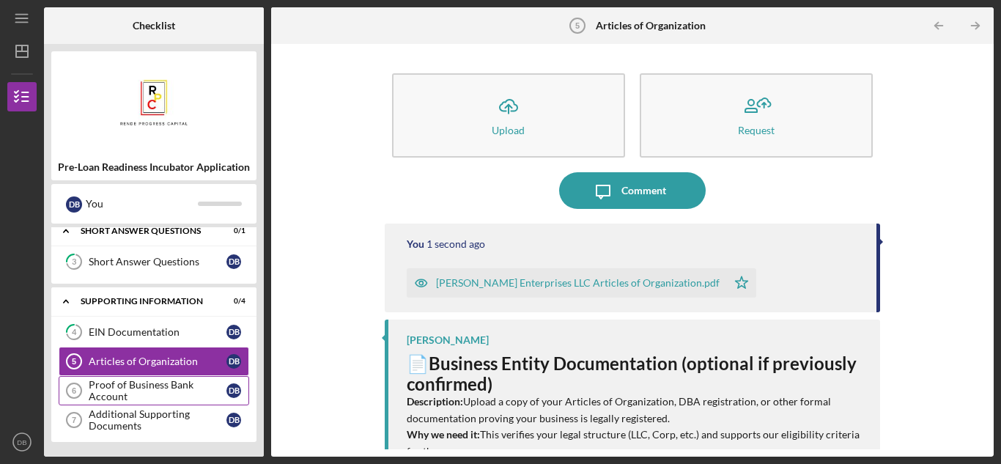
click at [174, 399] on div "Proof of Business Bank Account" at bounding box center [158, 390] width 138 height 23
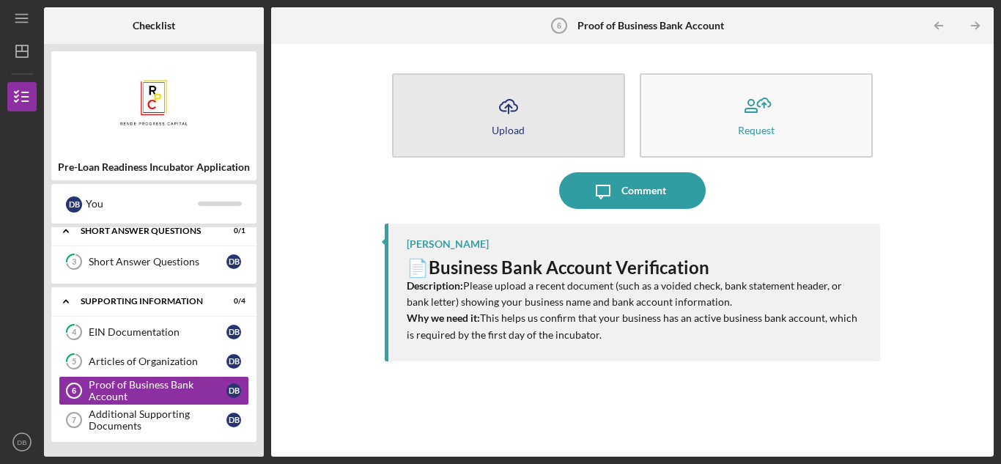
click at [514, 107] on icon "Icon/Upload" at bounding box center [508, 106] width 37 height 37
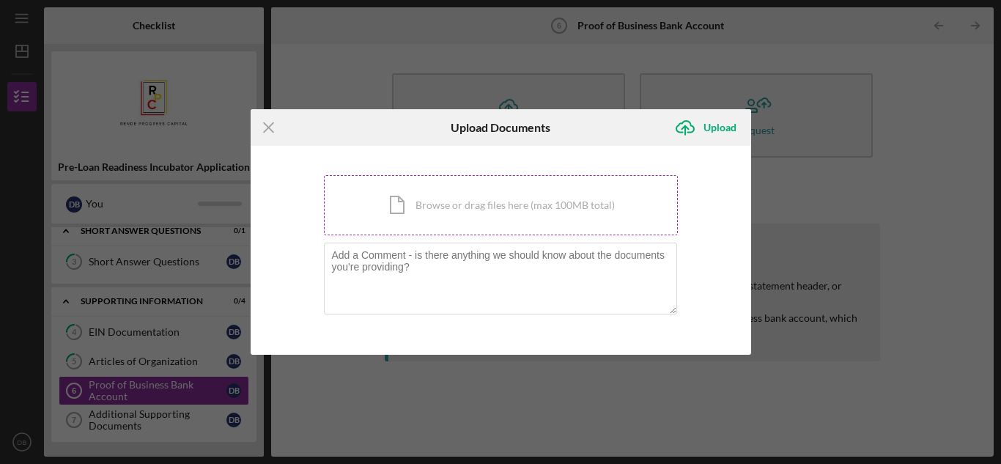
click at [433, 211] on div "Icon/Document Browse or drag files here (max 100MB total) Tap to choose files o…" at bounding box center [501, 205] width 354 height 60
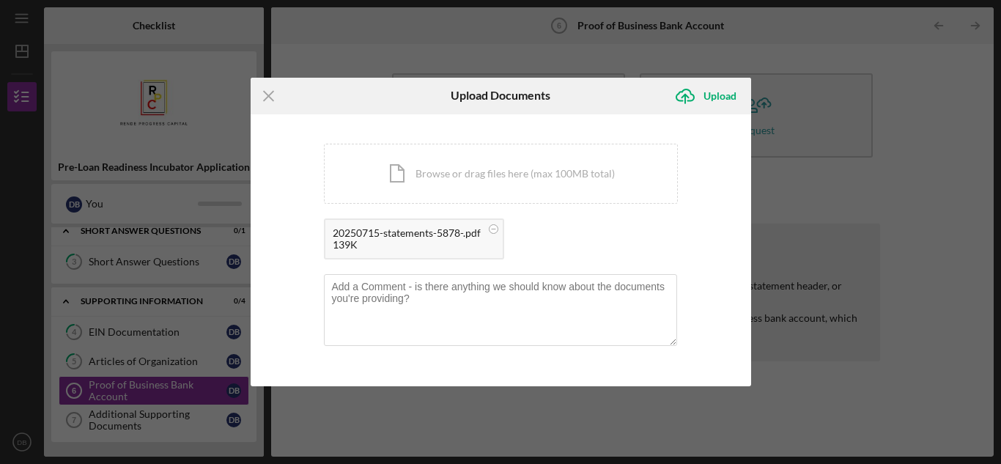
click at [333, 234] on div "20250715-statements-5878-.pdf" at bounding box center [407, 233] width 148 height 12
click at [501, 229] on icon at bounding box center [493, 229] width 18 height 18
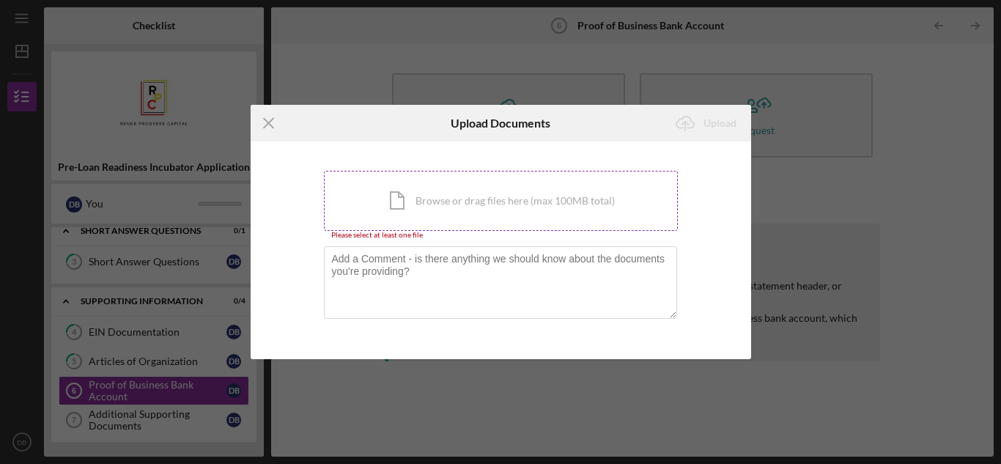
click at [410, 196] on div "Icon/Document Browse or drag files here (max 100MB total) Tap to choose files o…" at bounding box center [501, 201] width 354 height 60
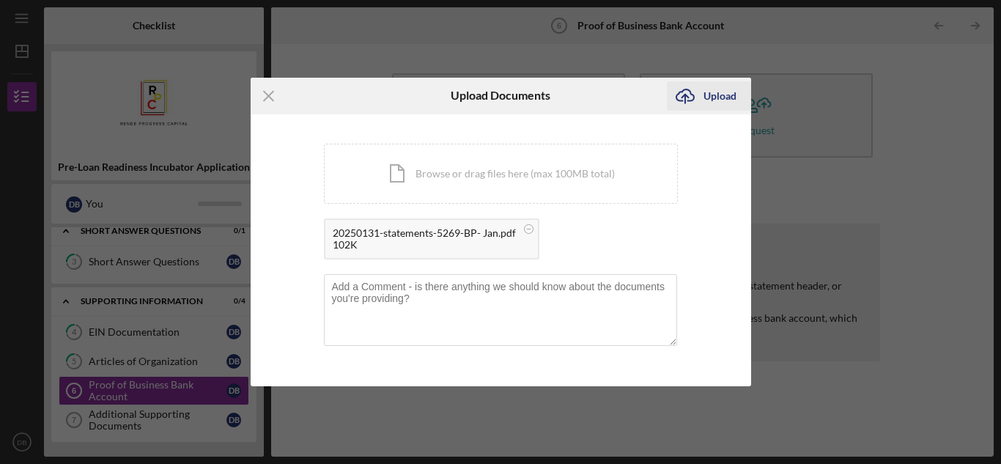
click at [718, 91] on div "Upload" at bounding box center [719, 95] width 33 height 29
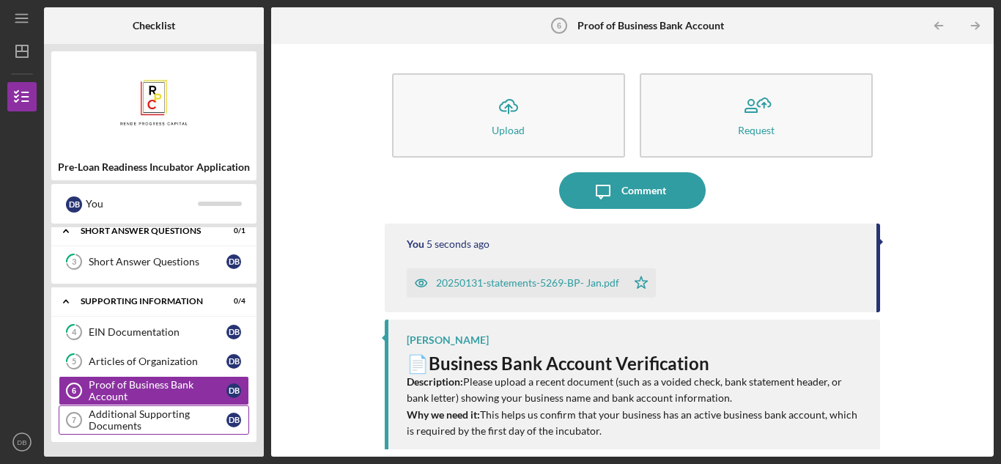
click at [153, 420] on div "Additional Supporting Documents" at bounding box center [158, 419] width 138 height 23
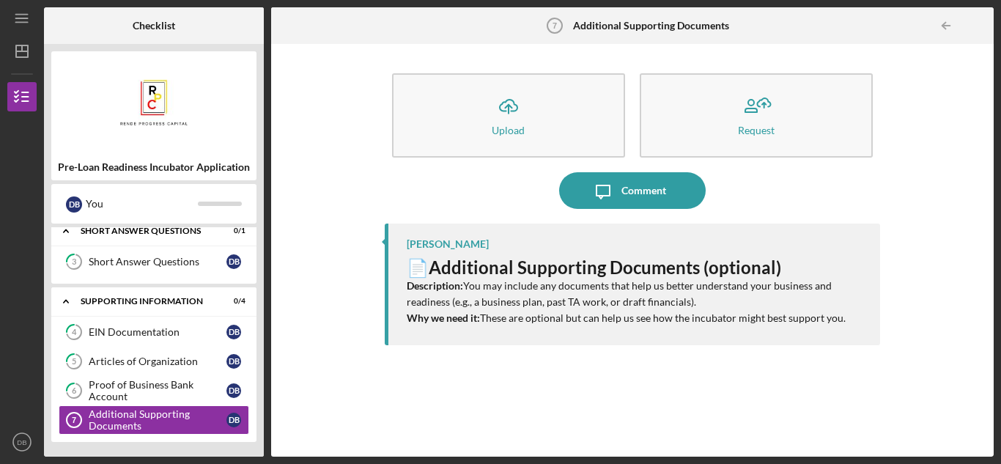
drag, startPoint x: 478, startPoint y: 284, endPoint x: 819, endPoint y: 300, distance: 341.9
click at [819, 300] on p "Description: You may include any documents that help us better understand your …" at bounding box center [636, 302] width 459 height 49
click at [562, 320] on p "Description: You may include any documents that help us better understand your …" at bounding box center [636, 302] width 459 height 49
drag, startPoint x: 437, startPoint y: 263, endPoint x: 863, endPoint y: 320, distance: 429.6
click at [863, 320] on div "📄 Additional Supporting Documents (optional) Description: You may include any d…" at bounding box center [636, 292] width 459 height 70
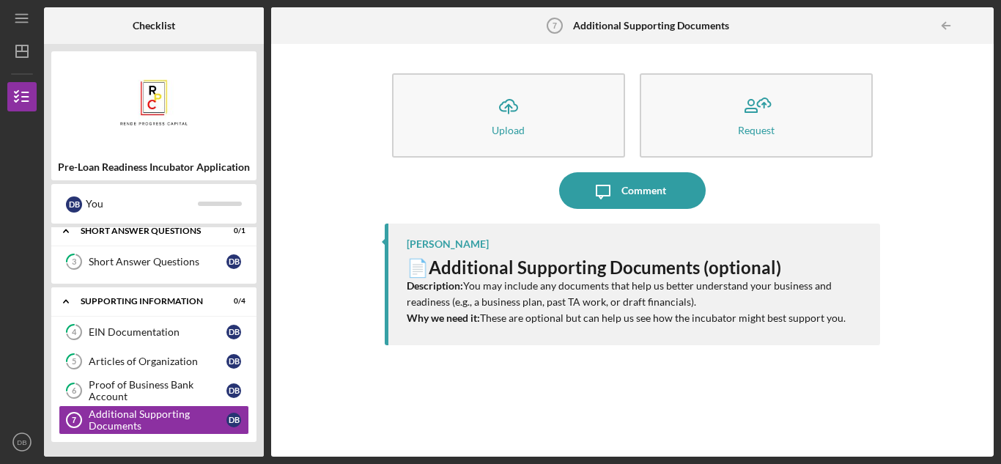
copy div "Additional Supporting Documents (optional) Description: You may include any doc…"
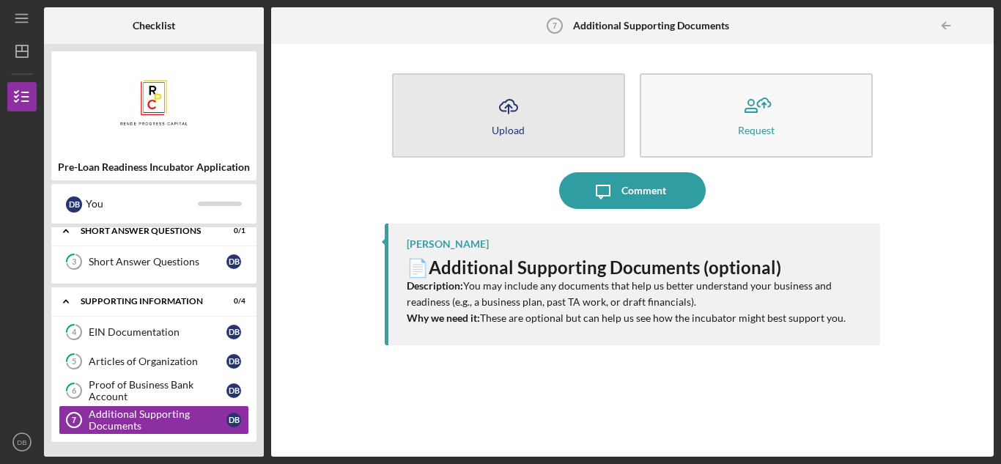
click at [505, 115] on icon "Icon/Upload" at bounding box center [508, 106] width 37 height 37
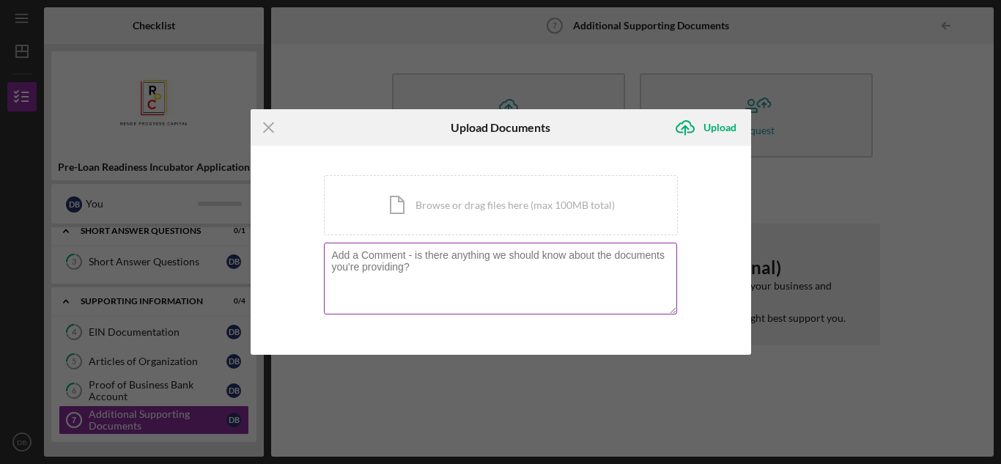
click at [450, 268] on textarea at bounding box center [500, 279] width 353 height 72
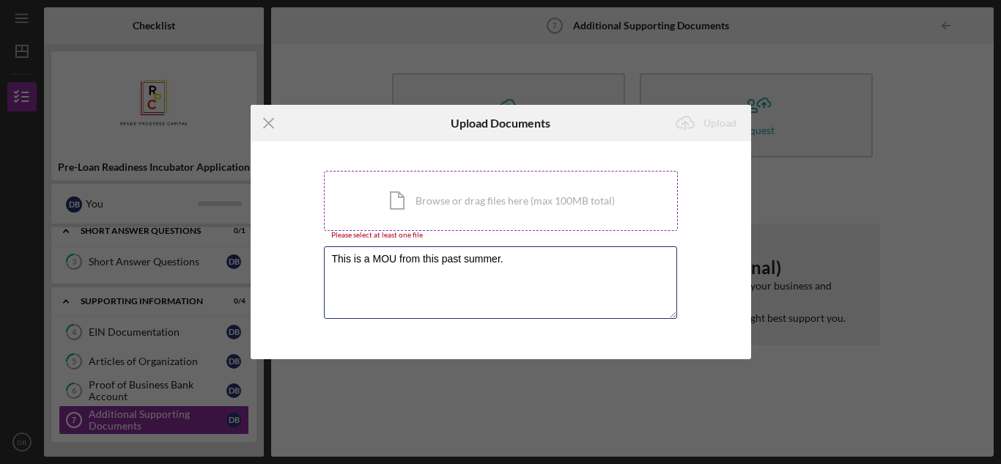
type textarea "This is a MOU from this past summer."
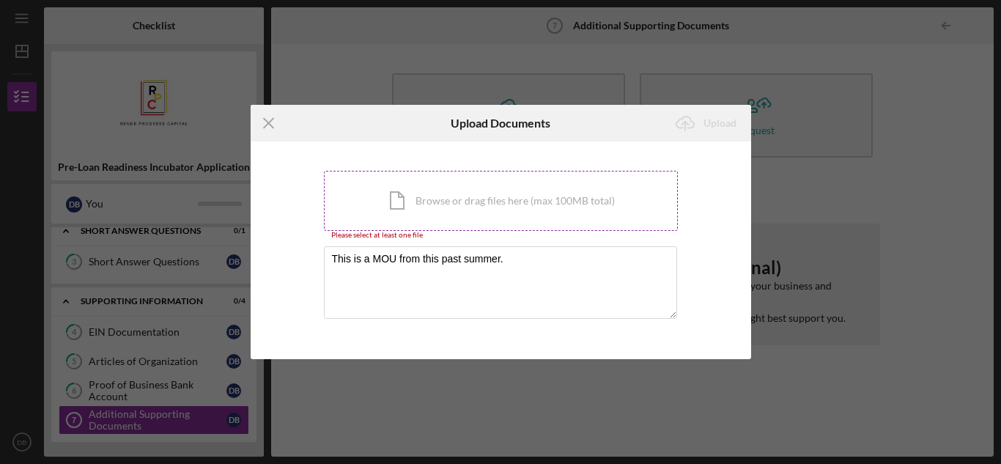
click at [405, 204] on div "Icon/Document Browse or drag files here (max 100MB total) Tap to choose files o…" at bounding box center [501, 201] width 354 height 60
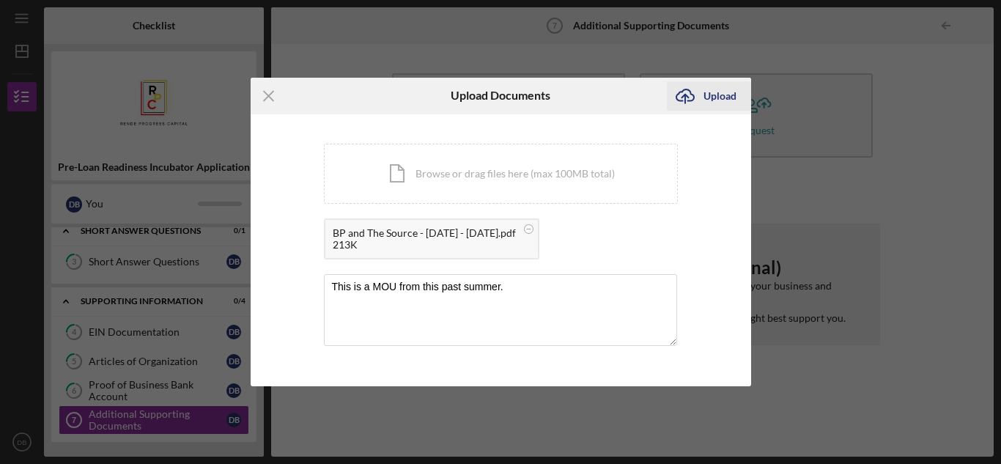
click at [732, 95] on div "Upload" at bounding box center [719, 95] width 33 height 29
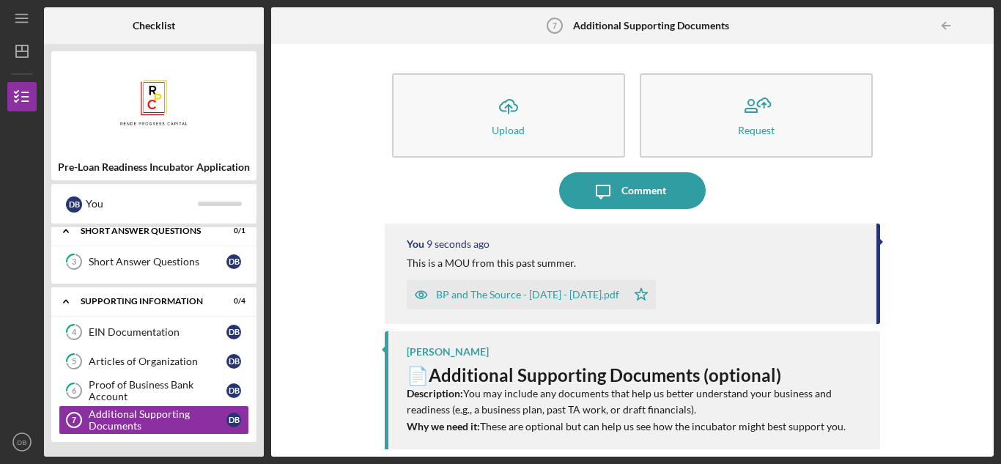
scroll to position [4, 0]
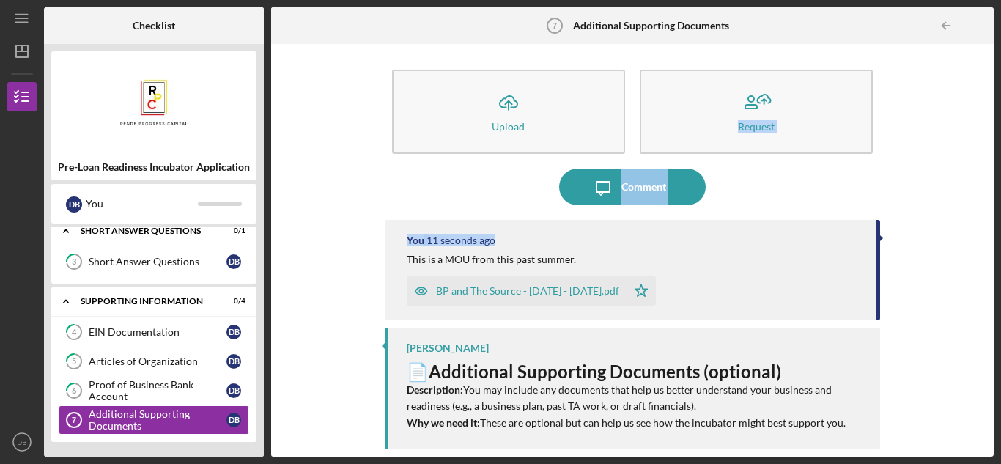
drag, startPoint x: 980, startPoint y: 88, endPoint x: 983, endPoint y: 234, distance: 146.6
click at [983, 234] on div "Icon/Upload Upload Request Icon/Message Comment You 11 seconds ago This is a MO…" at bounding box center [632, 250] width 708 height 398
click at [961, 267] on div "Icon/Upload Upload Request Icon/Message Comment You 11 seconds ago This is a MO…" at bounding box center [632, 250] width 708 height 398
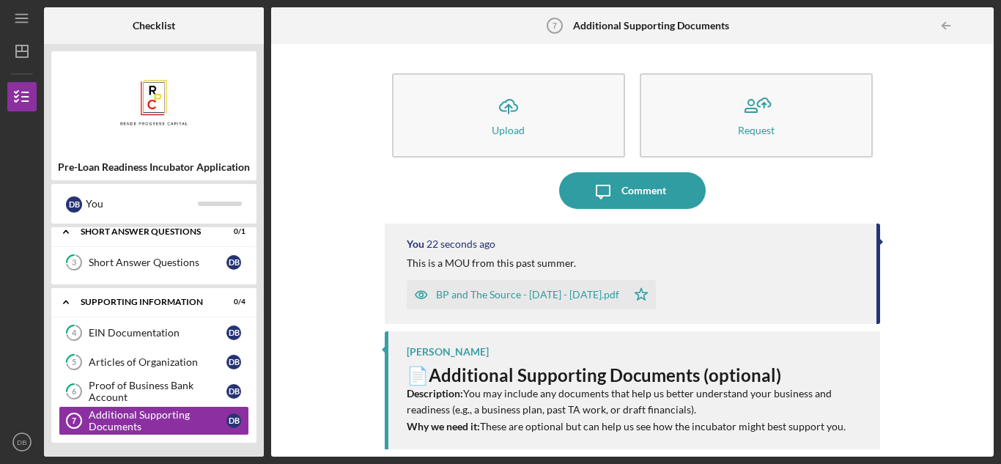
scroll to position [151, 0]
click at [334, 243] on div "Icon/Upload Upload Request Icon/Message Comment You 27 seconds ago This is a MO…" at bounding box center [632, 250] width 708 height 398
click at [945, 27] on icon "Icon/Table Pagination Arrow" at bounding box center [946, 26] width 33 height 33
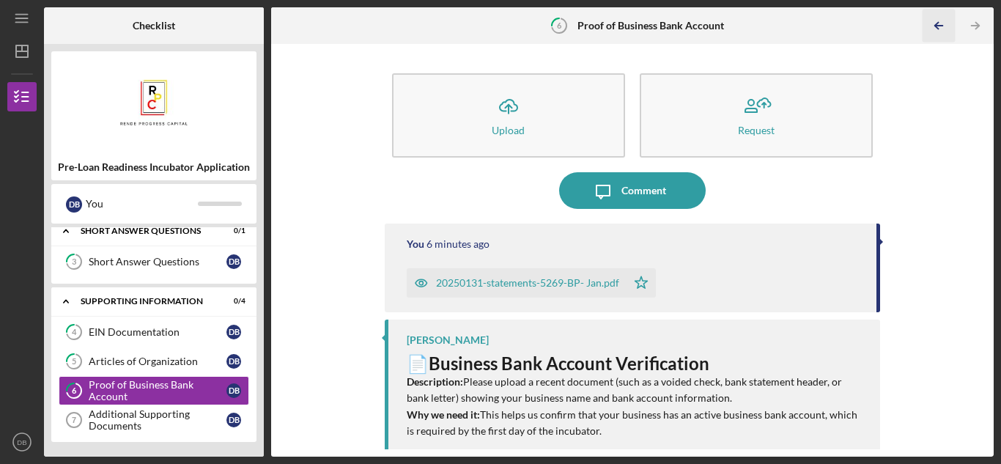
click at [945, 28] on icon "Icon/Table Pagination Arrow" at bounding box center [939, 26] width 33 height 33
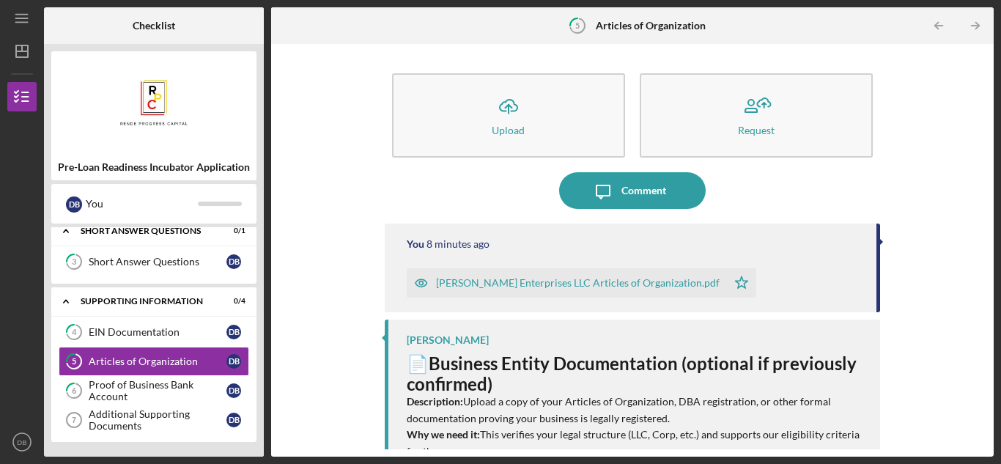
click at [945, 28] on icon "Icon/Table Pagination Arrow" at bounding box center [939, 26] width 33 height 33
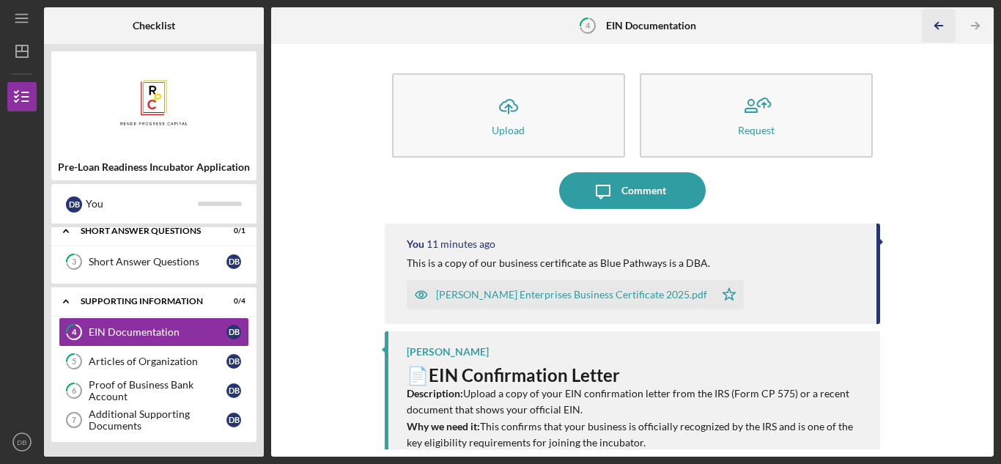
click at [945, 28] on icon "Icon/Table Pagination Arrow" at bounding box center [939, 26] width 33 height 33
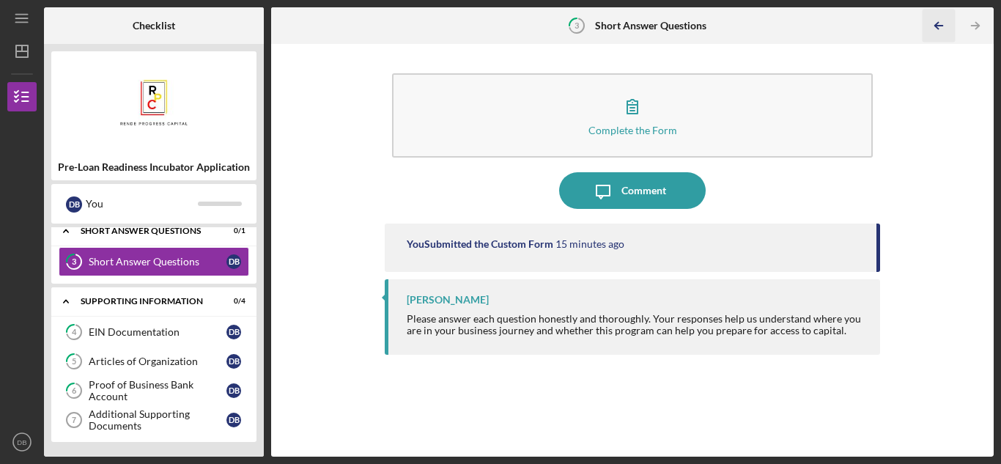
click at [945, 28] on icon "Icon/Table Pagination Arrow" at bounding box center [939, 26] width 33 height 33
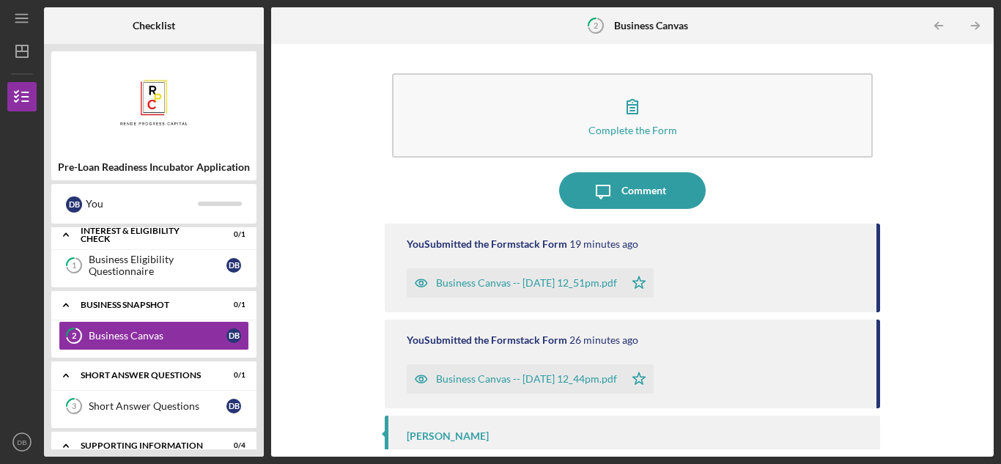
scroll to position [4, 0]
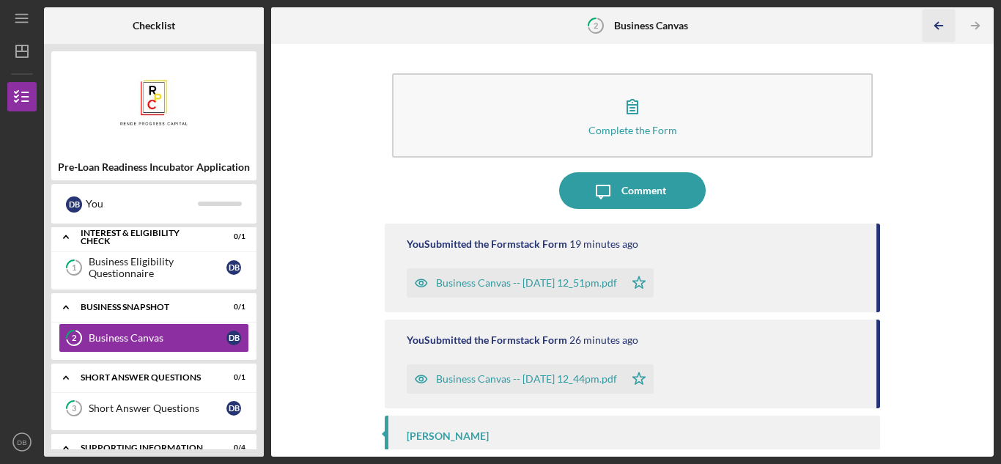
click at [945, 28] on icon "Icon/Table Pagination Arrow" at bounding box center [939, 26] width 33 height 33
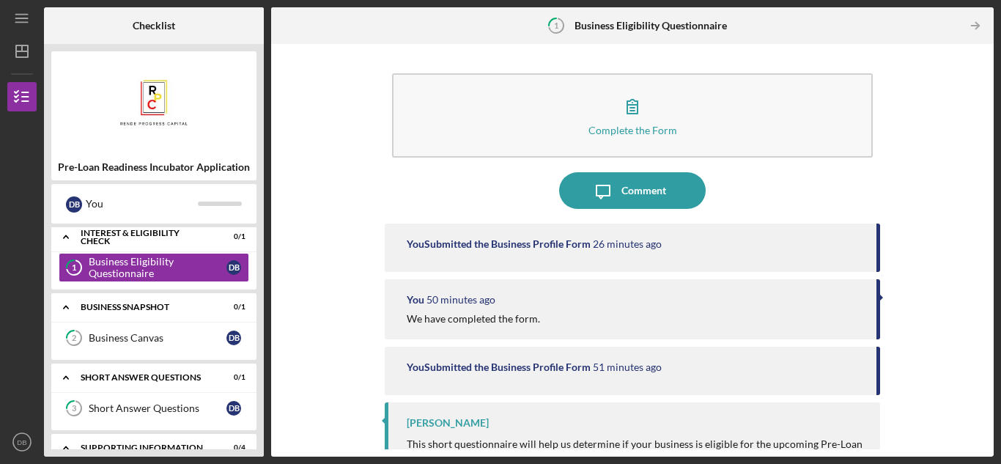
click at [945, 28] on div at bounding box center [942, 25] width 29 height 29
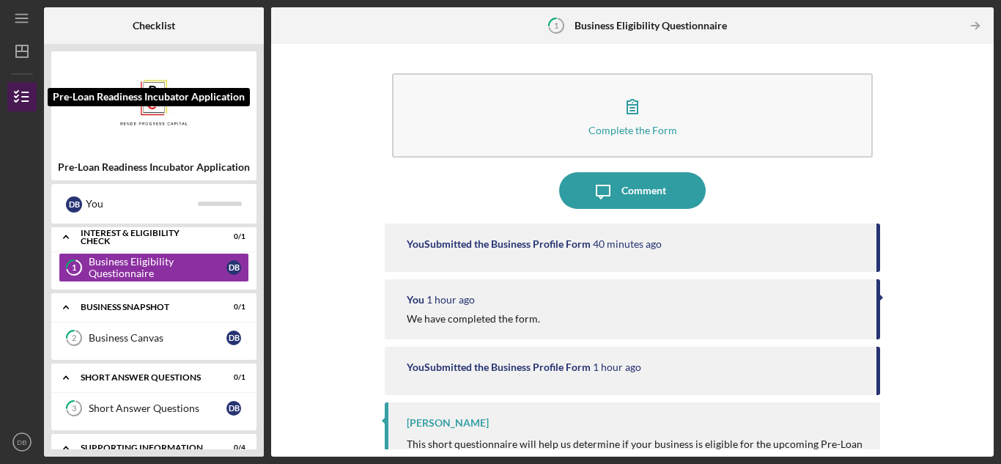
click at [15, 103] on icon "button" at bounding box center [22, 96] width 37 height 37
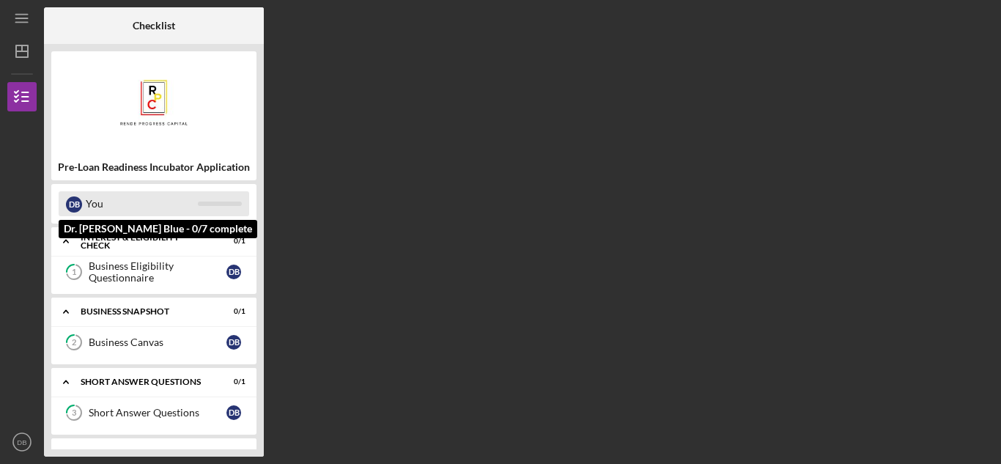
click at [232, 208] on div "D B You" at bounding box center [154, 203] width 191 height 25
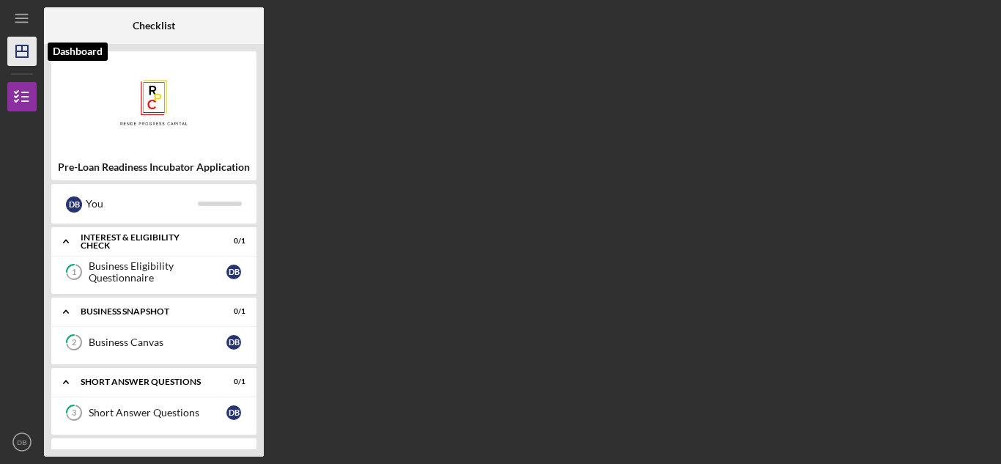
click at [23, 48] on icon "Icon/Dashboard" at bounding box center [22, 51] width 37 height 37
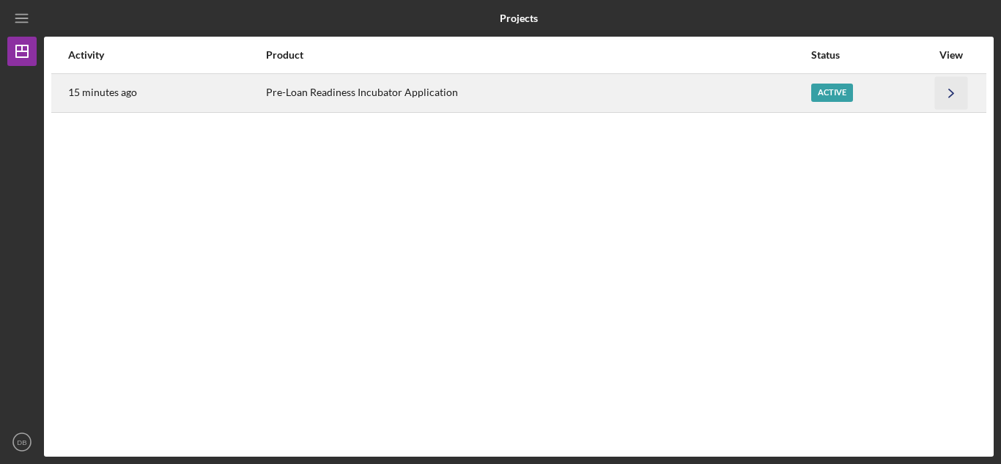
click at [956, 92] on icon "Icon/Navigate" at bounding box center [951, 92] width 33 height 33
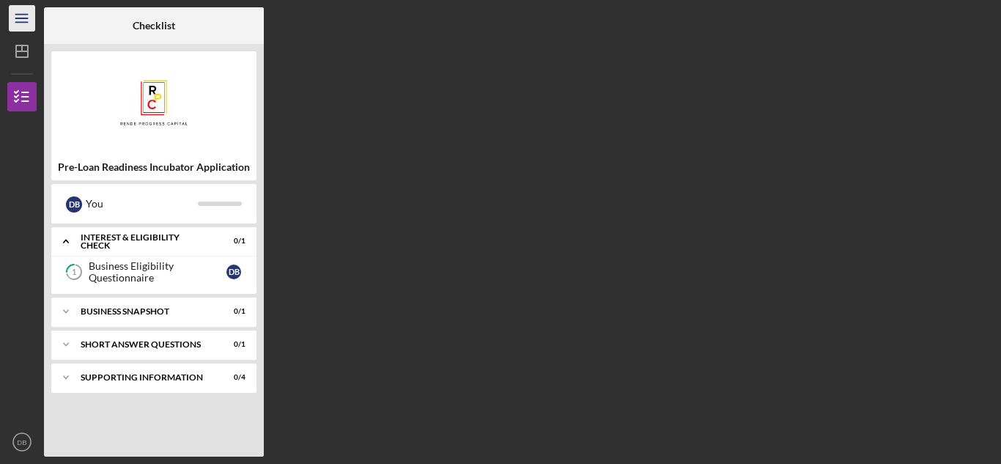
click at [30, 12] on icon "Icon/Menu" at bounding box center [22, 18] width 33 height 33
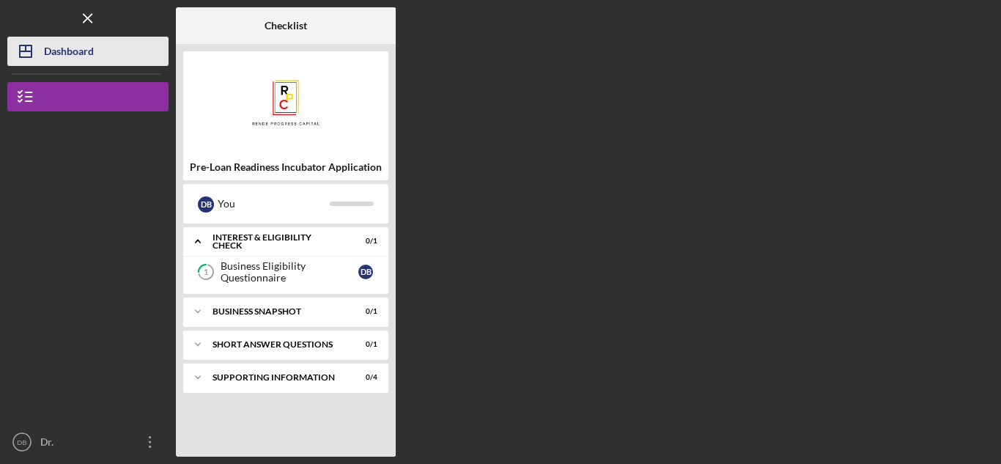
click at [74, 51] on div "Dashboard" at bounding box center [69, 53] width 50 height 33
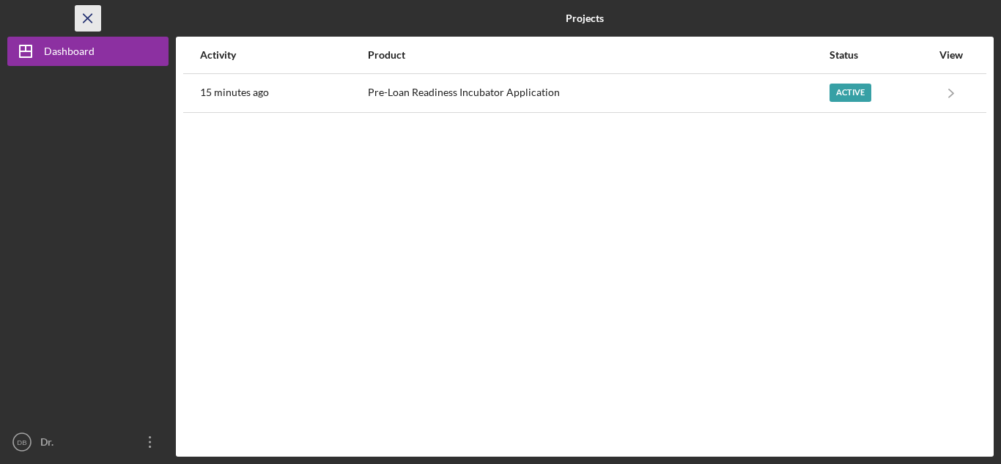
click at [84, 12] on icon "Icon/Menu Close" at bounding box center [88, 18] width 33 height 33
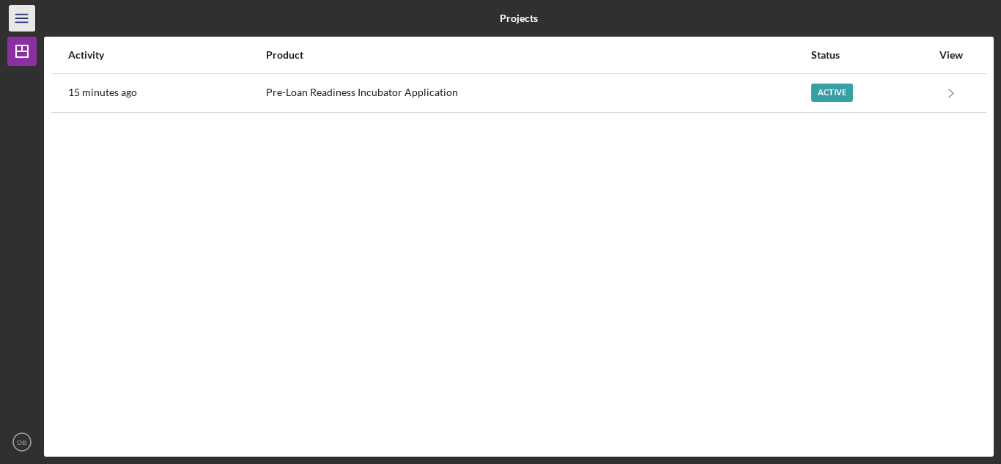
click at [21, 10] on icon "Icon/Menu" at bounding box center [22, 18] width 33 height 33
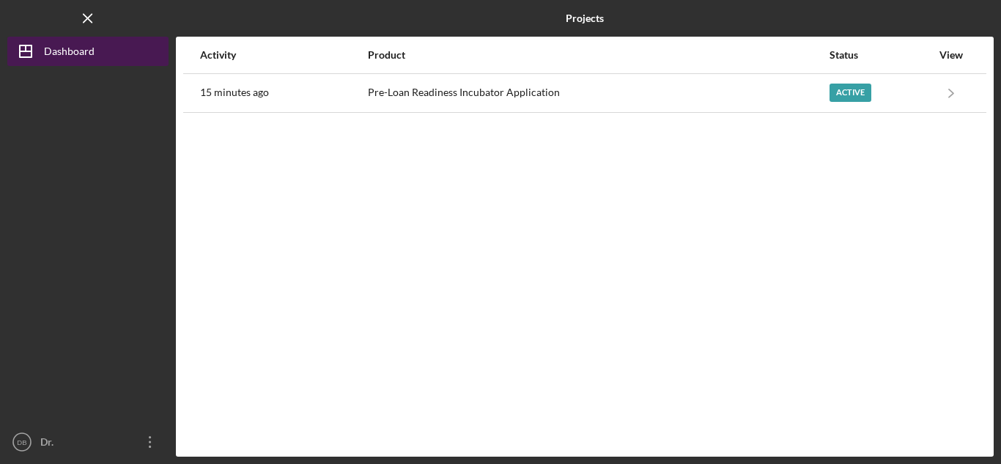
click at [43, 52] on icon "Icon/Dashboard" at bounding box center [25, 51] width 37 height 37
click at [28, 51] on line "button" at bounding box center [26, 51] width 12 height 0
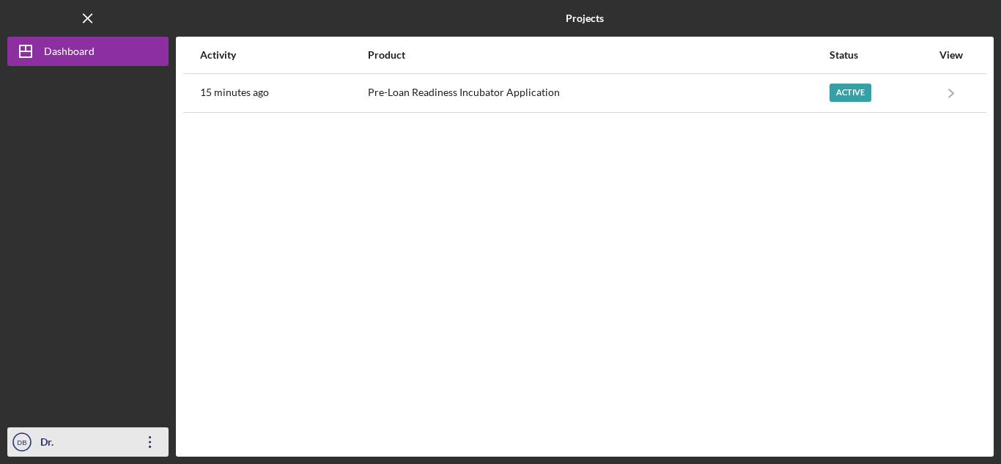
click at [81, 437] on div "Dr. [PERSON_NAME]" at bounding box center [84, 456] width 95 height 59
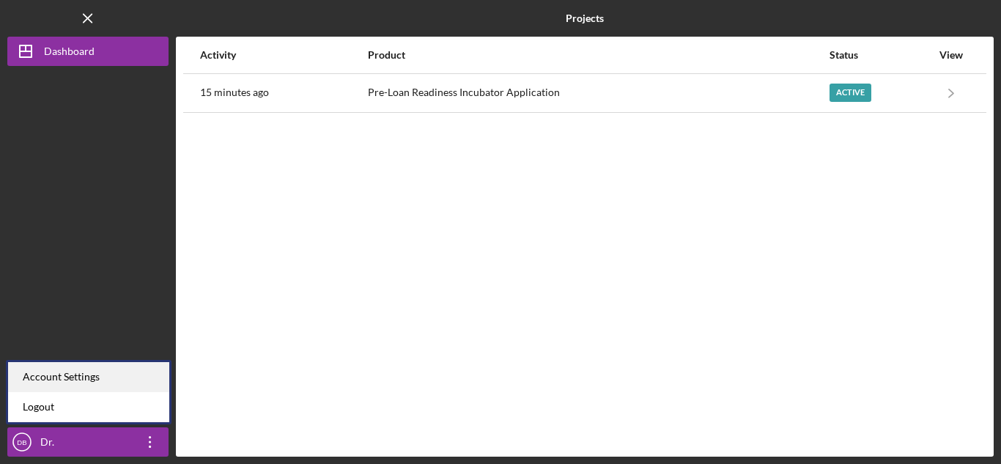
click at [81, 374] on div "Account Settings" at bounding box center [88, 377] width 161 height 30
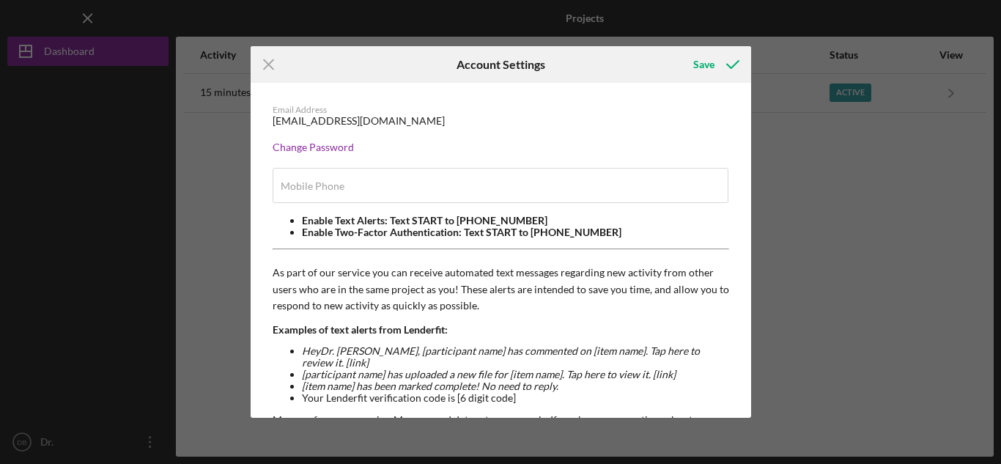
type input "[PHONE_NUMBER]"
click at [704, 60] on div "Save" at bounding box center [703, 64] width 21 height 29
click at [266, 63] on icon "Icon/Menu Close" at bounding box center [269, 64] width 37 height 37
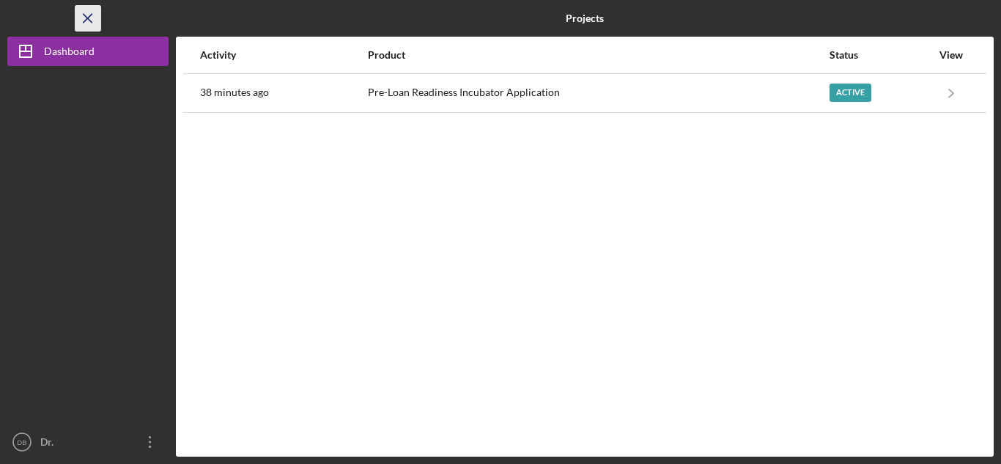
click at [89, 15] on icon "Icon/Menu Close" at bounding box center [88, 18] width 33 height 33
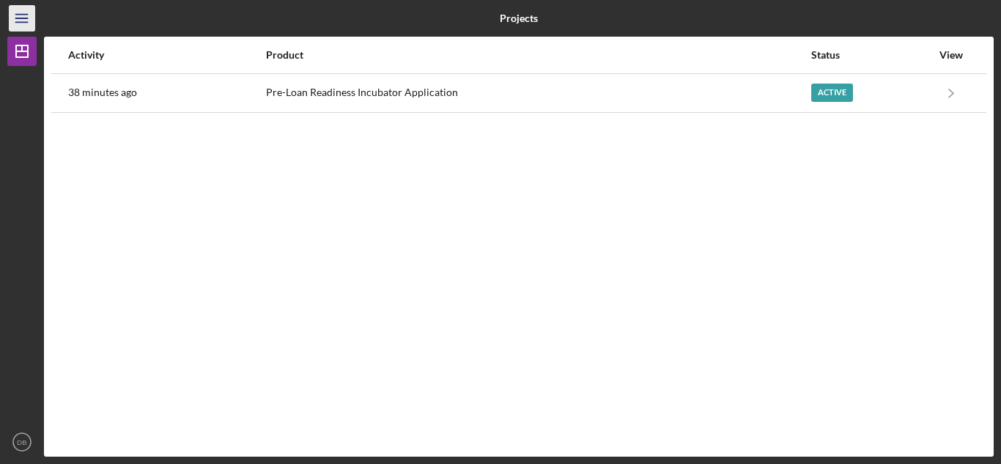
click at [20, 23] on icon "Icon/Menu" at bounding box center [22, 18] width 33 height 33
